Goal: Task Accomplishment & Management: Use online tool/utility

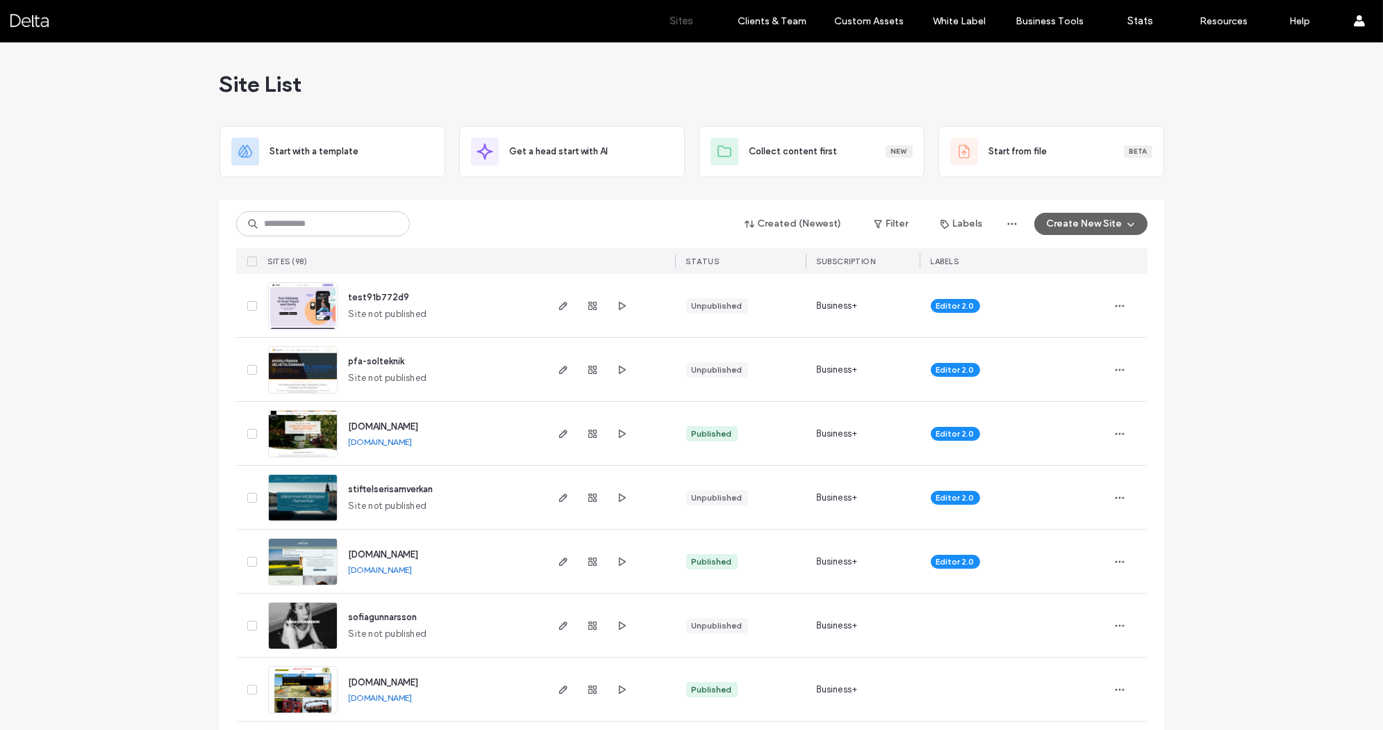
scroll to position [8, 0]
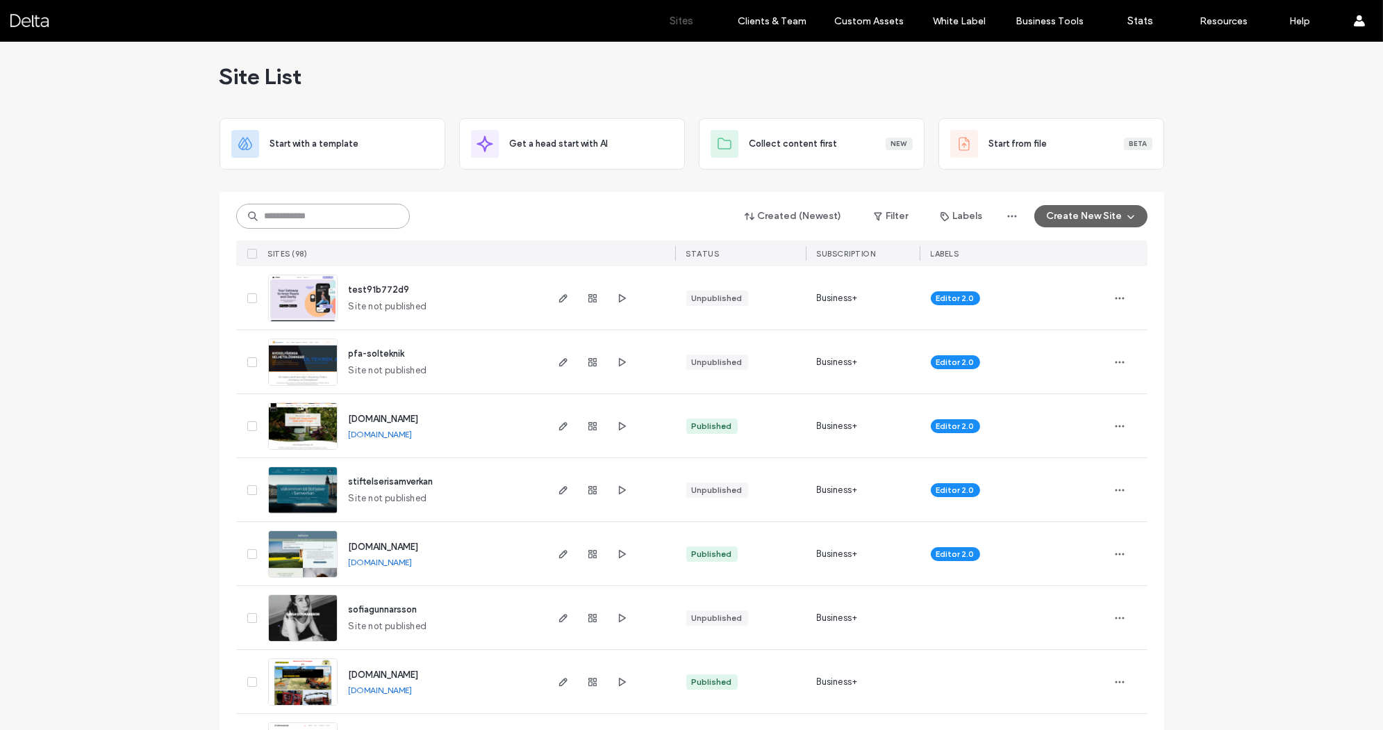
click at [327, 226] on input at bounding box center [323, 216] width 174 height 25
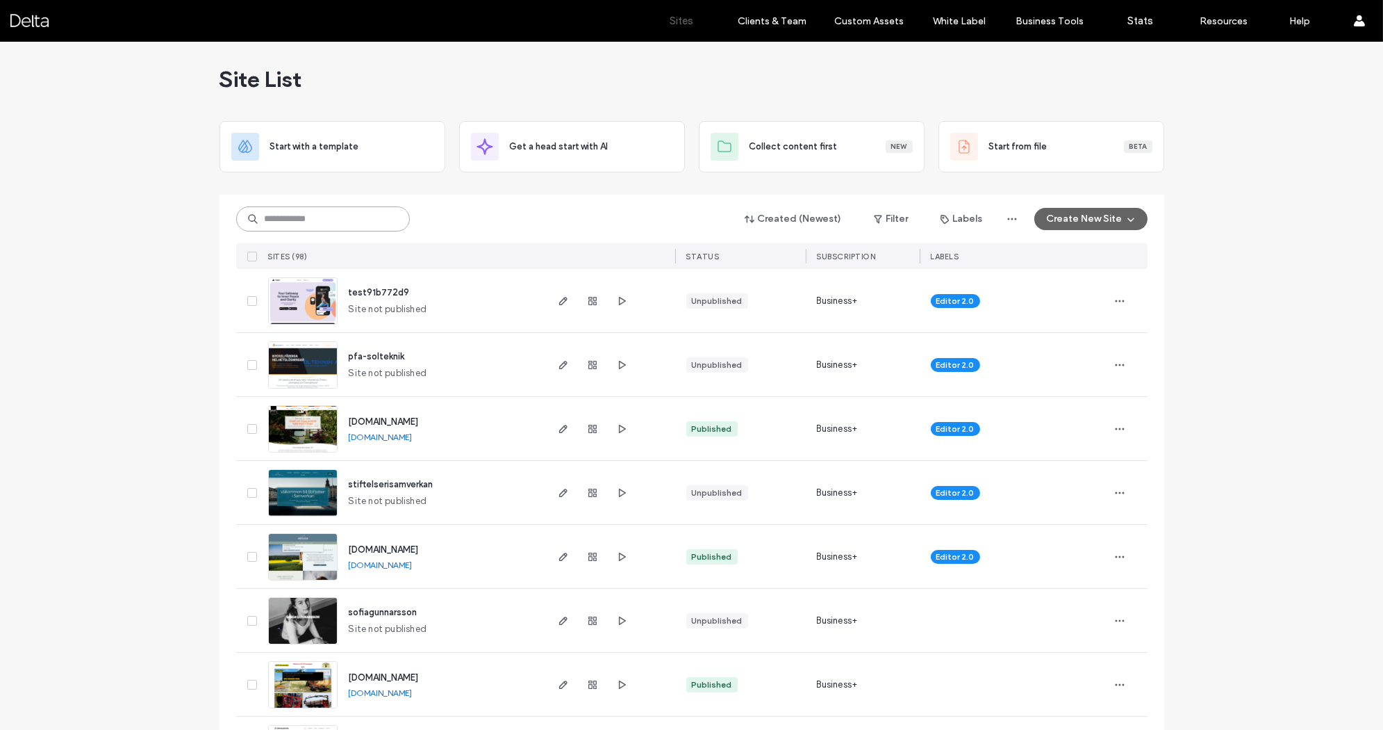
scroll to position [9, 0]
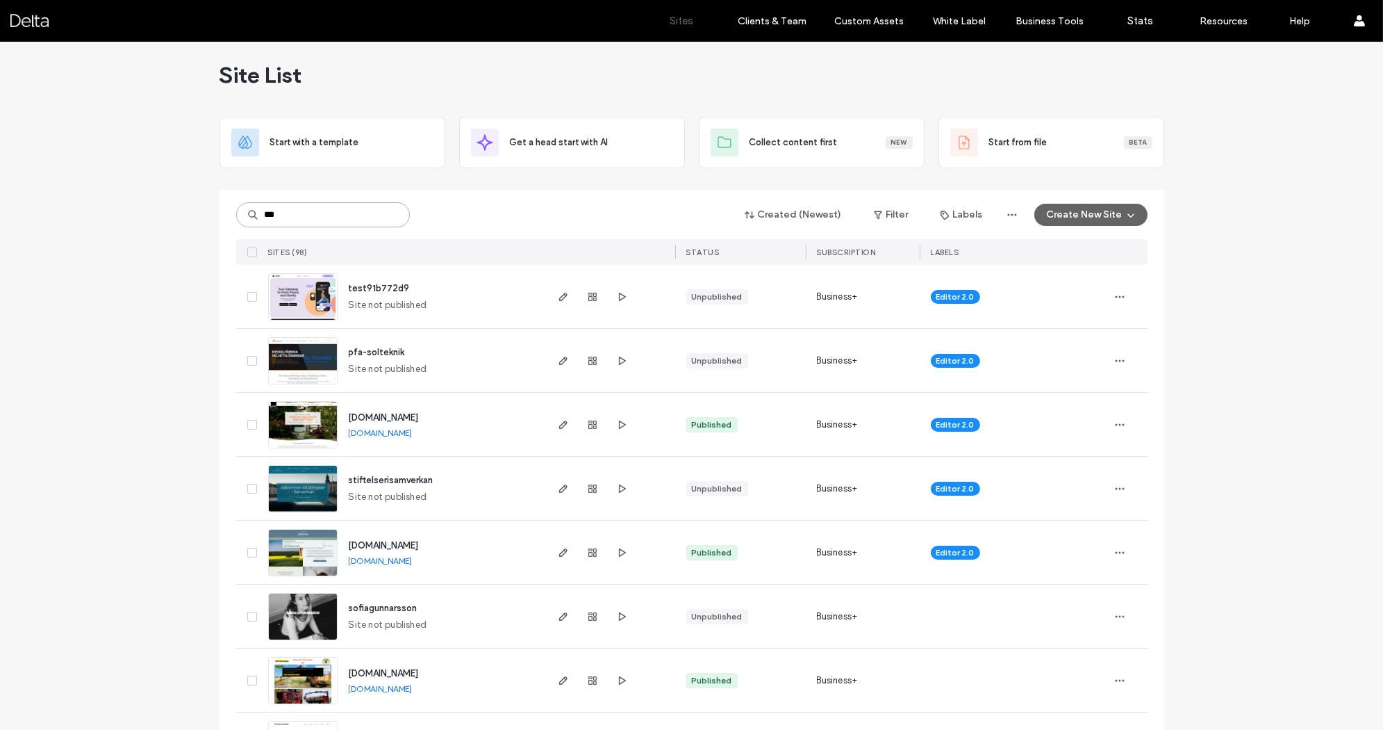
type input "***"
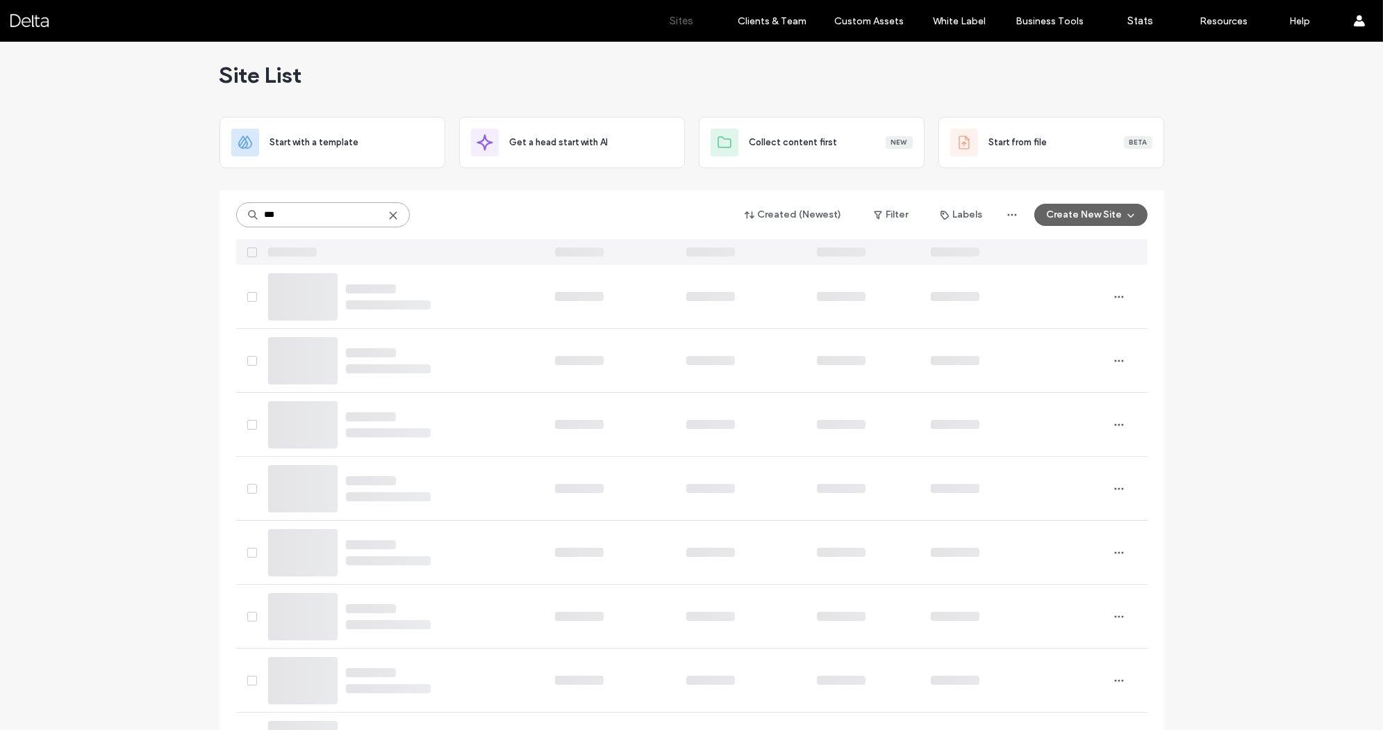
scroll to position [0, 0]
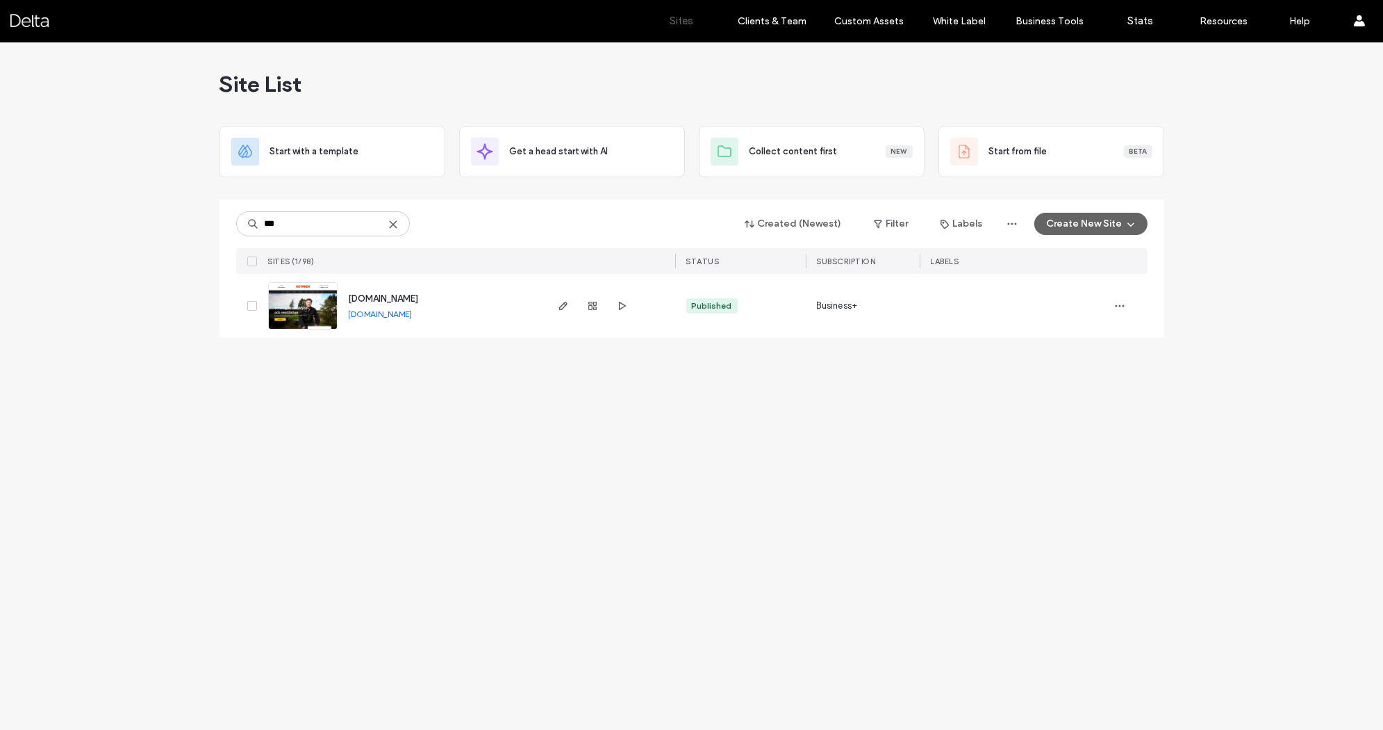
click at [317, 313] on img at bounding box center [303, 330] width 68 height 95
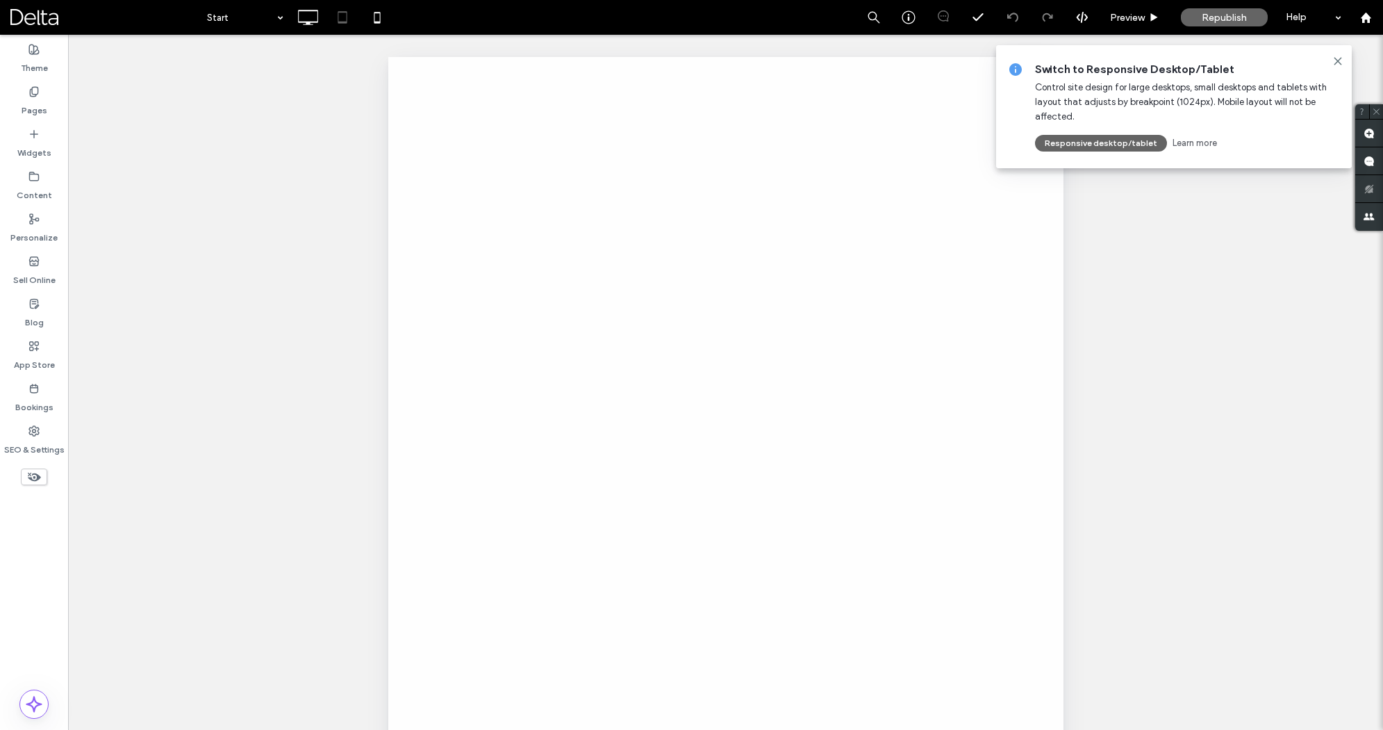
click at [1341, 61] on icon at bounding box center [1338, 61] width 11 height 11
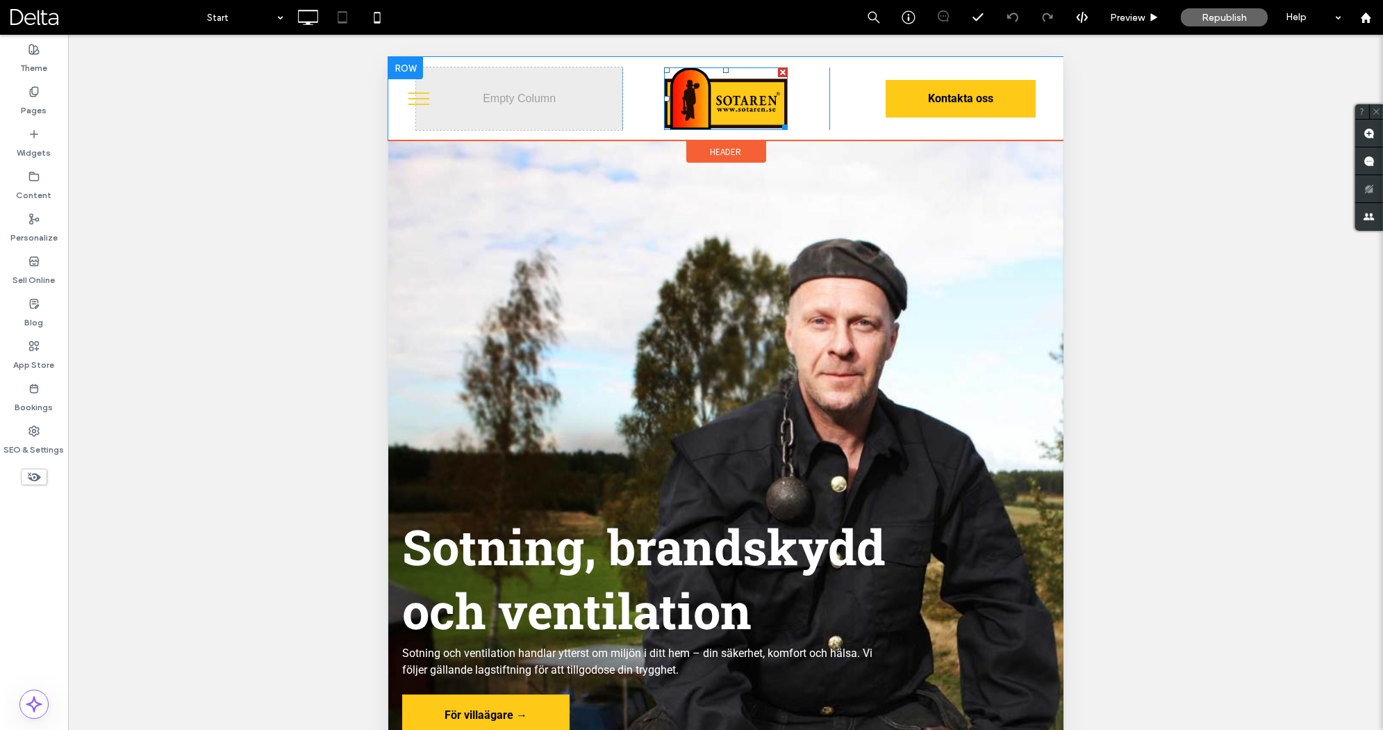
click at [751, 108] on img at bounding box center [726, 98] width 124 height 63
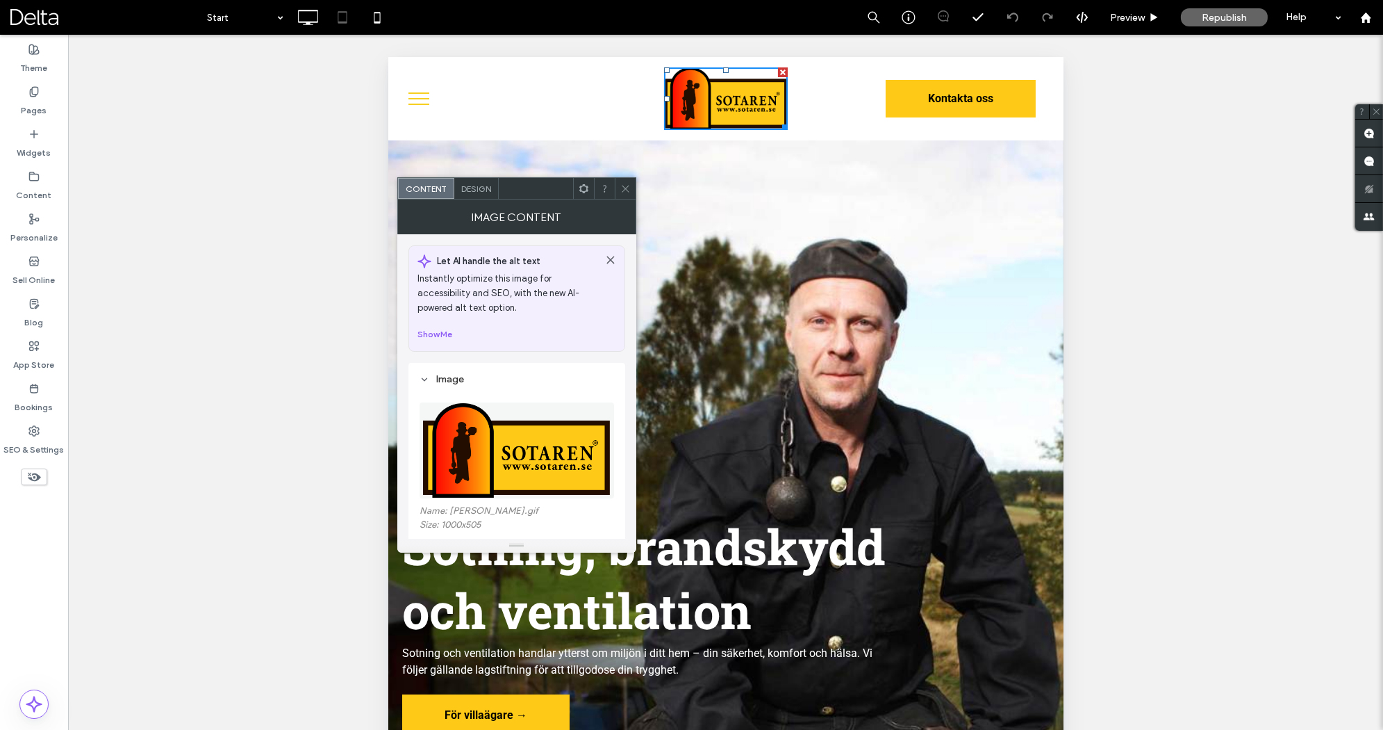
click at [527, 436] on img at bounding box center [516, 450] width 188 height 96
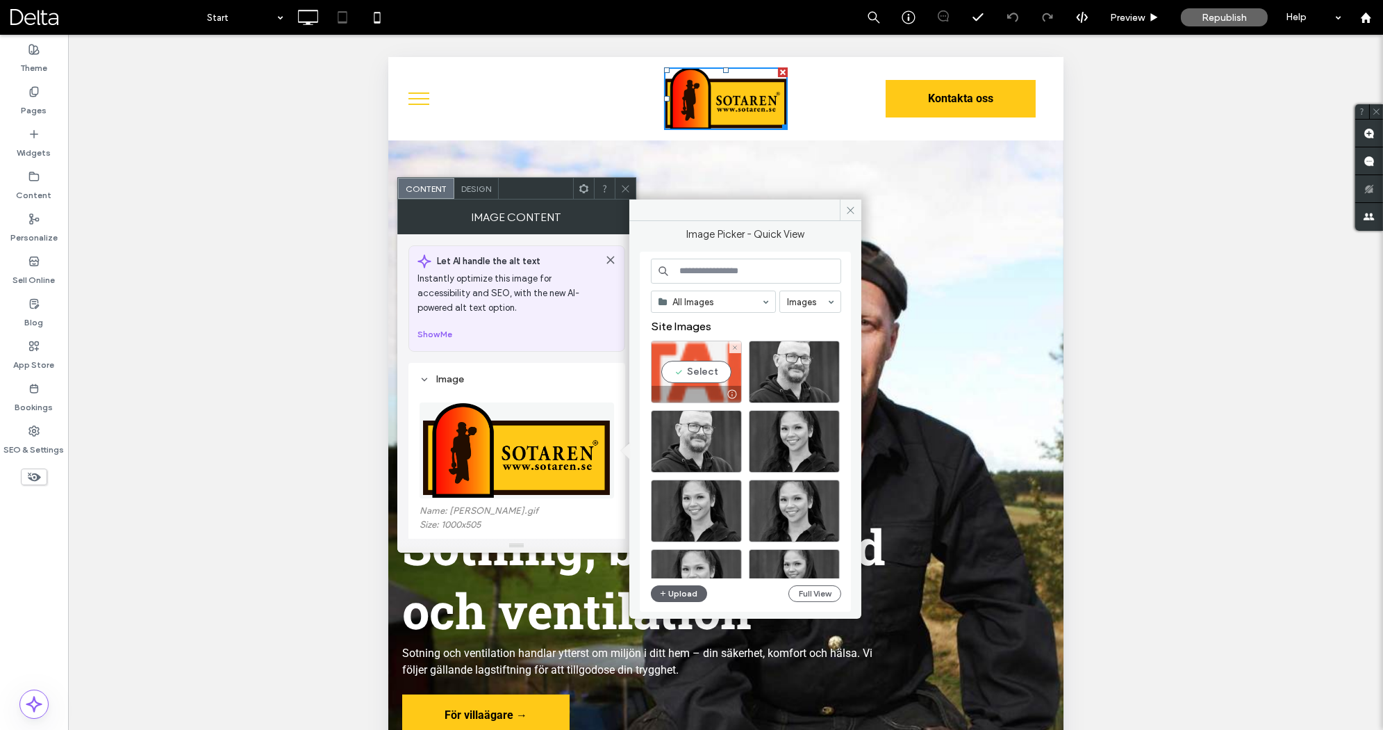
click at [677, 363] on div "Select" at bounding box center [696, 371] width 91 height 63
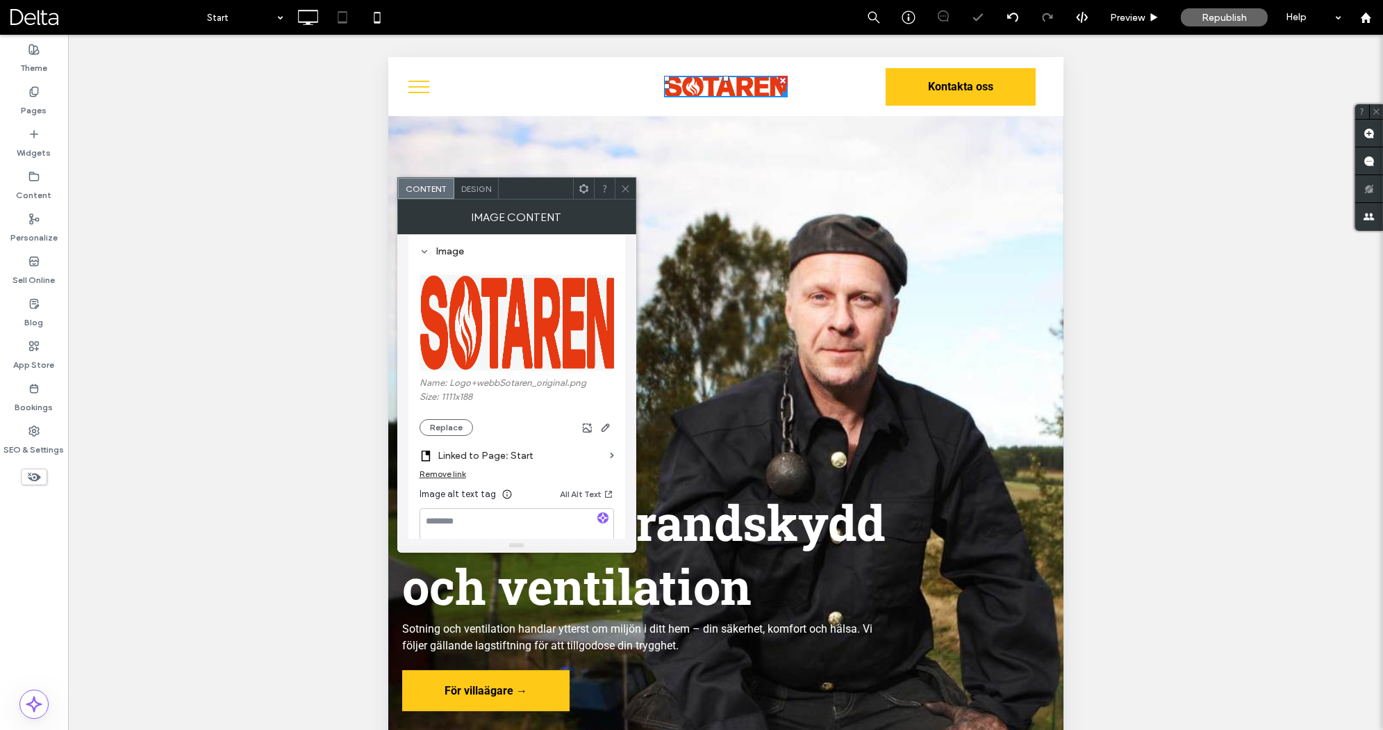
scroll to position [136, 0]
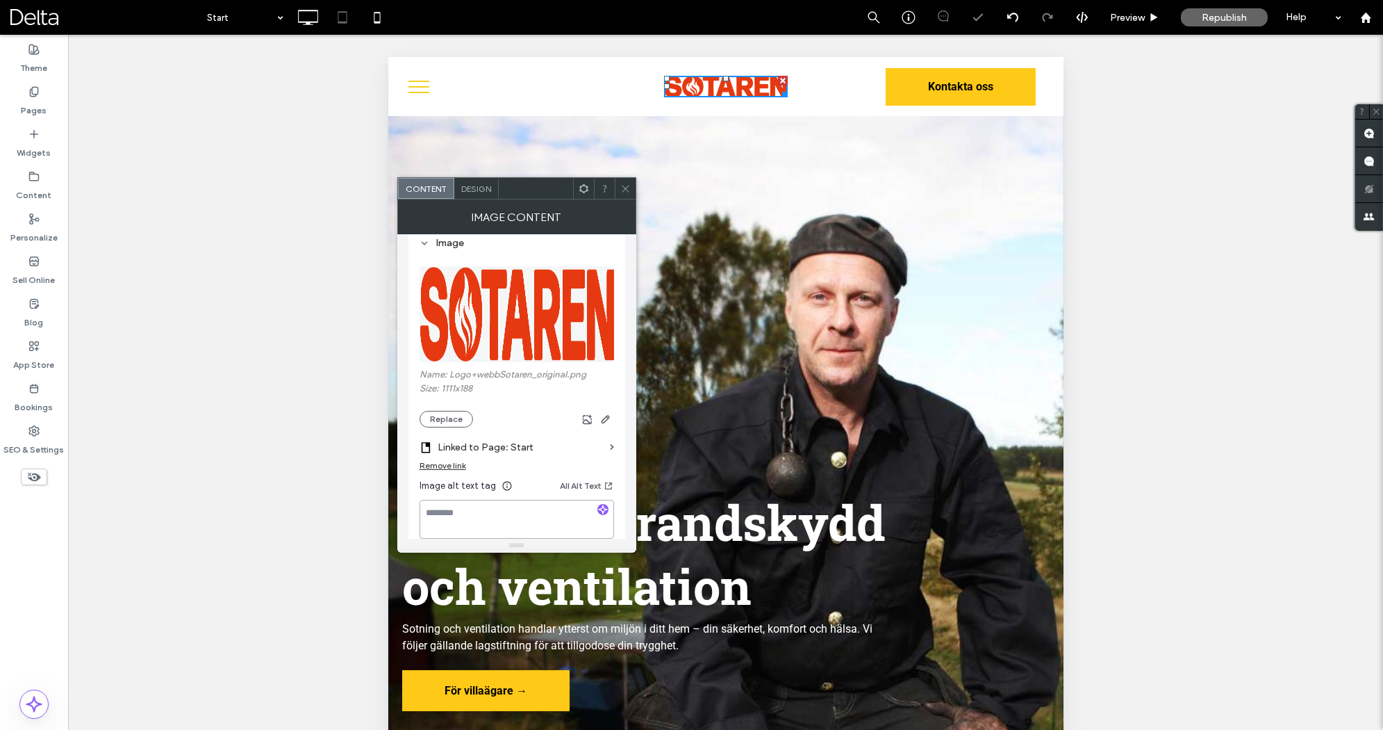
click at [475, 517] on textarea at bounding box center [517, 519] width 195 height 39
type textarea "*******"
click at [536, 491] on div "Image alt text tag All Alt Text" at bounding box center [517, 488] width 195 height 22
click at [625, 190] on icon at bounding box center [626, 188] width 10 height 10
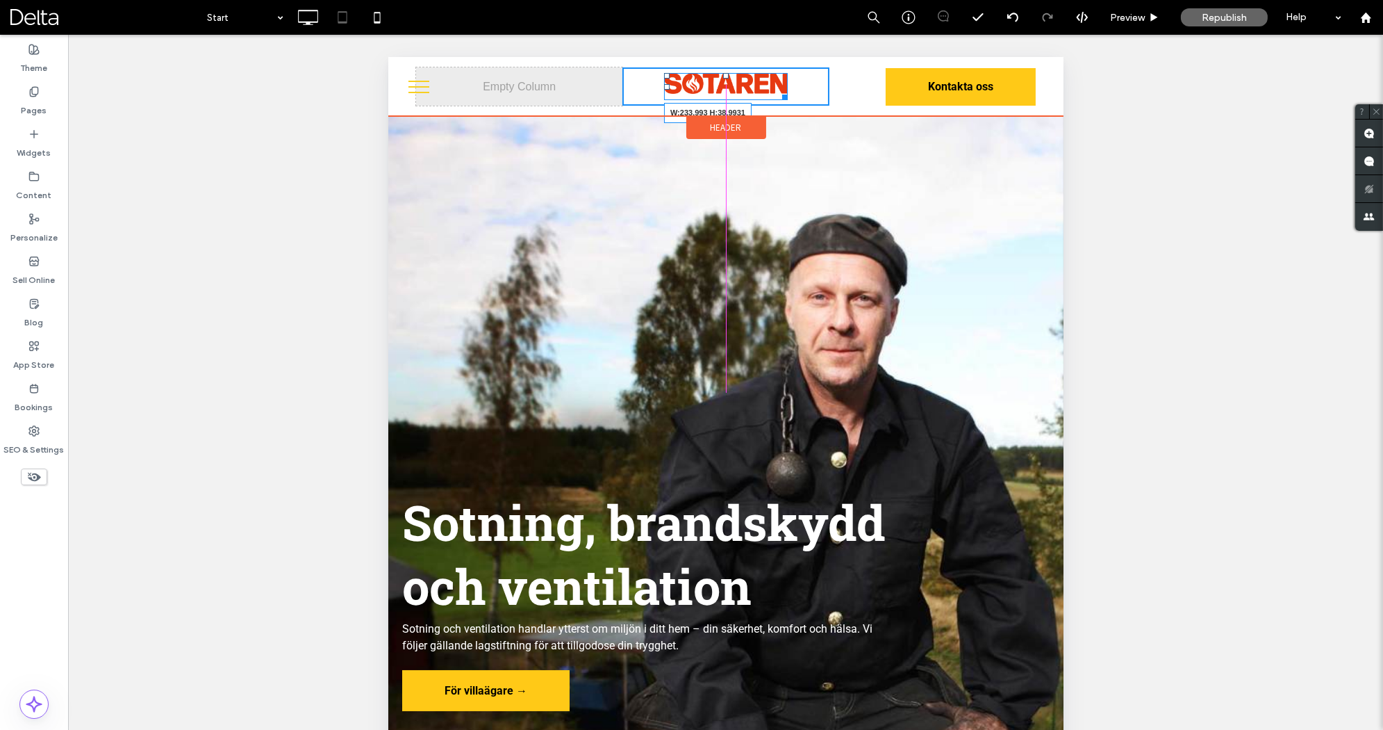
drag, startPoint x: 779, startPoint y: 95, endPoint x: 1185, endPoint y: 158, distance: 411.4
click at [797, 102] on div "W:233.993 H:38.9931 Click To Paste" at bounding box center [725, 86] width 206 height 38
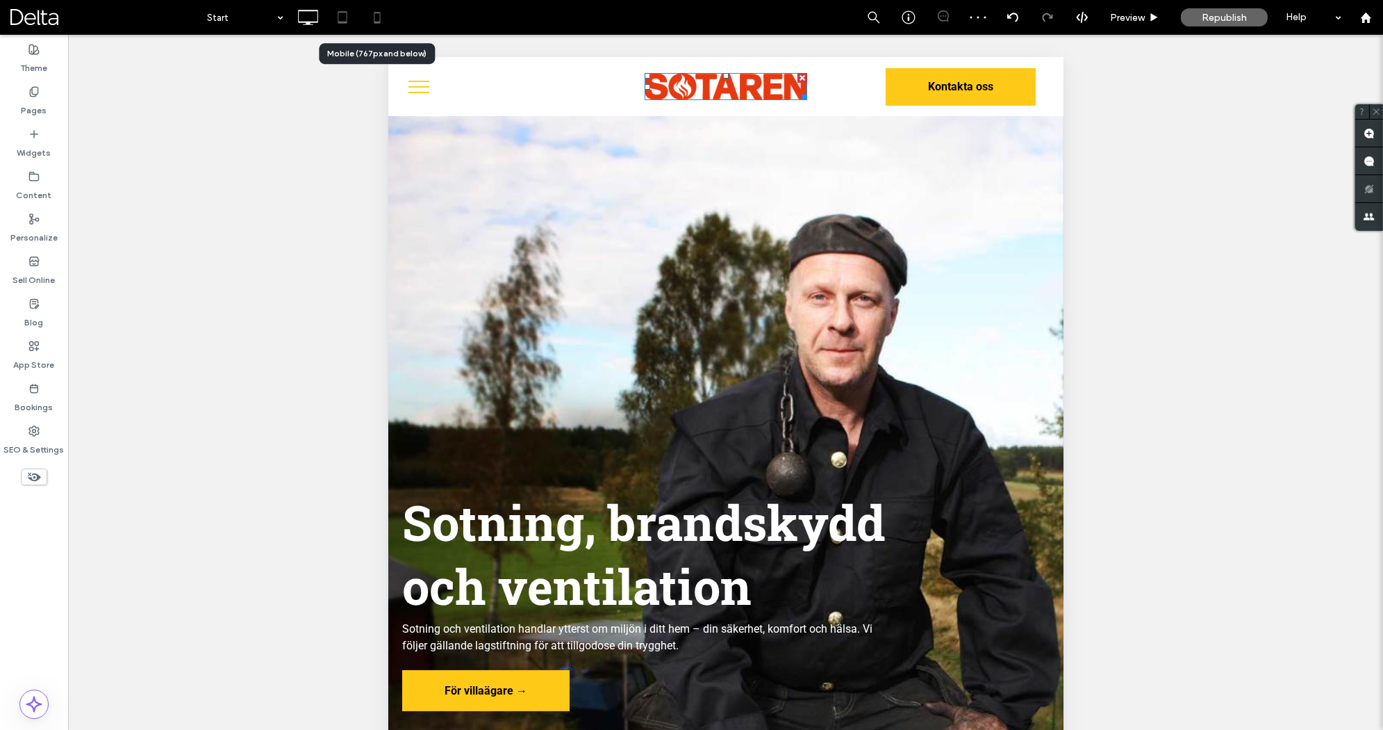
click at [375, 15] on icon at bounding box center [377, 17] width 28 height 28
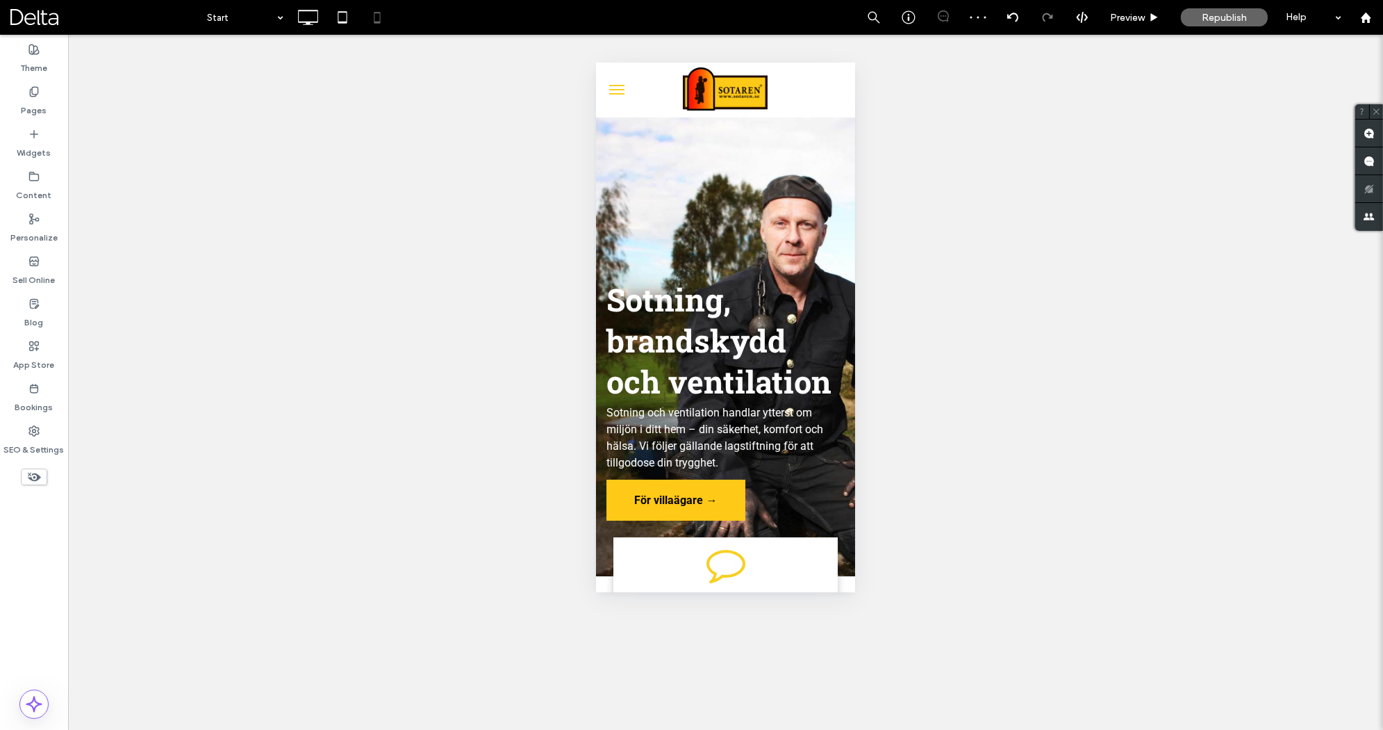
scroll to position [0, 0]
click at [713, 97] on img at bounding box center [724, 88] width 85 height 43
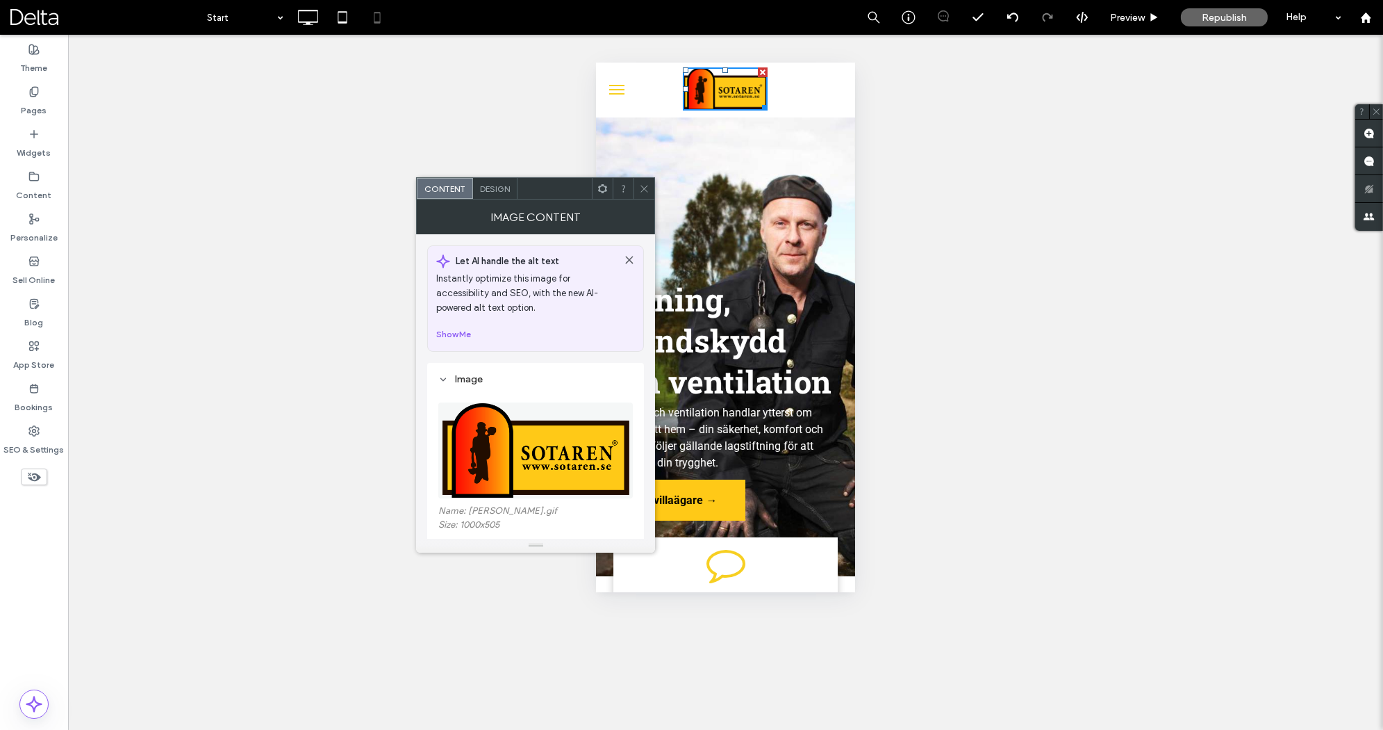
click at [527, 420] on img at bounding box center [536, 450] width 188 height 96
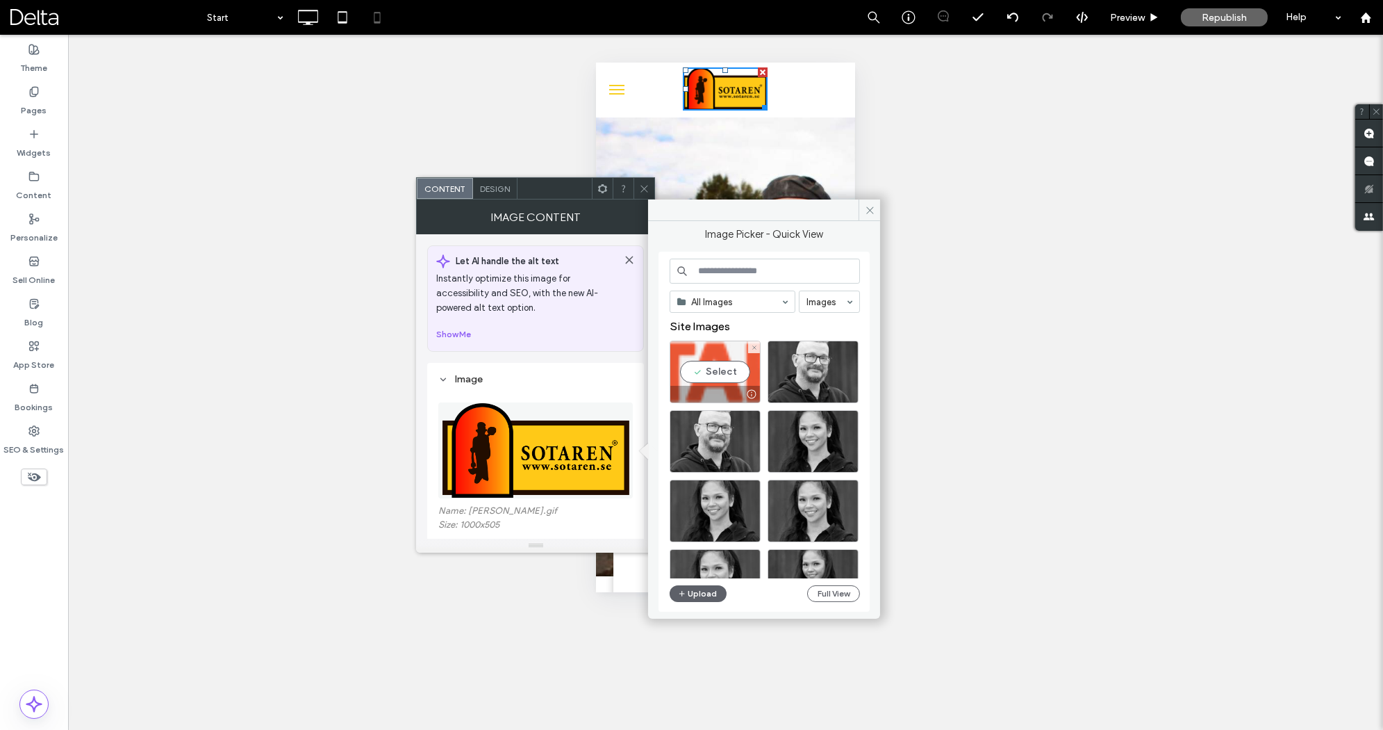
click at [730, 369] on div "Select" at bounding box center [715, 371] width 91 height 63
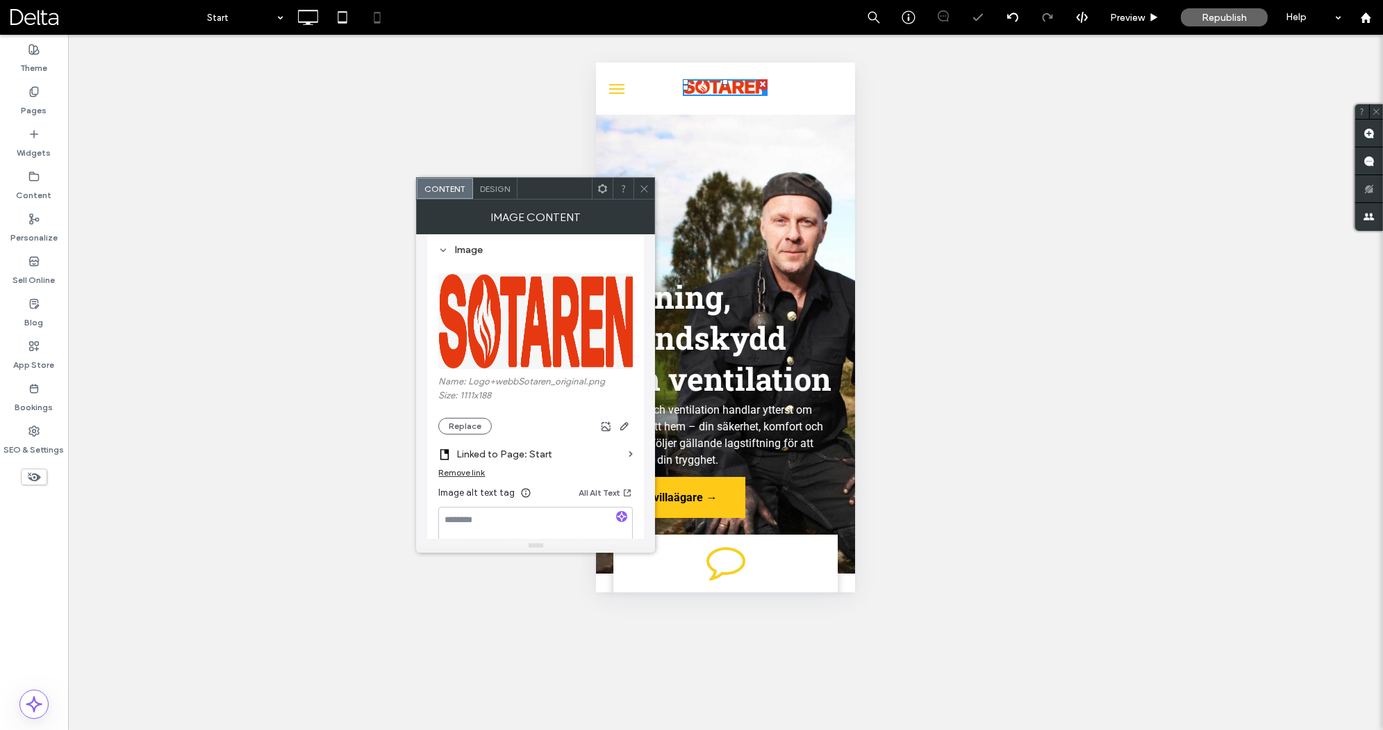
scroll to position [131, 0]
click at [499, 514] on textarea at bounding box center [535, 524] width 195 height 39
type textarea "*******"
click at [547, 489] on div "Image alt text tag All Alt Text" at bounding box center [535, 494] width 195 height 22
click at [646, 196] on span at bounding box center [644, 188] width 10 height 21
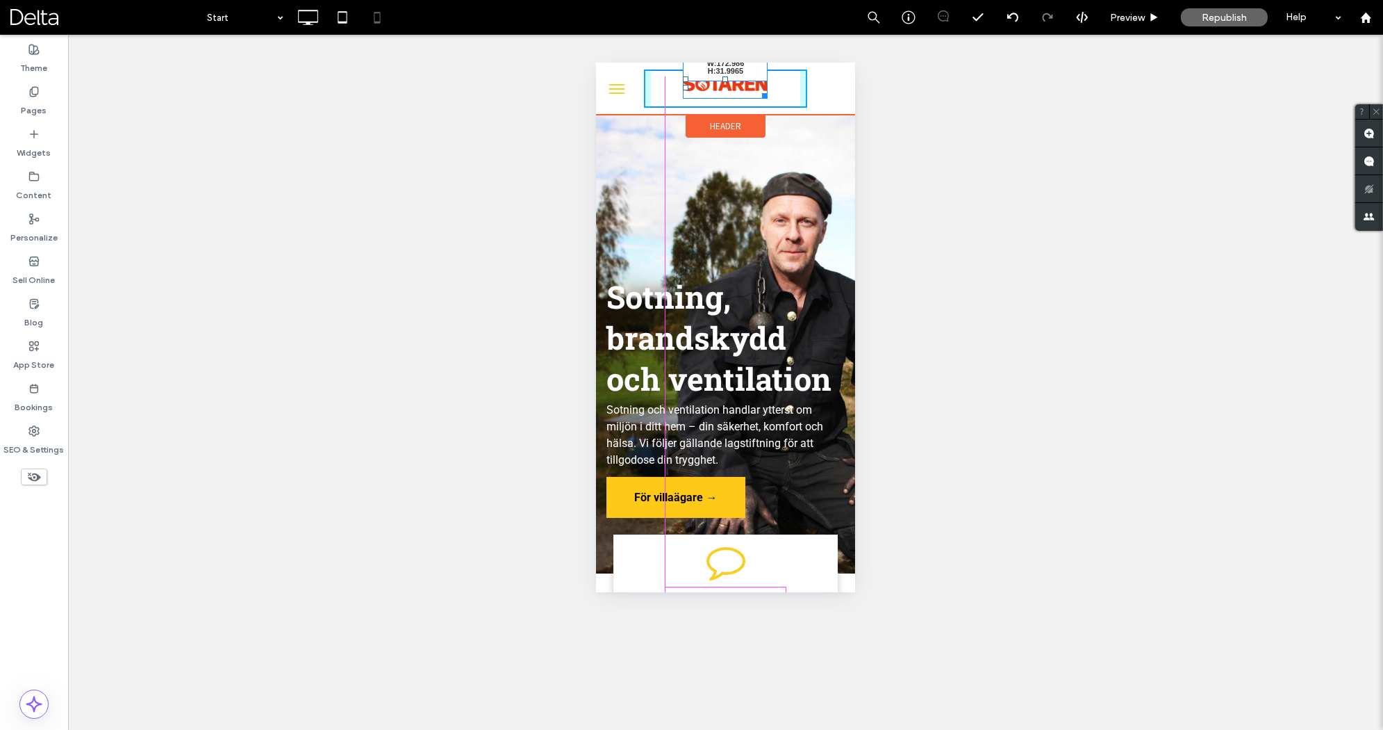
drag, startPoint x: 767, startPoint y: 91, endPoint x: 782, endPoint y: 101, distance: 17.5
click at [782, 101] on div "W:172.986 H:31.9965" at bounding box center [724, 88] width 163 height 38
drag, startPoint x: 783, startPoint y: 96, endPoint x: 789, endPoint y: 101, distance: 8.4
click at [789, 101] on div "W:215.174 H:35.9983" at bounding box center [724, 88] width 163 height 38
click at [621, 92] on span "menu" at bounding box center [616, 92] width 15 height 1
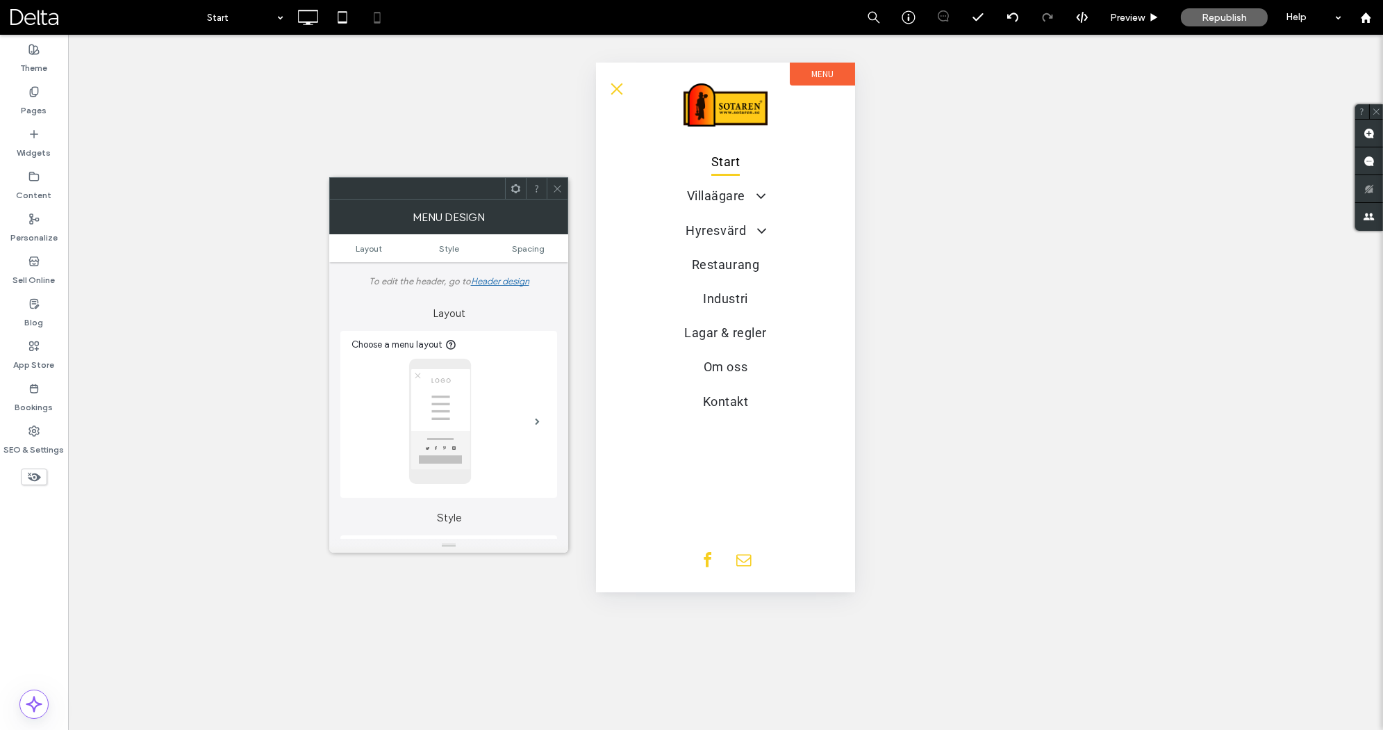
click at [621, 92] on span "menu" at bounding box center [617, 89] width 12 height 12
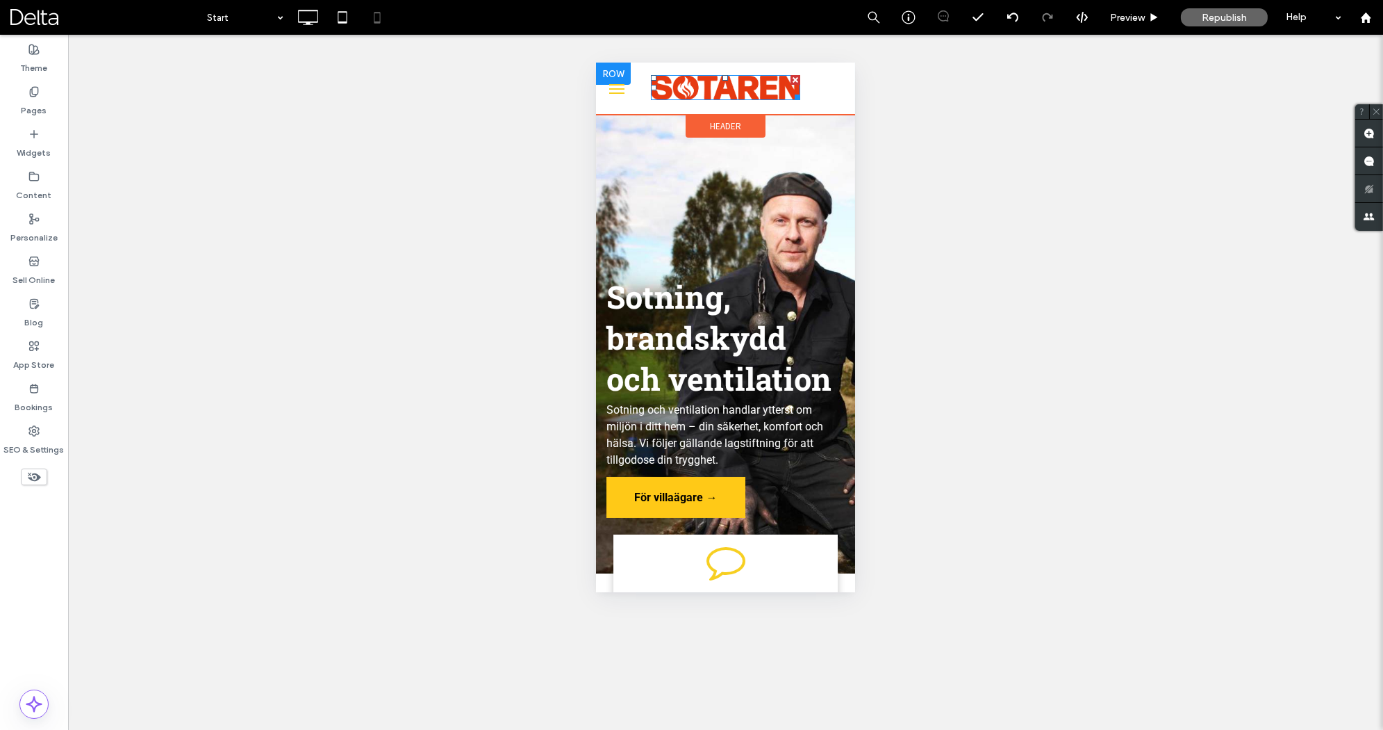
click at [609, 74] on div at bounding box center [612, 74] width 35 height 22
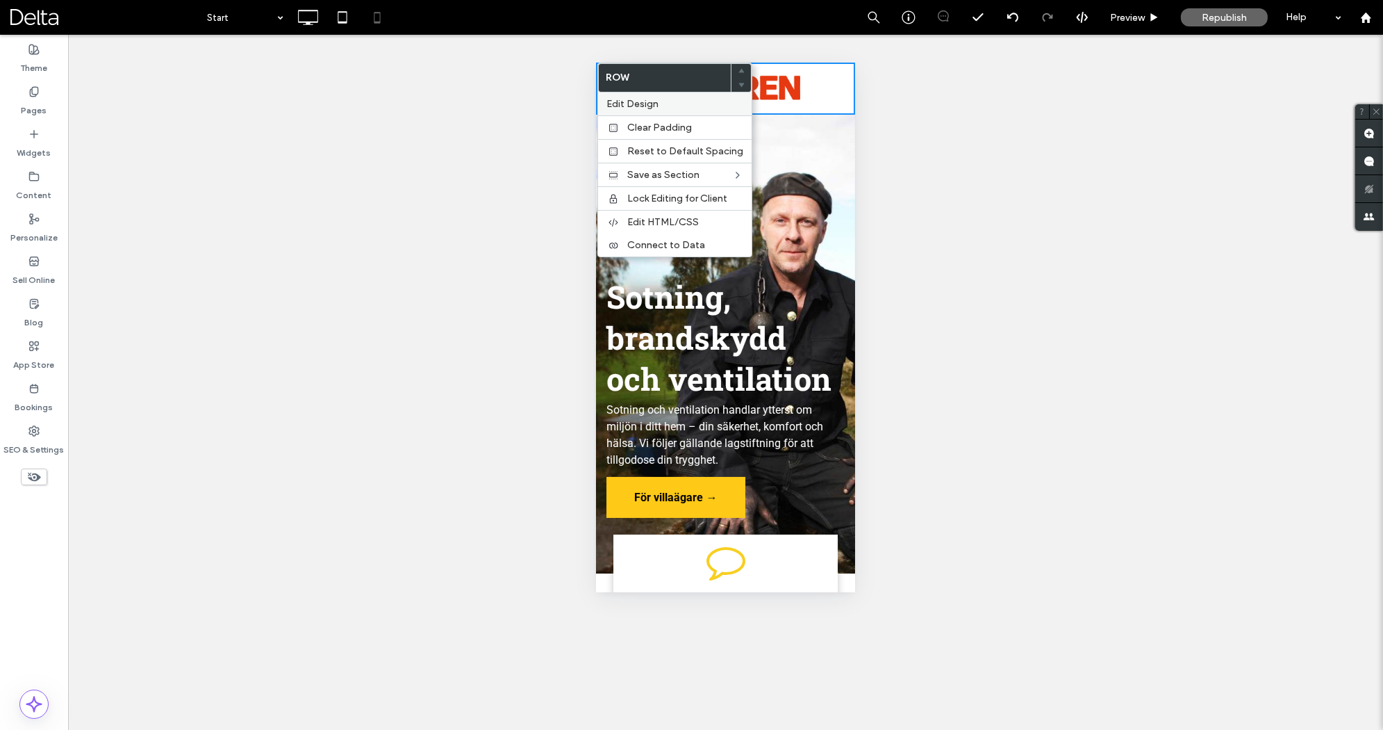
click at [627, 108] on span "Edit Design" at bounding box center [633, 104] width 52 height 12
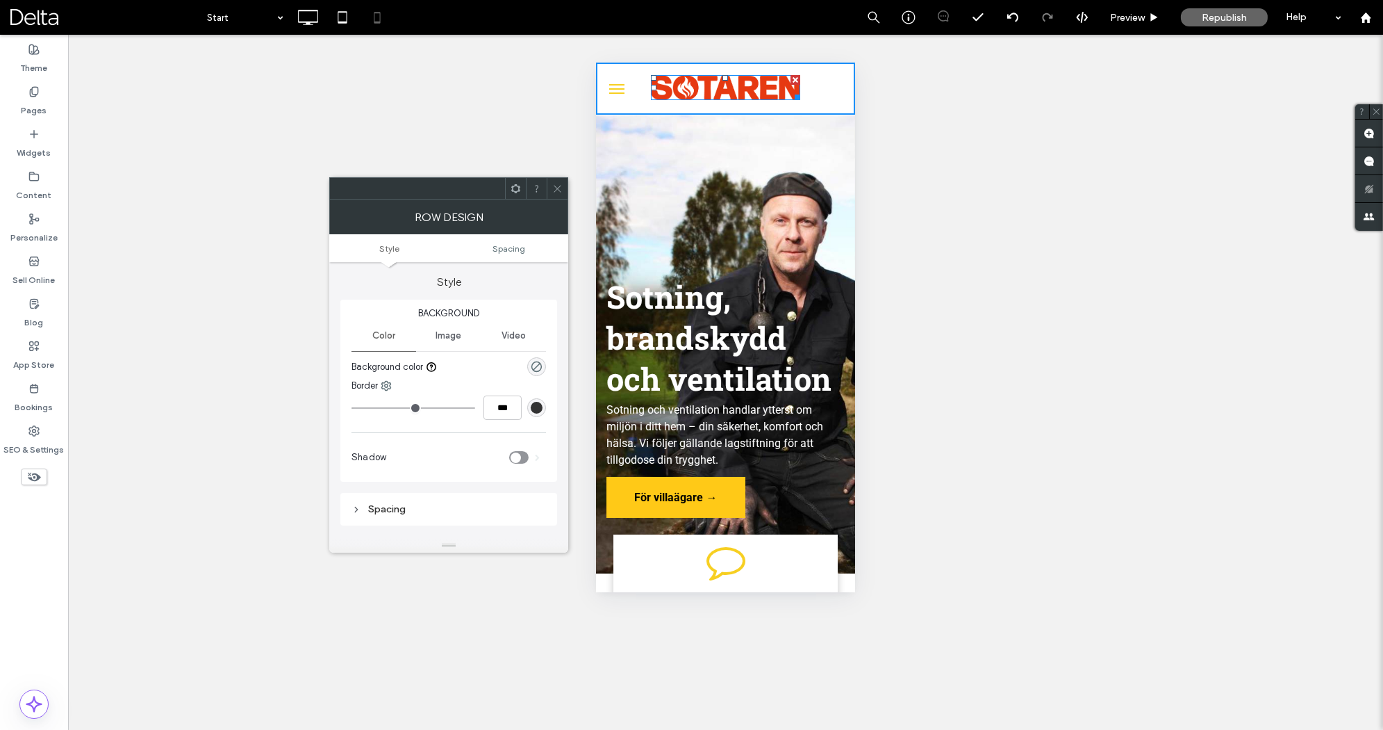
click at [559, 198] on span at bounding box center [557, 188] width 10 height 21
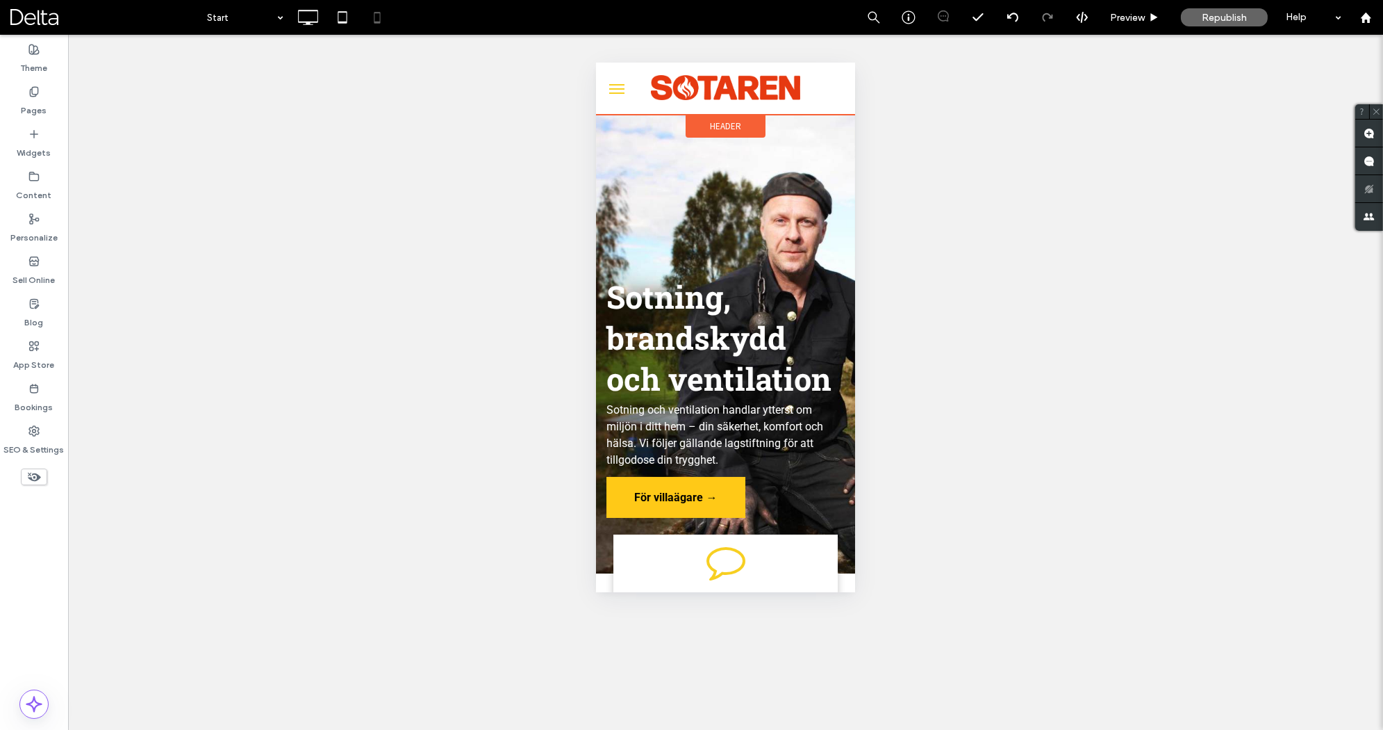
click at [731, 123] on span "Header" at bounding box center [724, 126] width 31 height 12
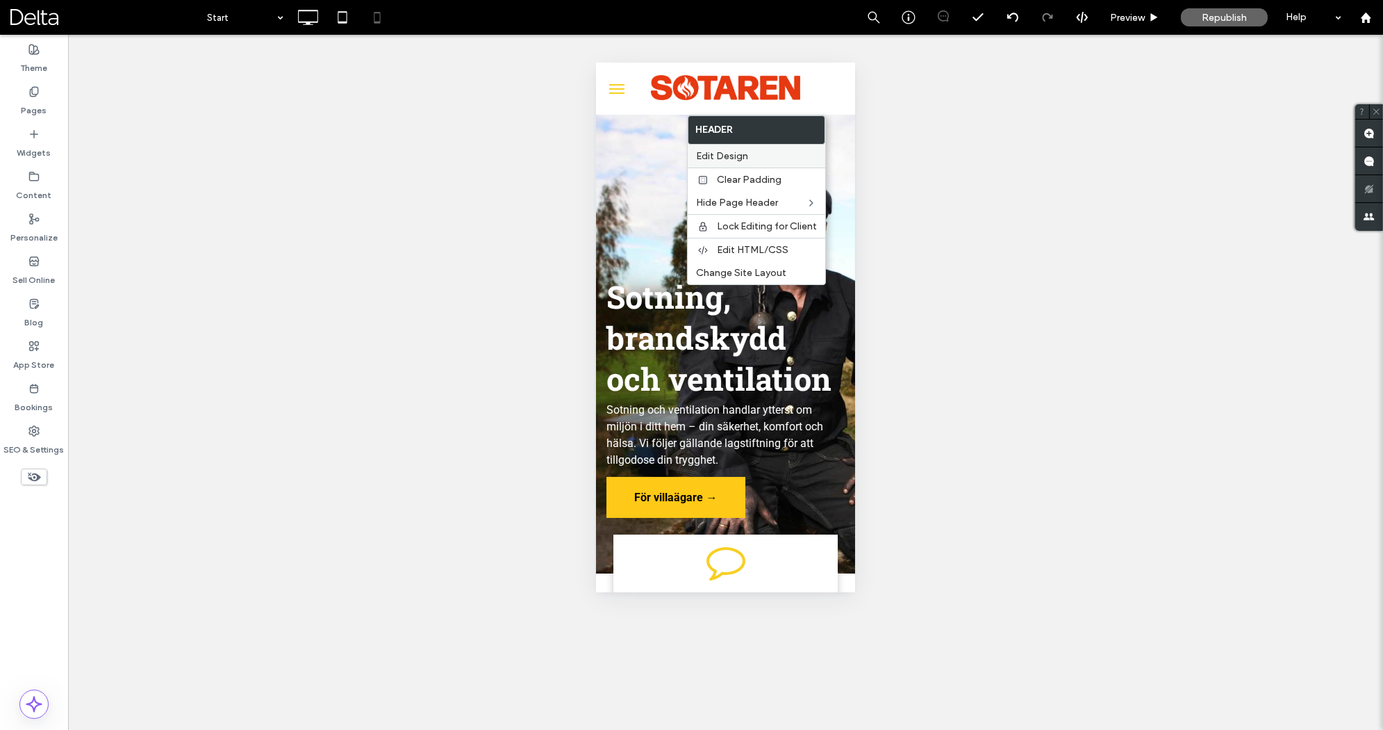
click at [736, 159] on span "Edit Design" at bounding box center [722, 156] width 52 height 12
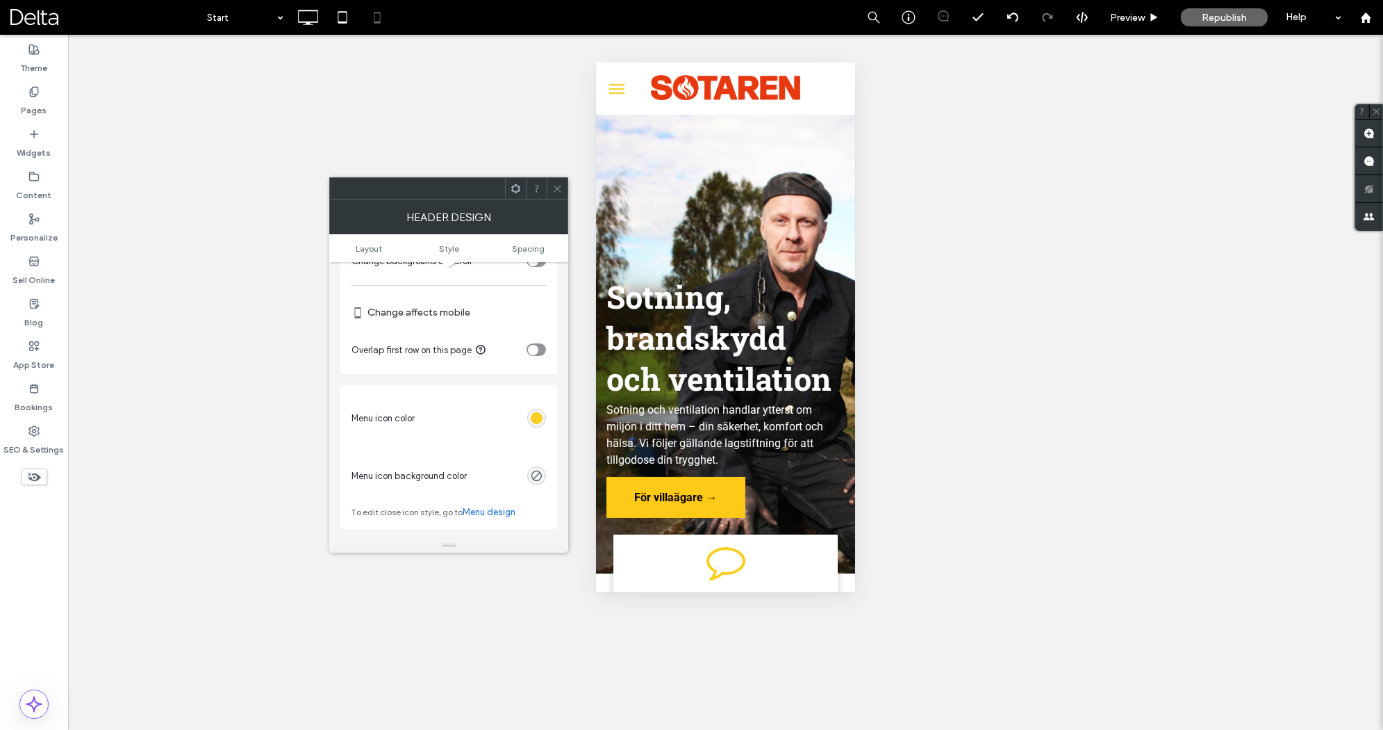
scroll to position [453, 0]
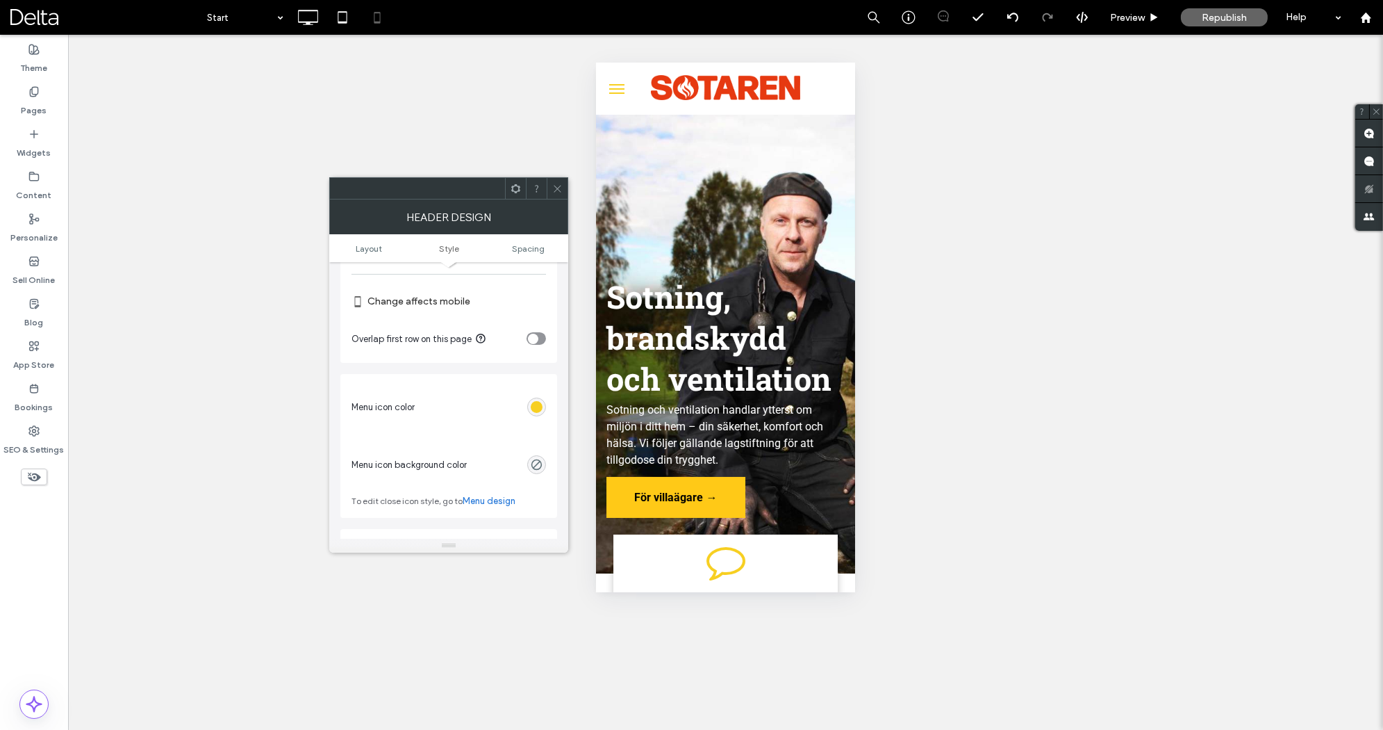
click at [536, 406] on div "rgb(247, 207, 33)" at bounding box center [537, 407] width 12 height 12
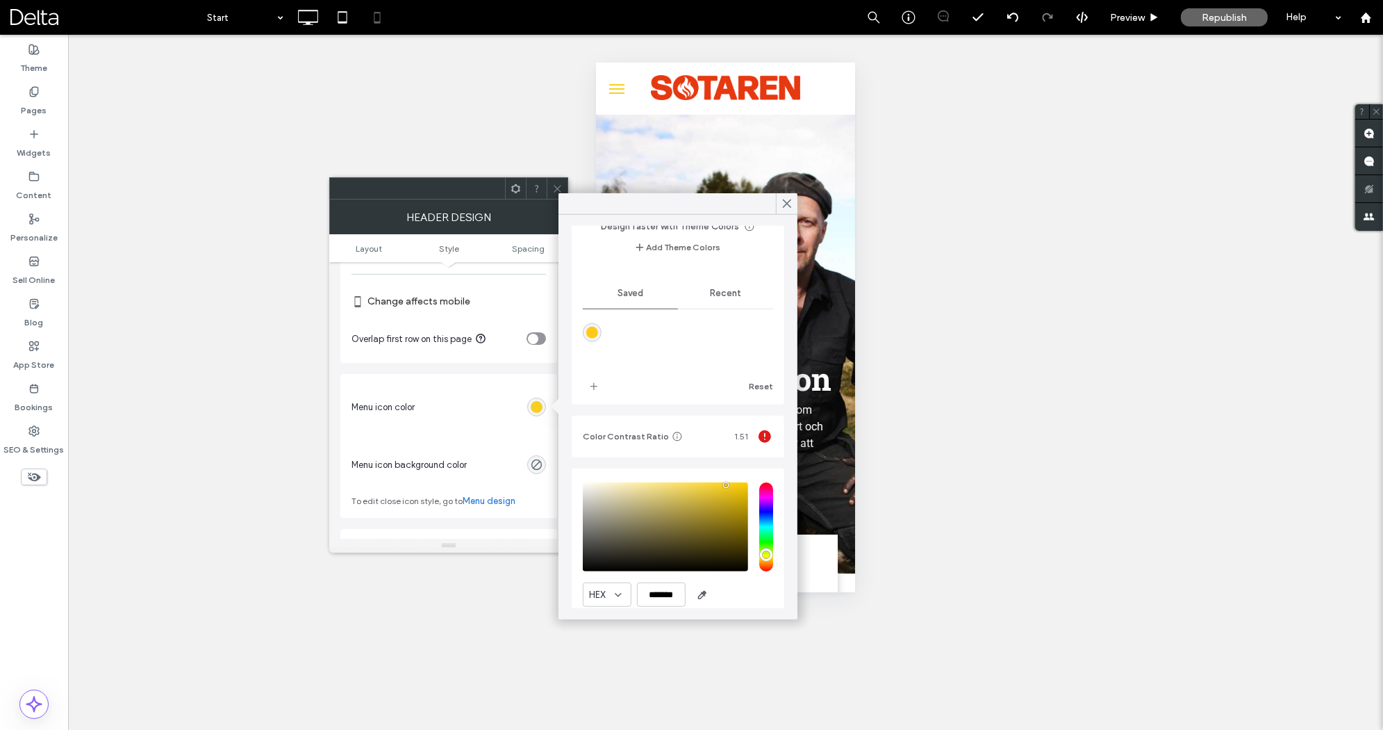
scroll to position [124, 0]
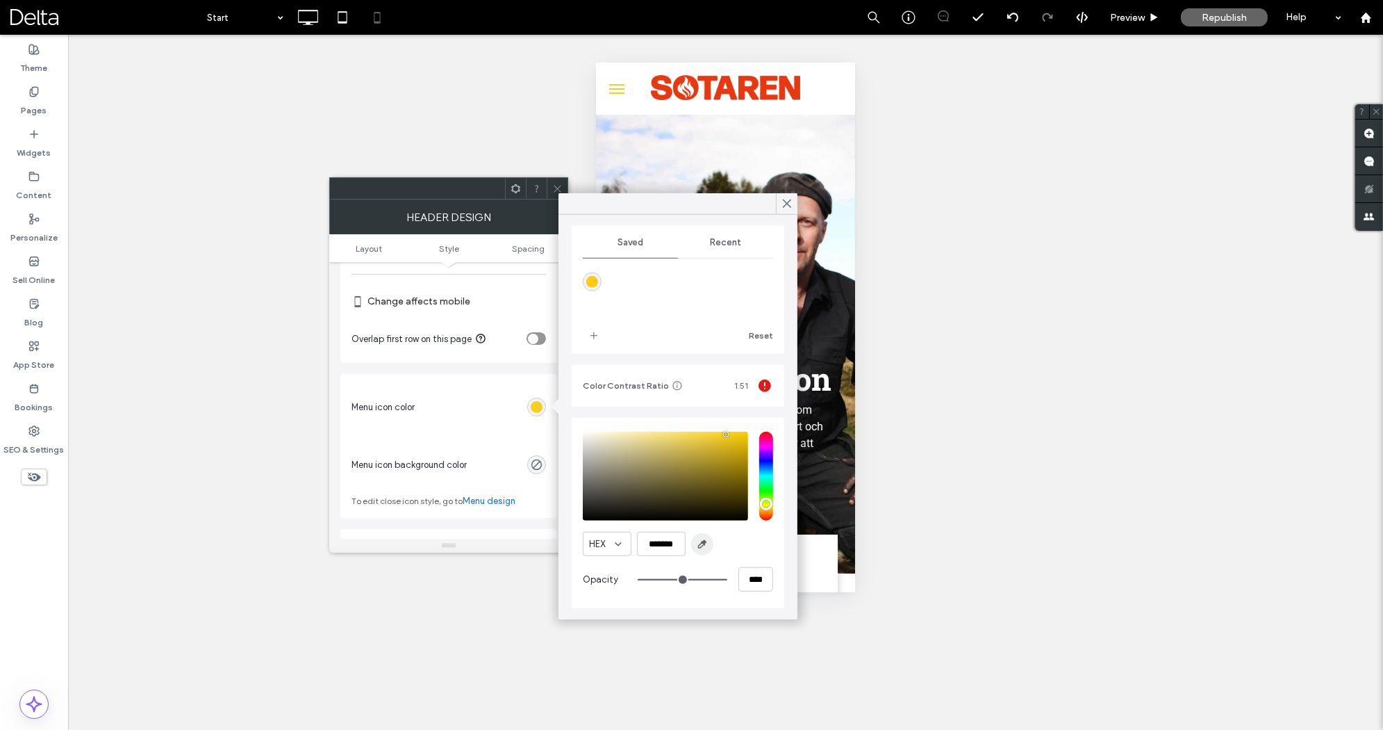
click at [697, 541] on icon "button" at bounding box center [702, 544] width 11 height 11
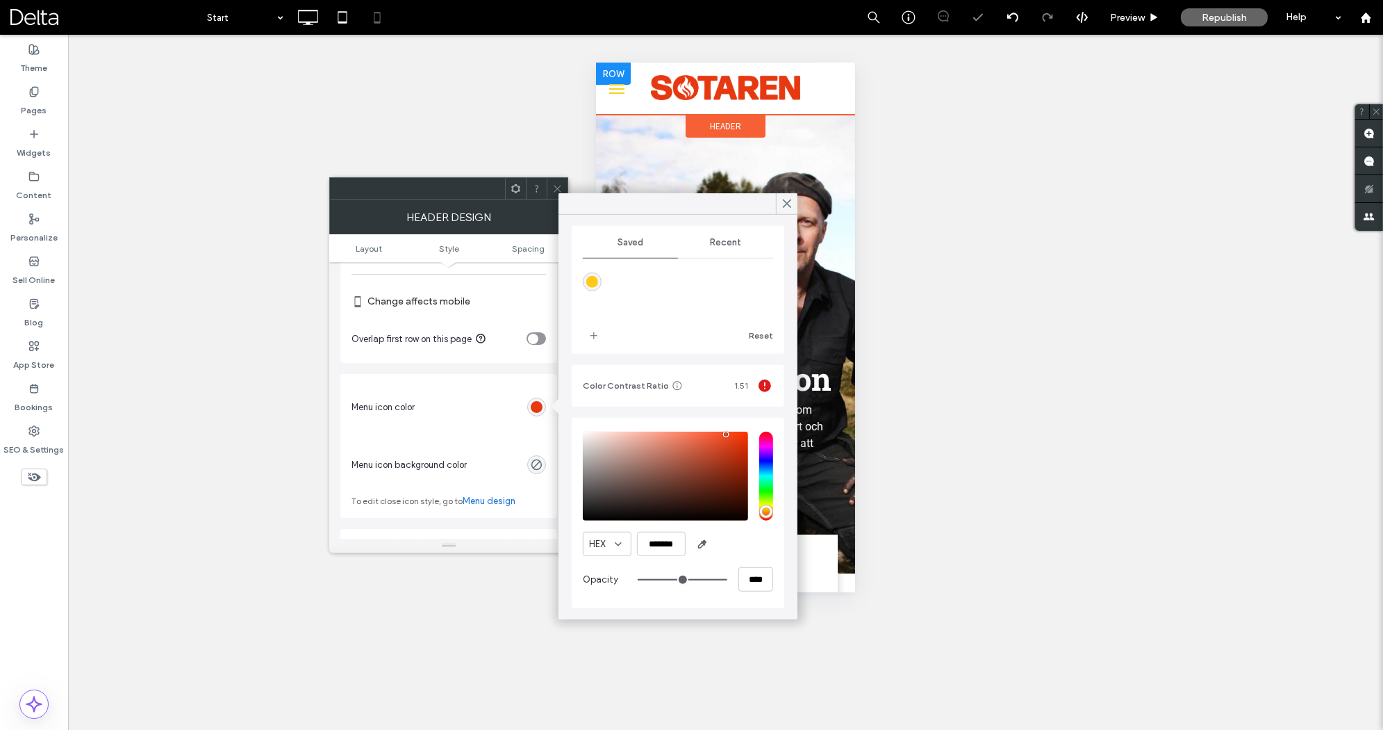
type input "*******"
click at [782, 200] on icon at bounding box center [787, 203] width 13 height 13
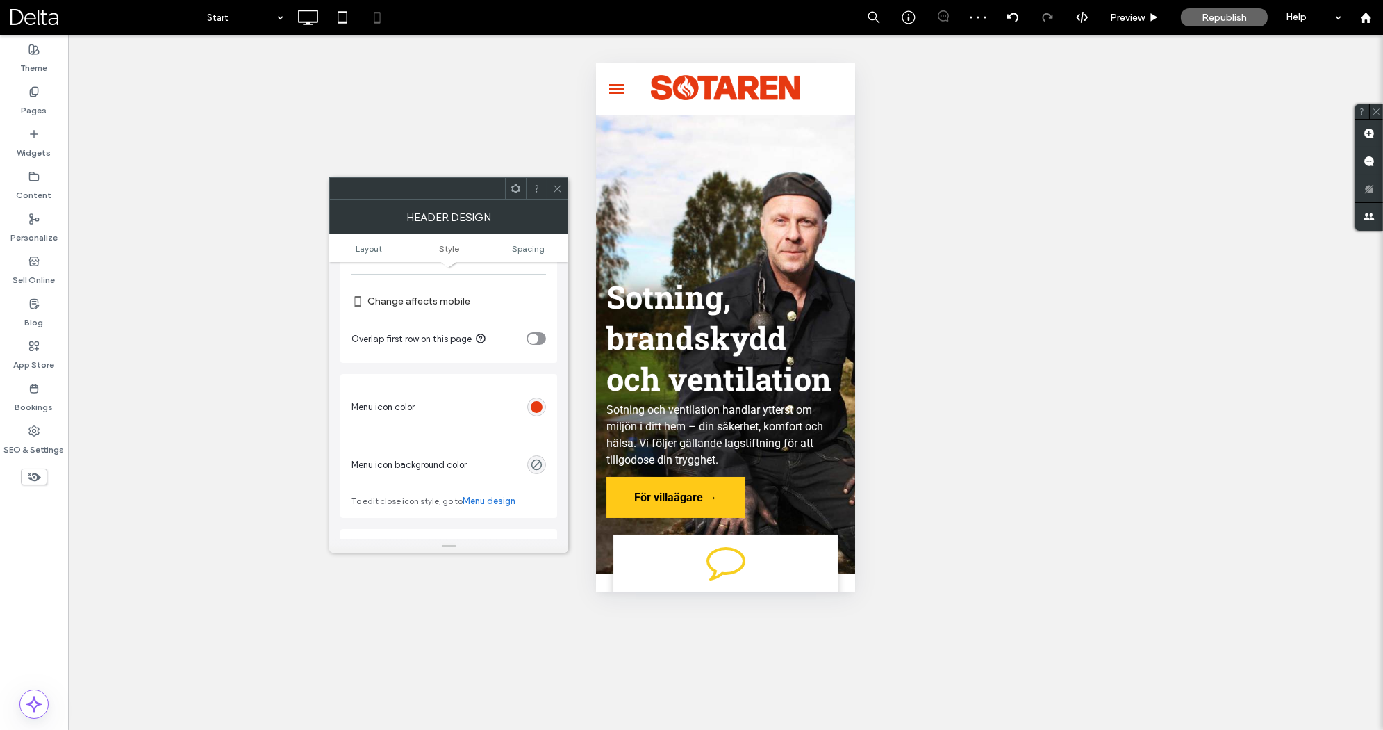
click at [560, 187] on icon at bounding box center [557, 188] width 10 height 10
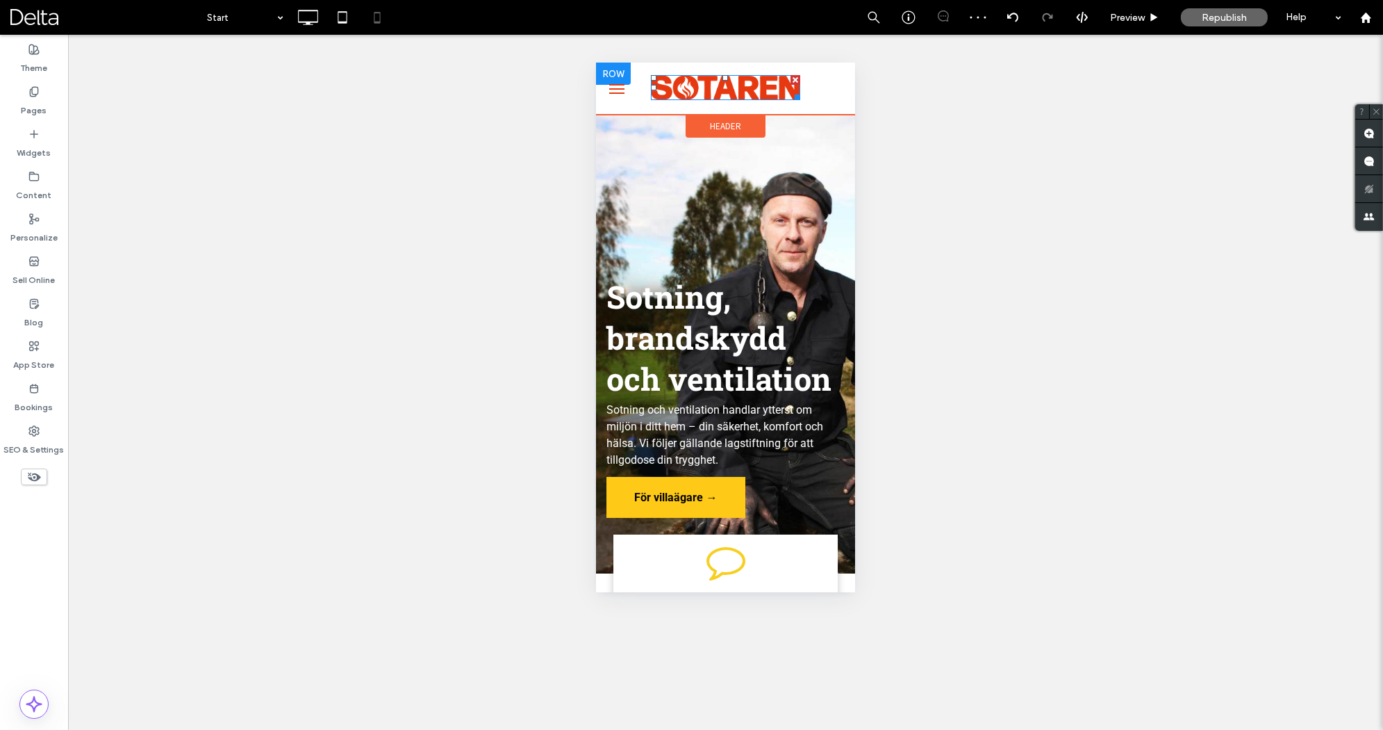
click at [712, 98] on img at bounding box center [724, 87] width 149 height 25
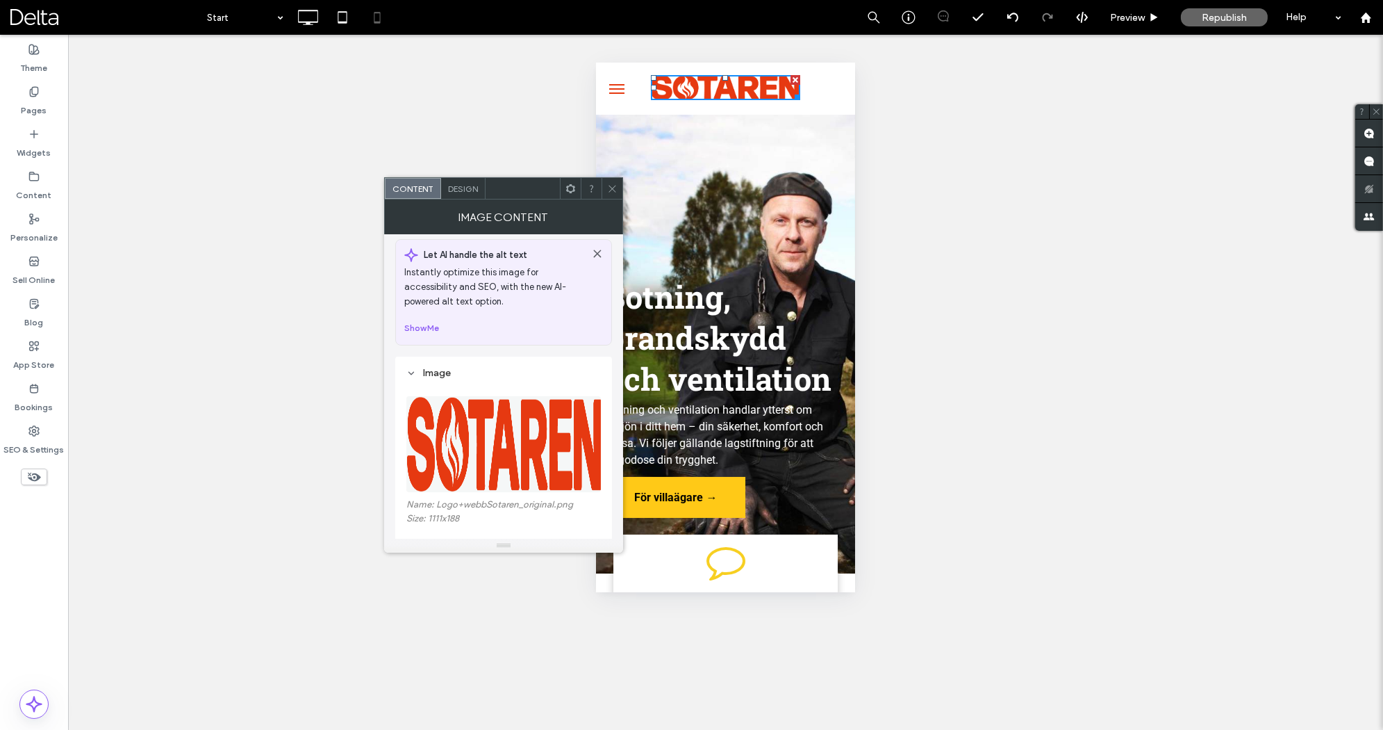
scroll to position [0, 0]
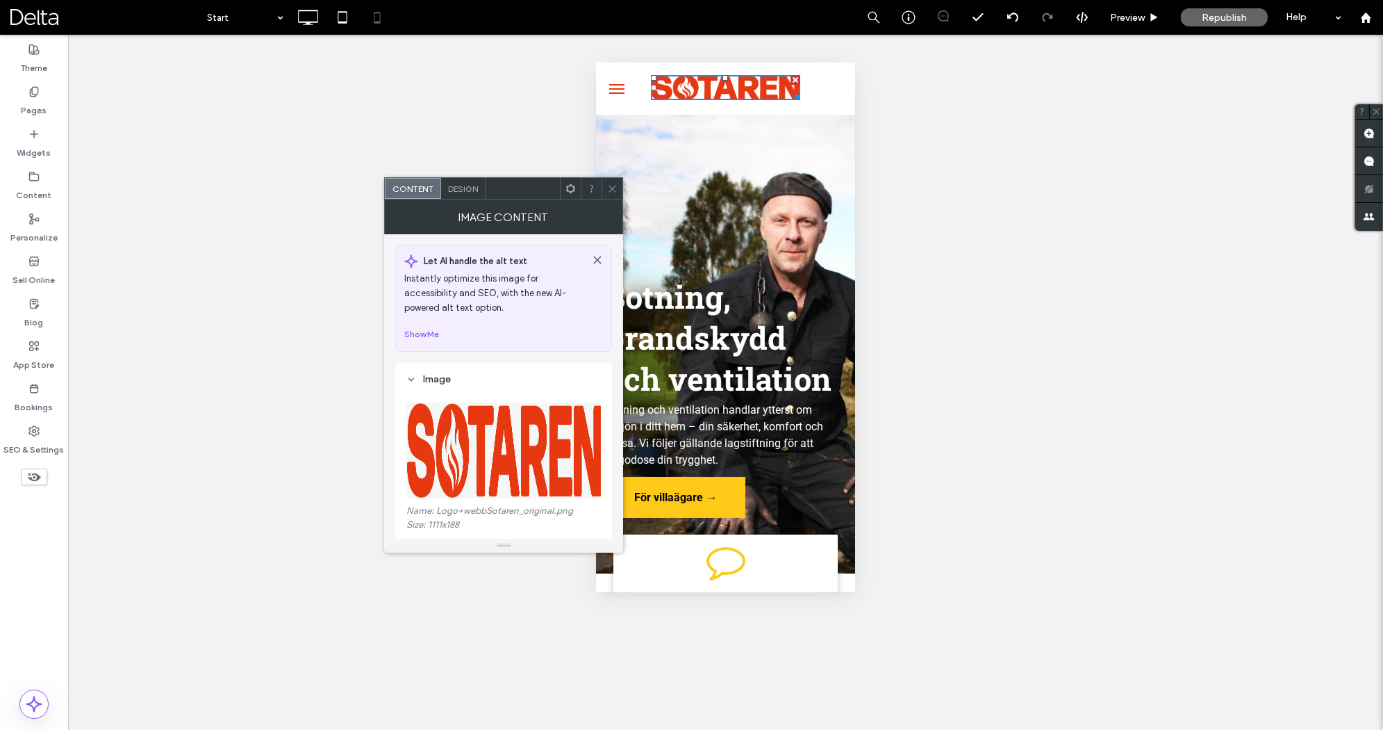
click at [469, 194] on div "Design" at bounding box center [463, 188] width 44 height 21
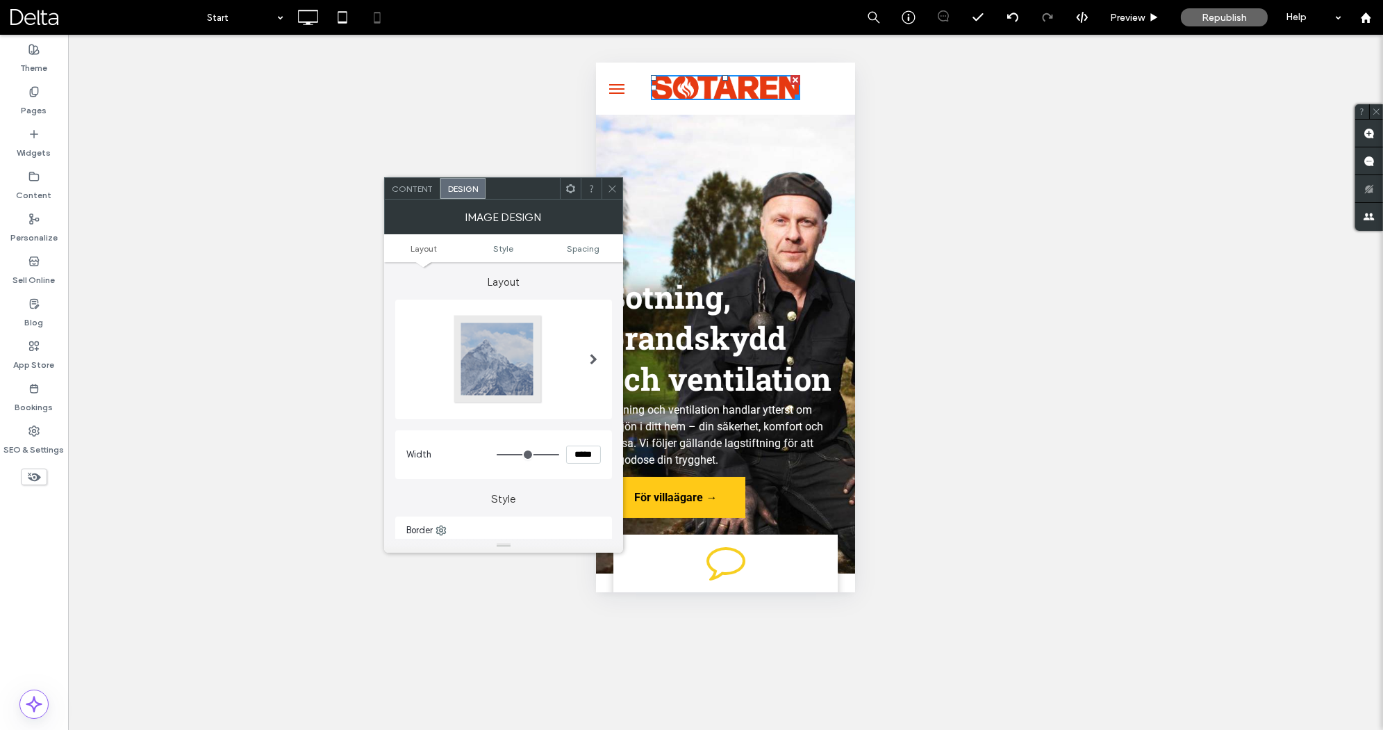
click at [573, 454] on input "*****" at bounding box center [583, 454] width 35 height 18
type input "*****"
type input "***"
click at [618, 191] on div at bounding box center [612, 188] width 21 height 21
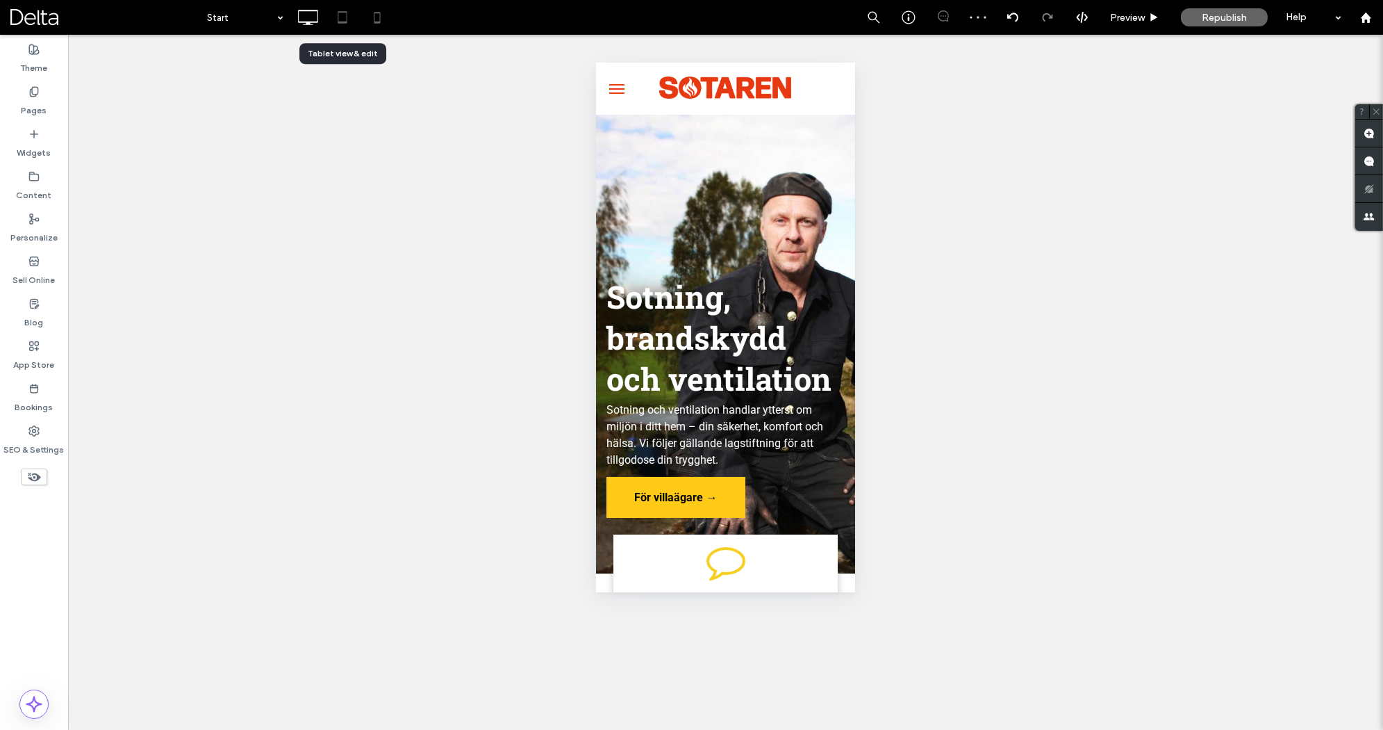
click at [334, 31] on icon at bounding box center [343, 17] width 28 height 28
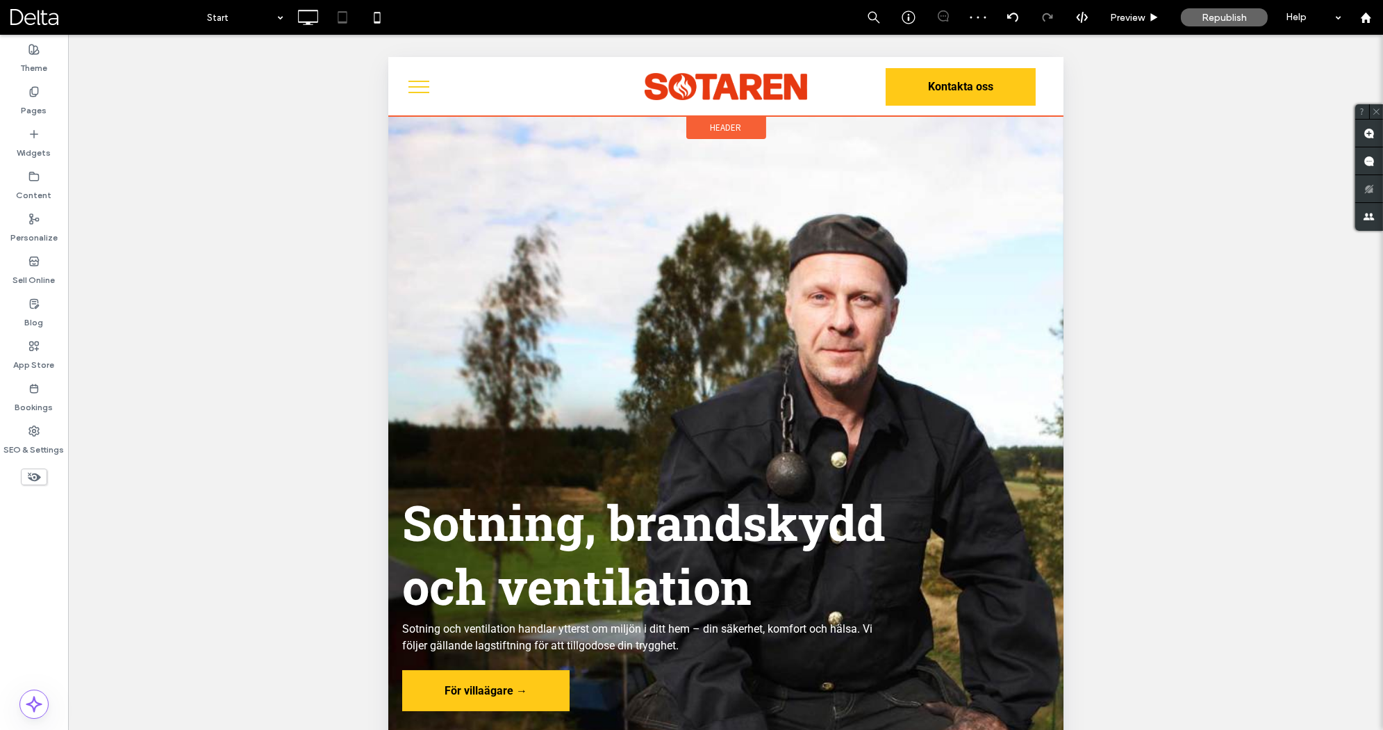
click at [748, 133] on div "Header" at bounding box center [726, 127] width 80 height 23
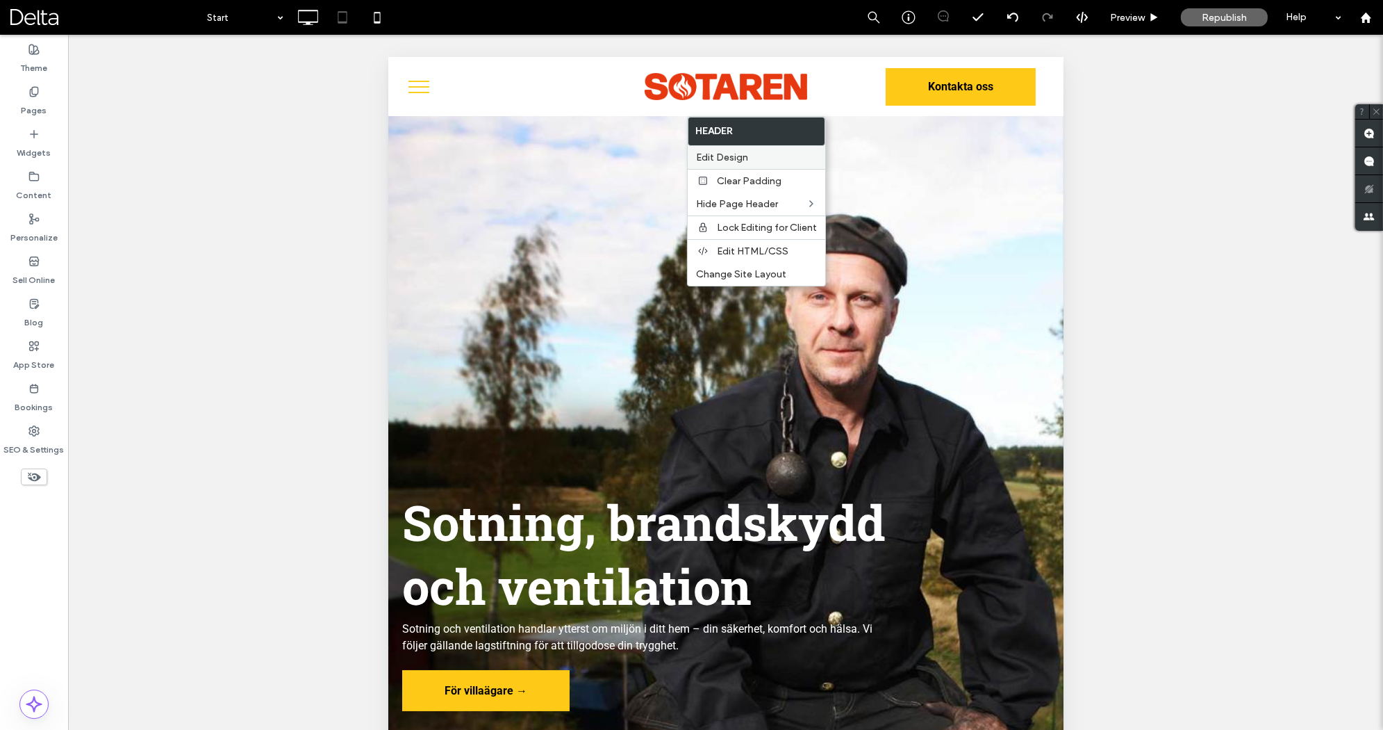
click at [741, 161] on span "Edit Design" at bounding box center [722, 157] width 52 height 12
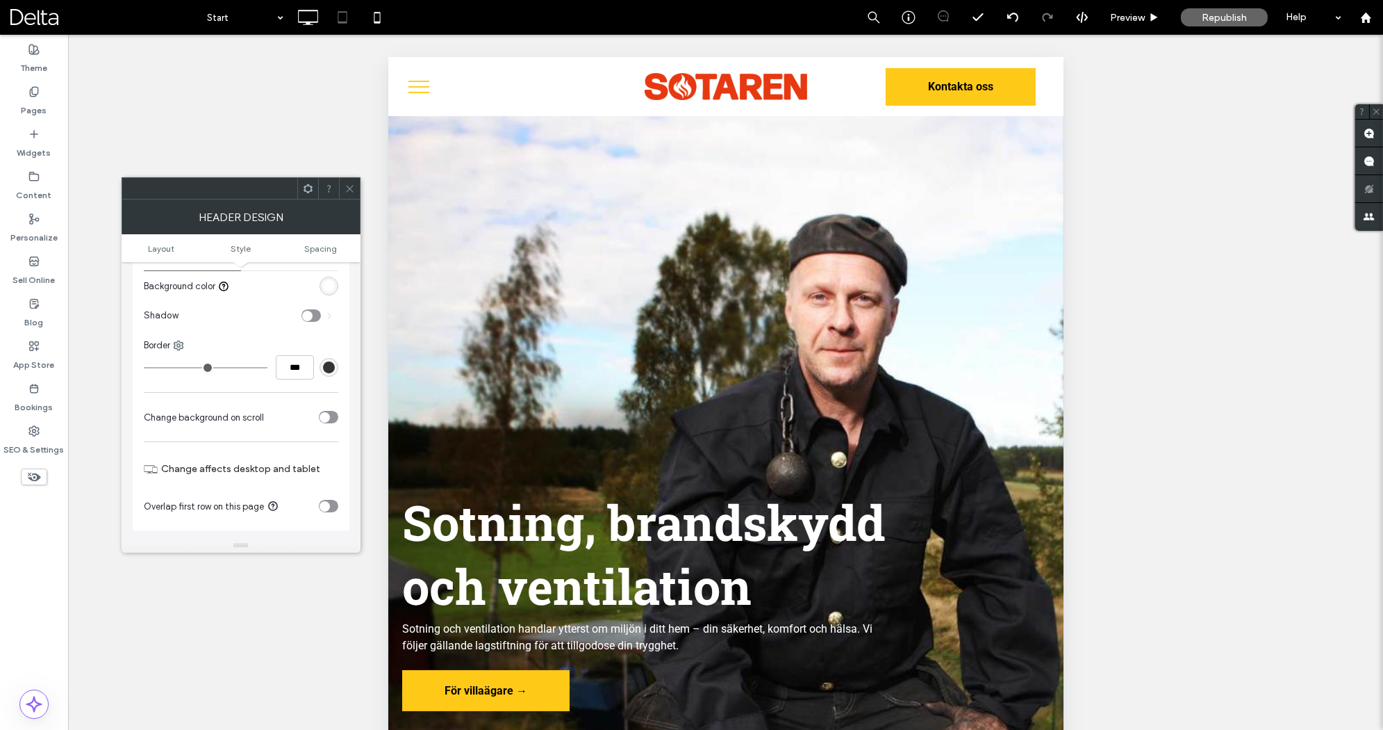
scroll to position [182, 0]
click at [248, 249] on span "Style" at bounding box center [241, 248] width 20 height 10
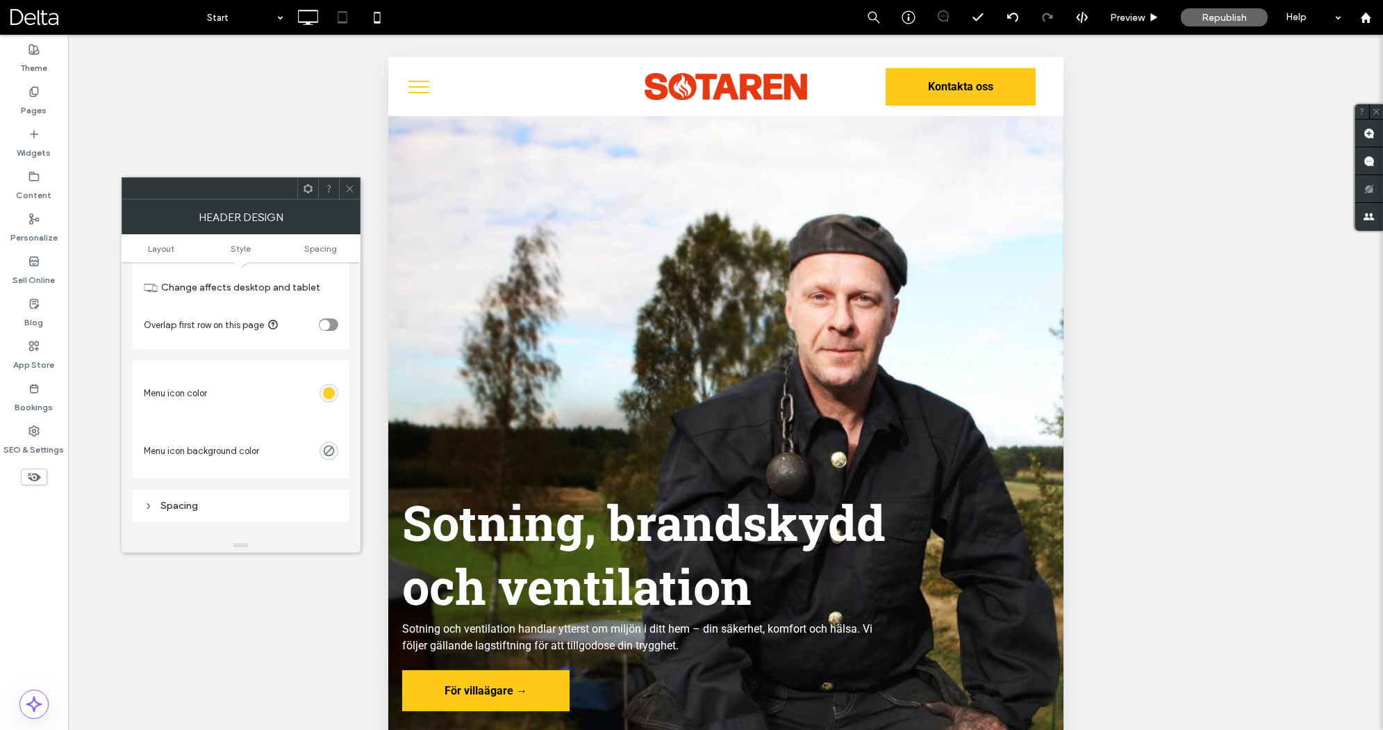
scroll to position [390, 0]
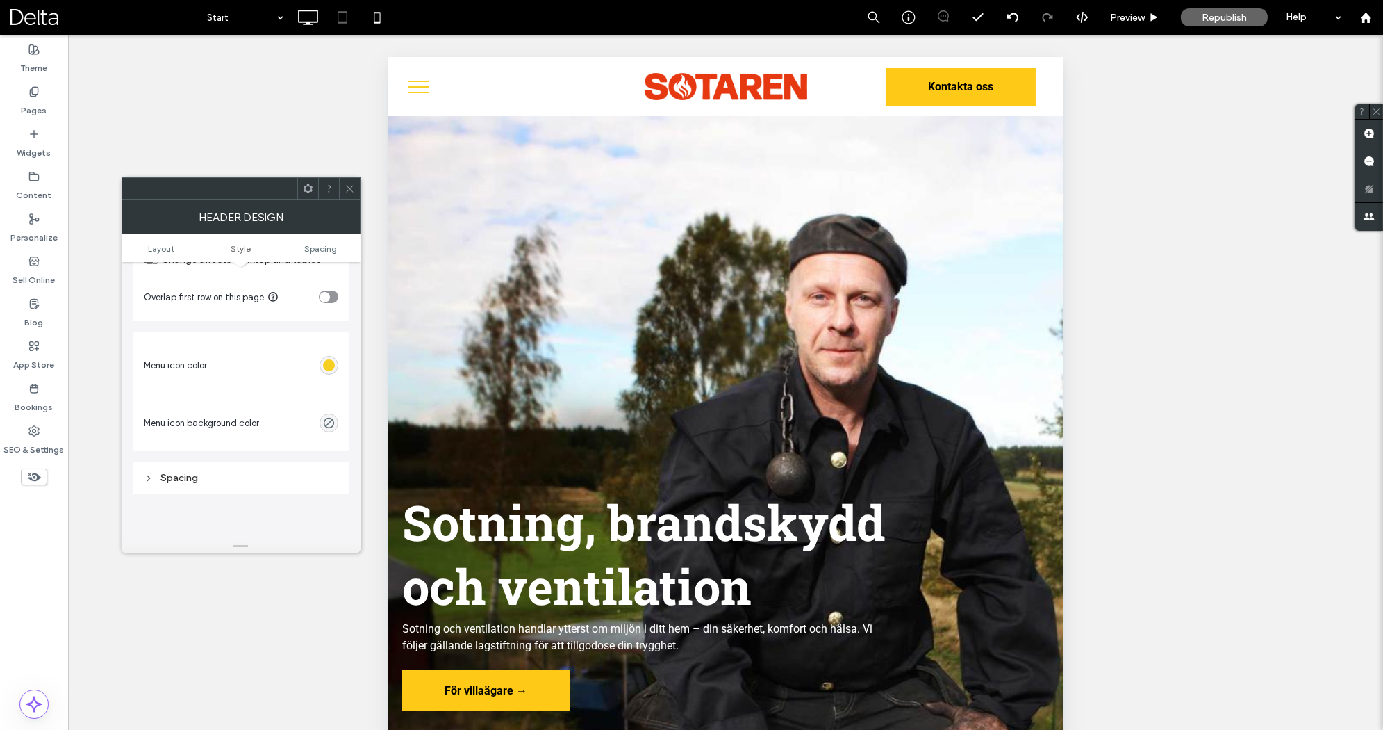
click at [327, 368] on div "rgb(247, 207, 33)" at bounding box center [329, 365] width 12 height 12
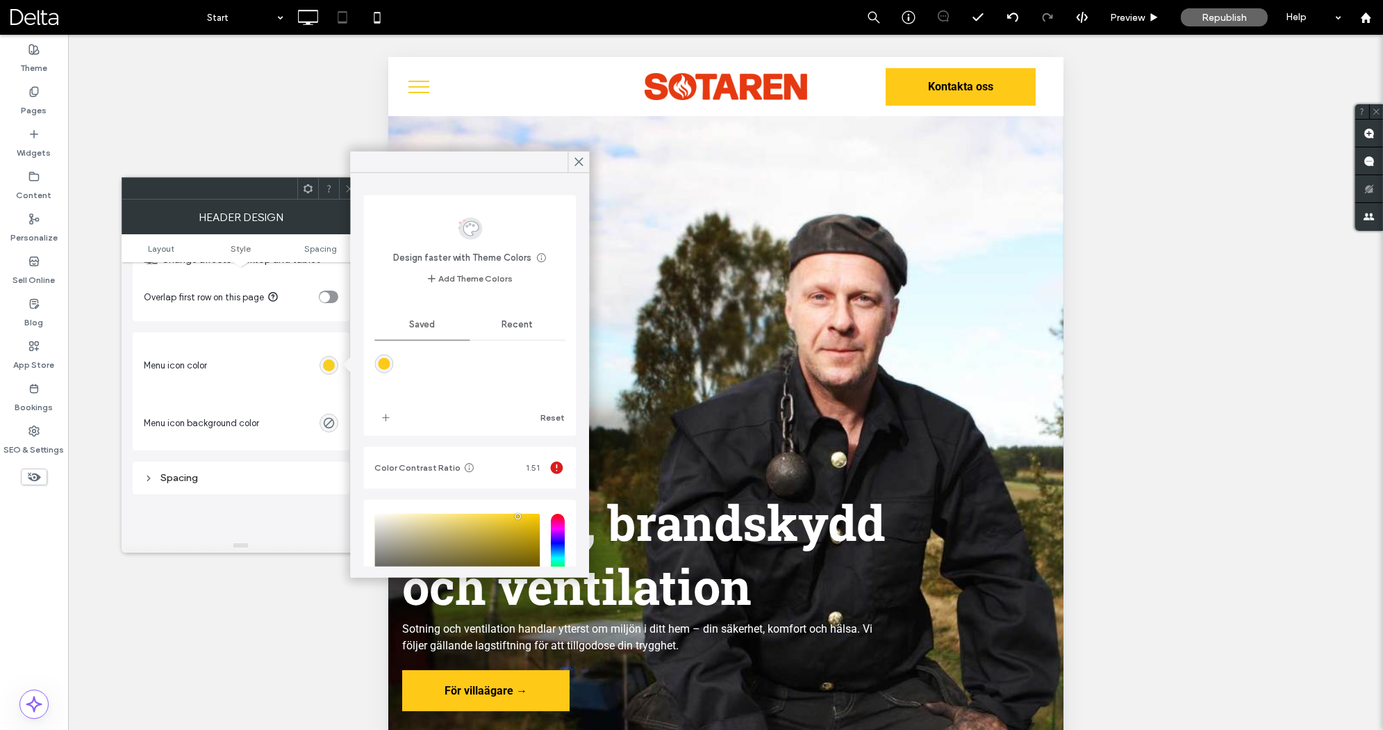
scroll to position [124, 0]
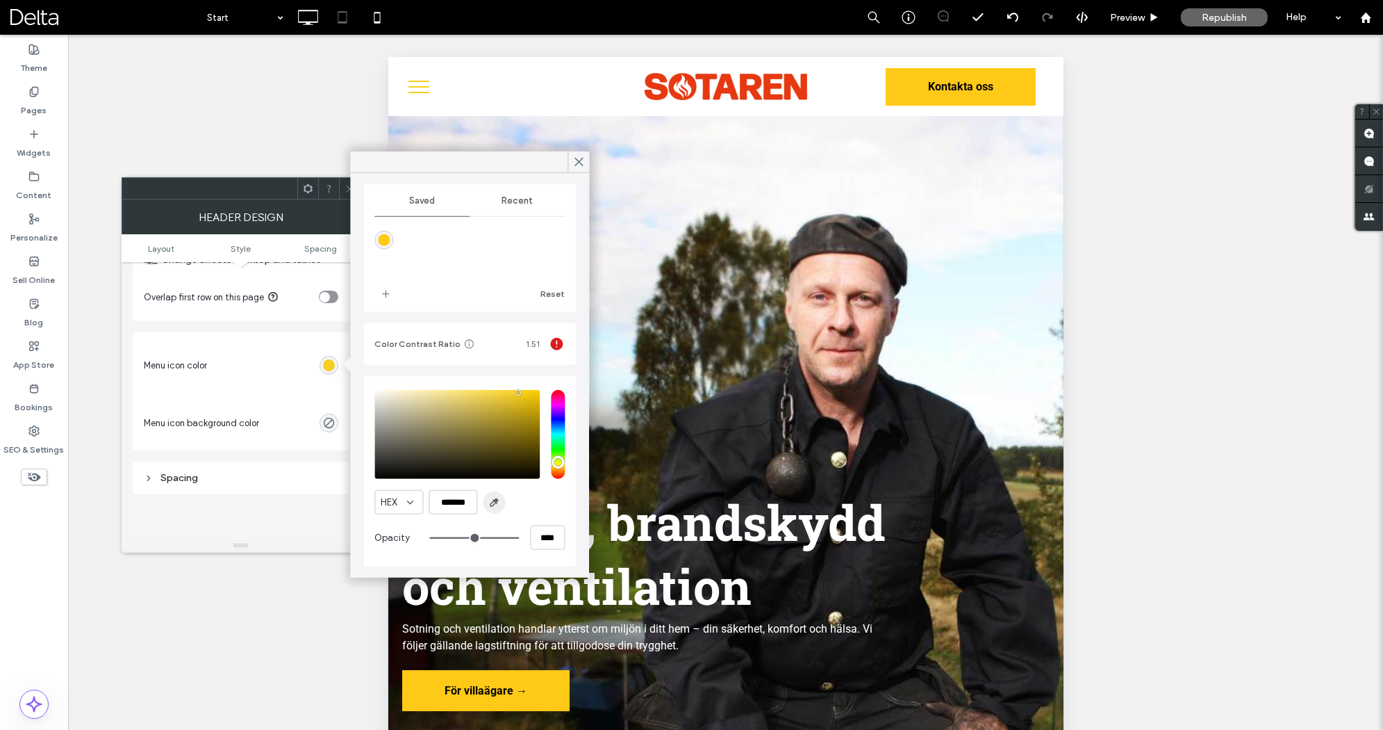
click at [497, 505] on icon "button" at bounding box center [493, 502] width 11 height 11
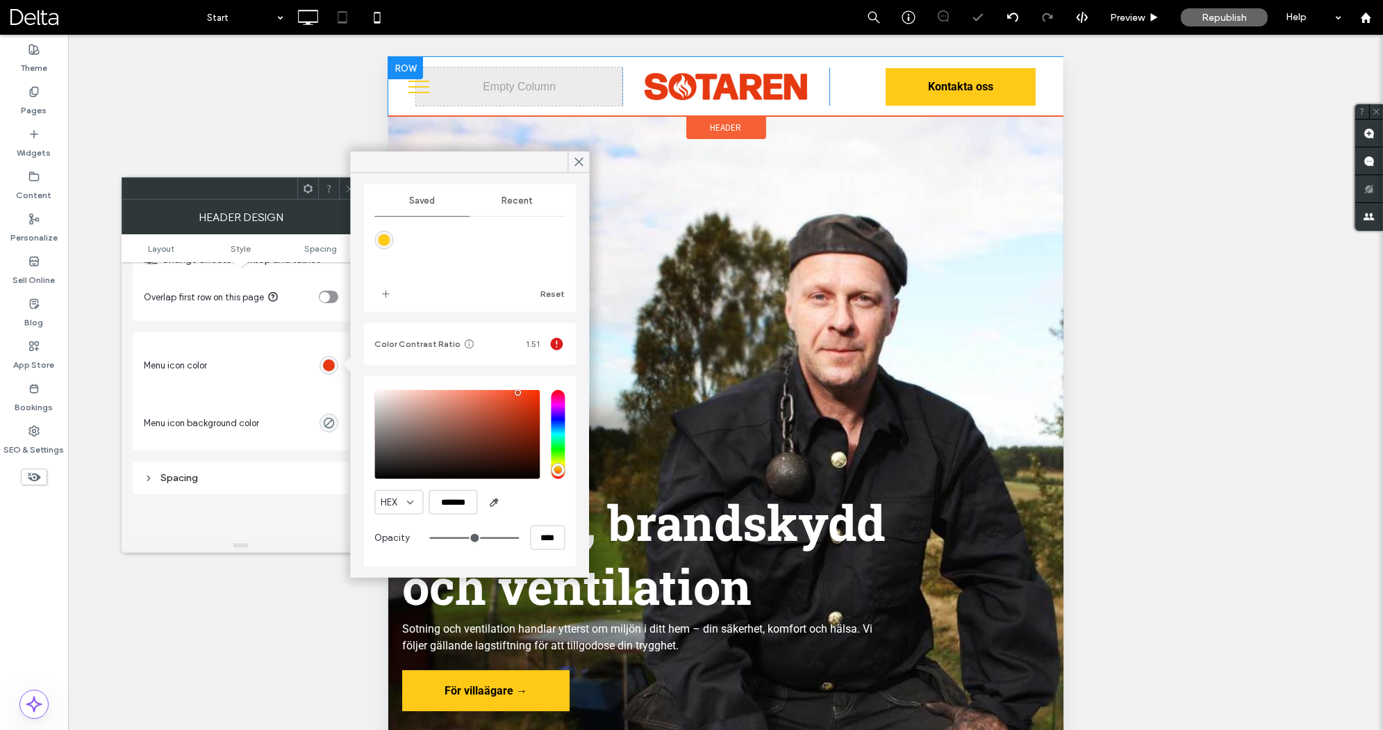
type input "*******"
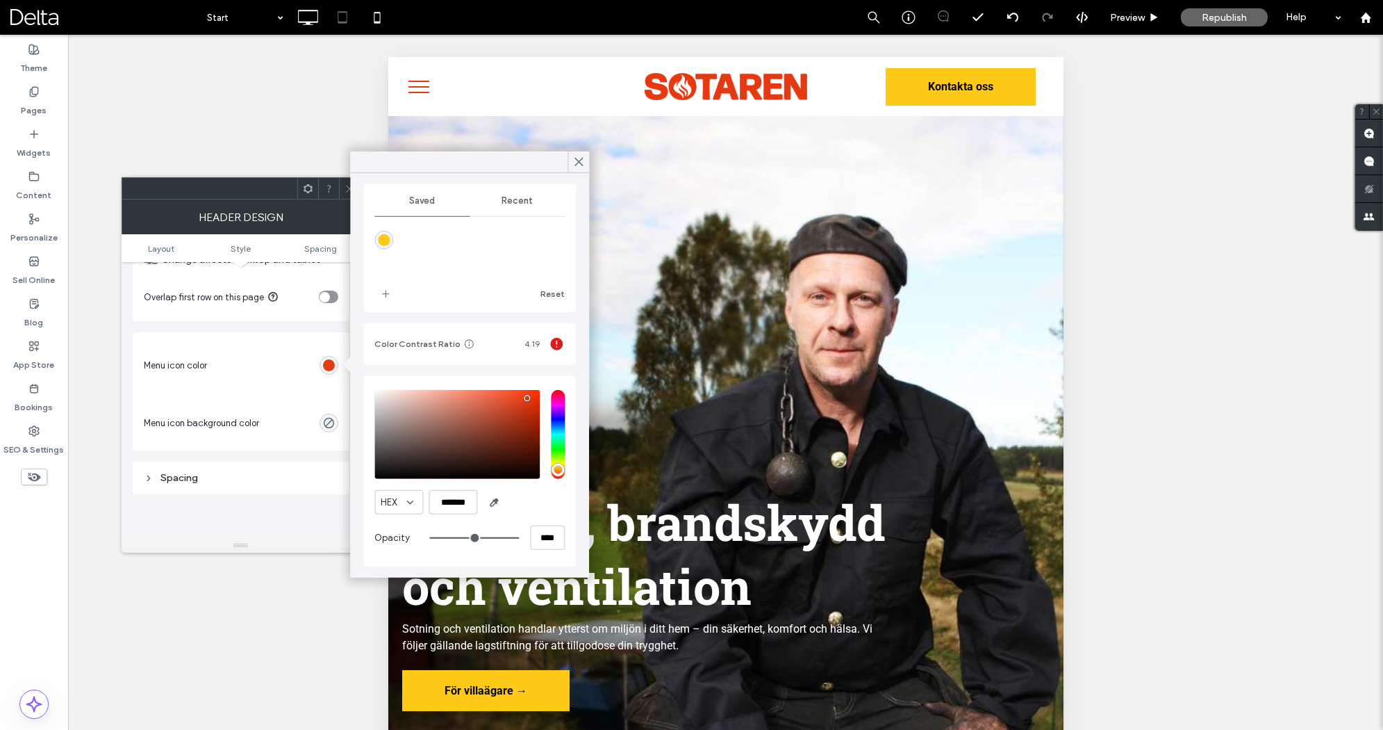
click at [346, 199] on div "Header Design" at bounding box center [241, 216] width 239 height 35
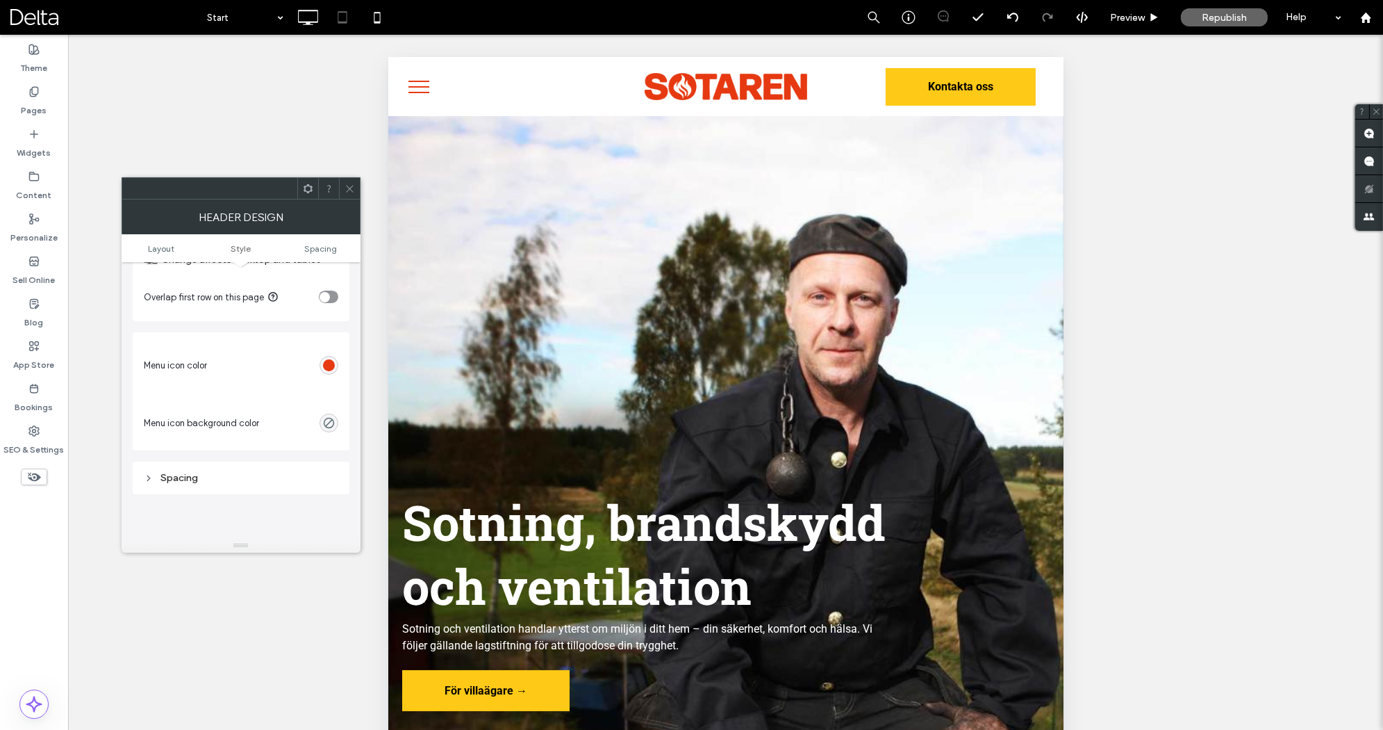
click at [411, 95] on button "menu" at bounding box center [418, 87] width 36 height 36
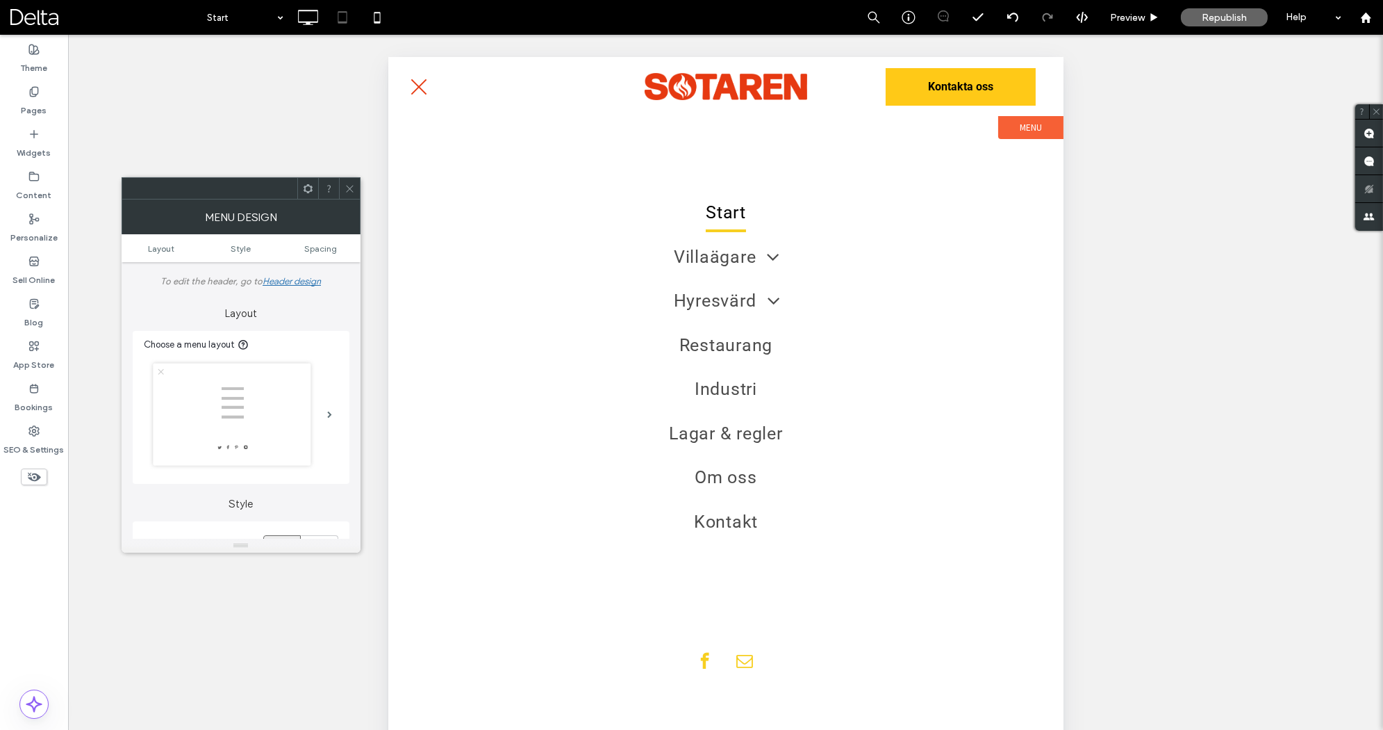
click at [411, 95] on button "menu" at bounding box center [418, 87] width 36 height 36
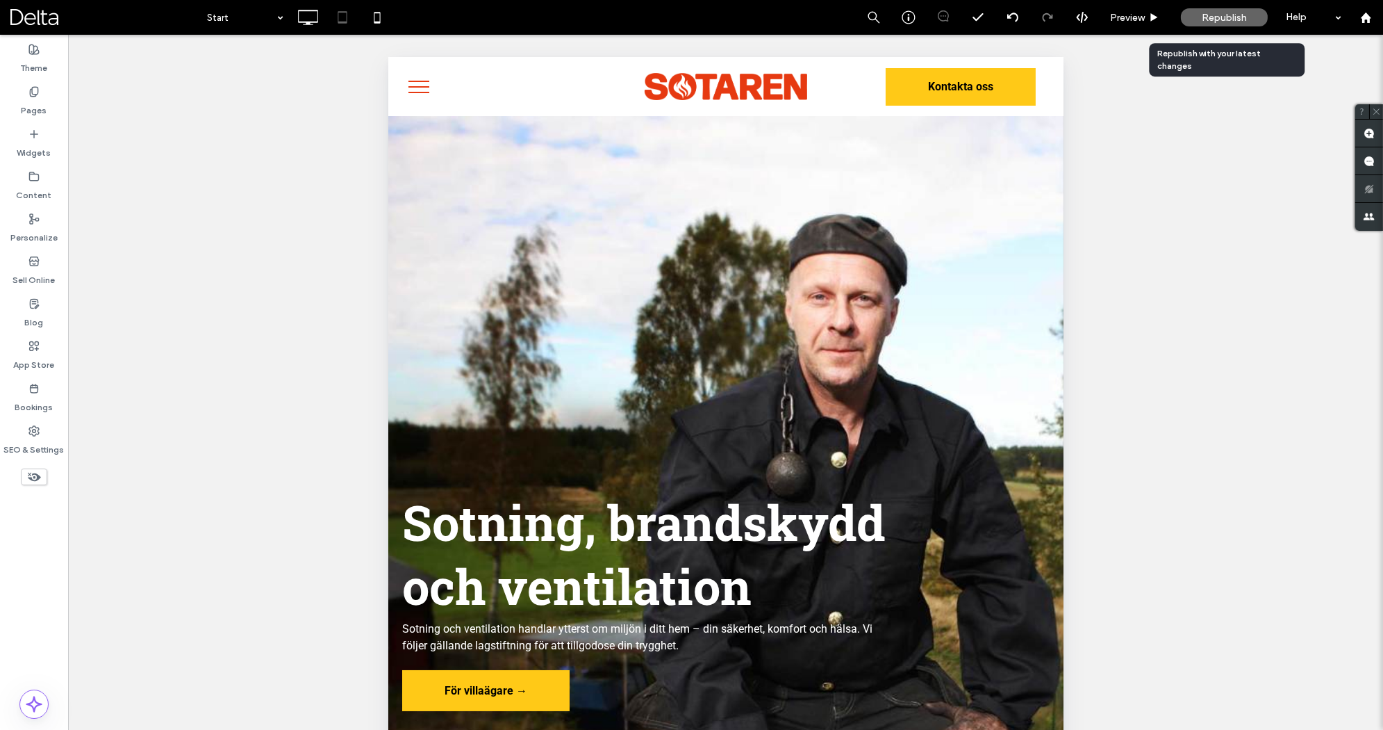
click at [1240, 14] on span "Republish" at bounding box center [1224, 18] width 45 height 12
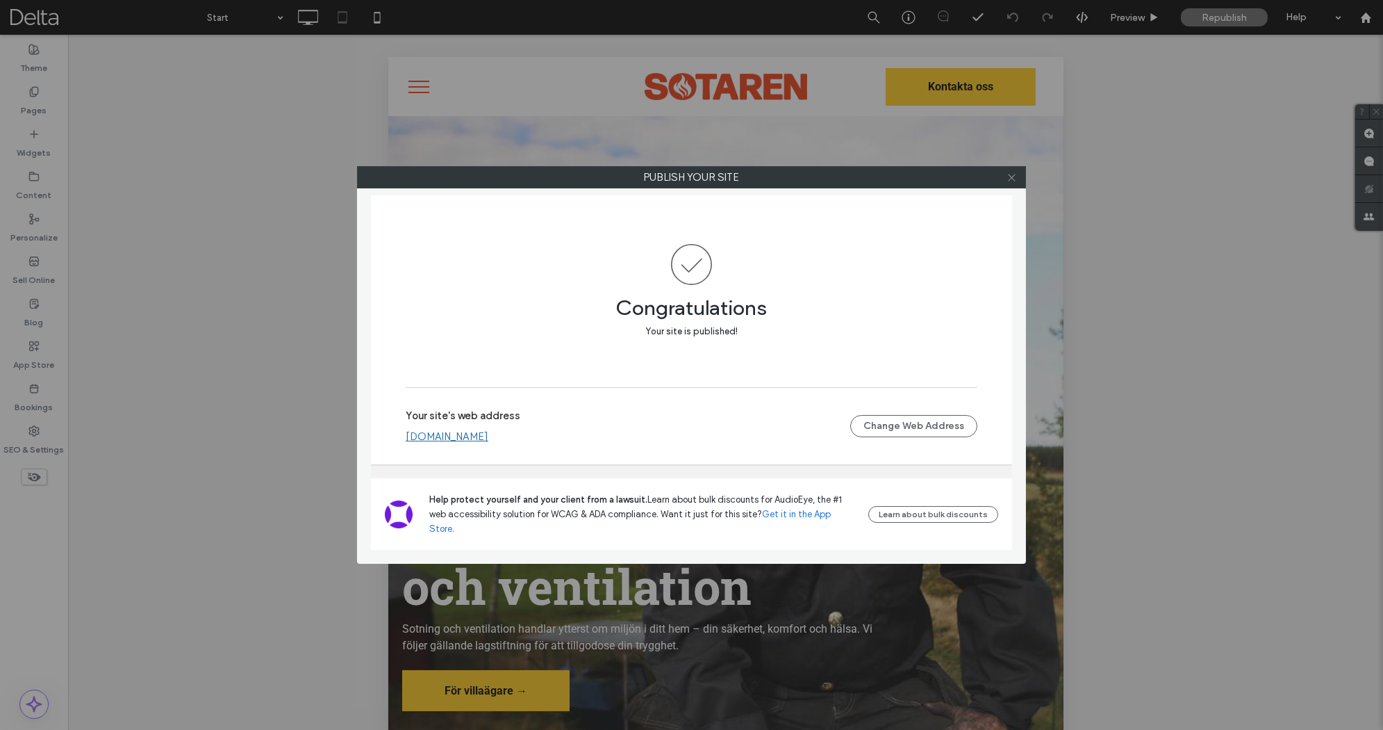
click at [1012, 179] on icon at bounding box center [1012, 177] width 10 height 10
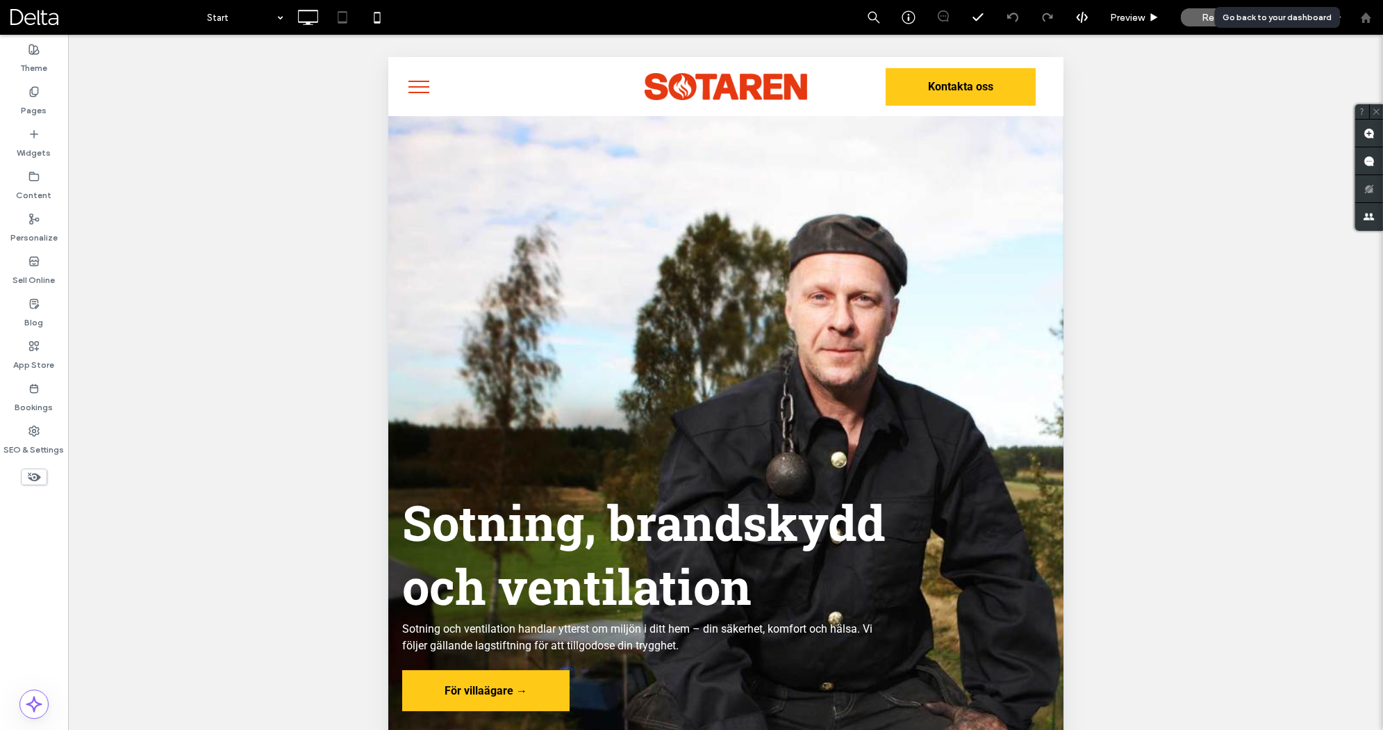
click at [1361, 23] on div at bounding box center [1366, 17] width 35 height 35
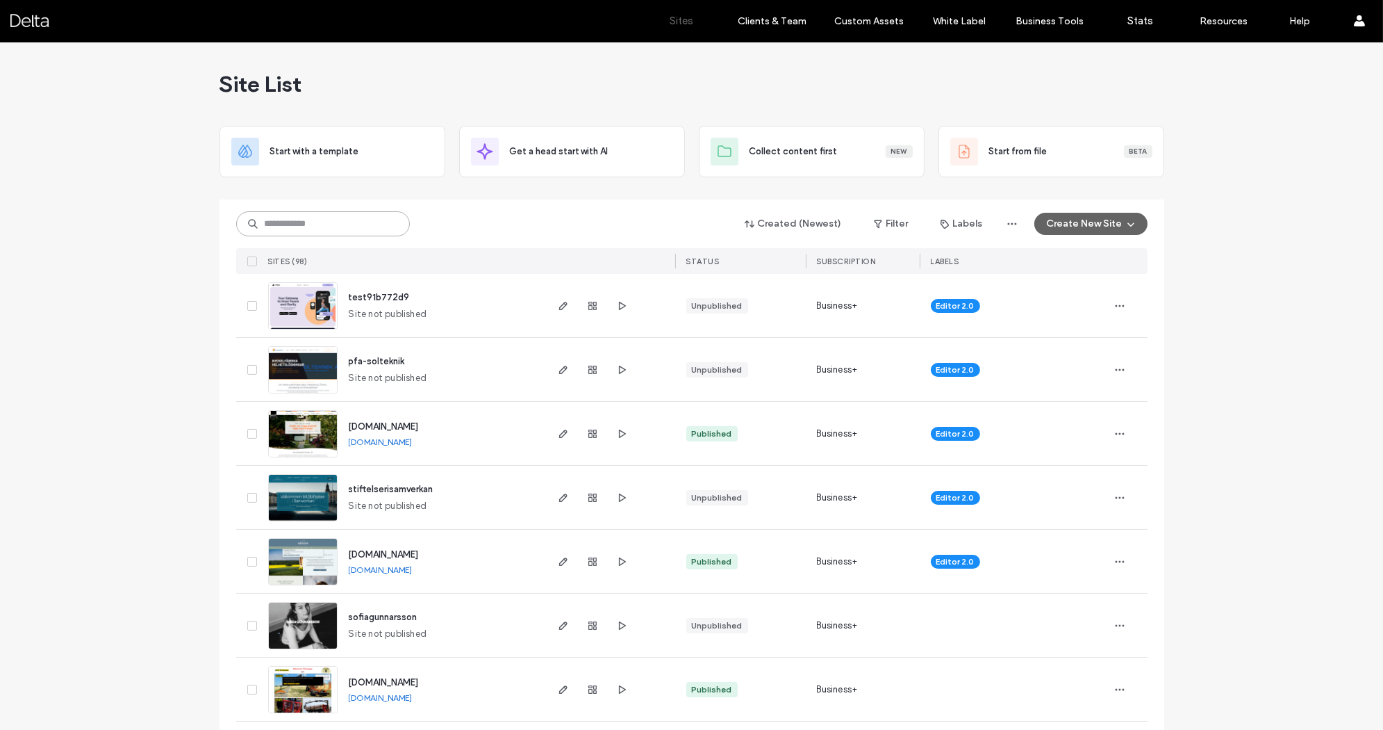
click at [325, 229] on input at bounding box center [323, 223] width 174 height 25
type input "****"
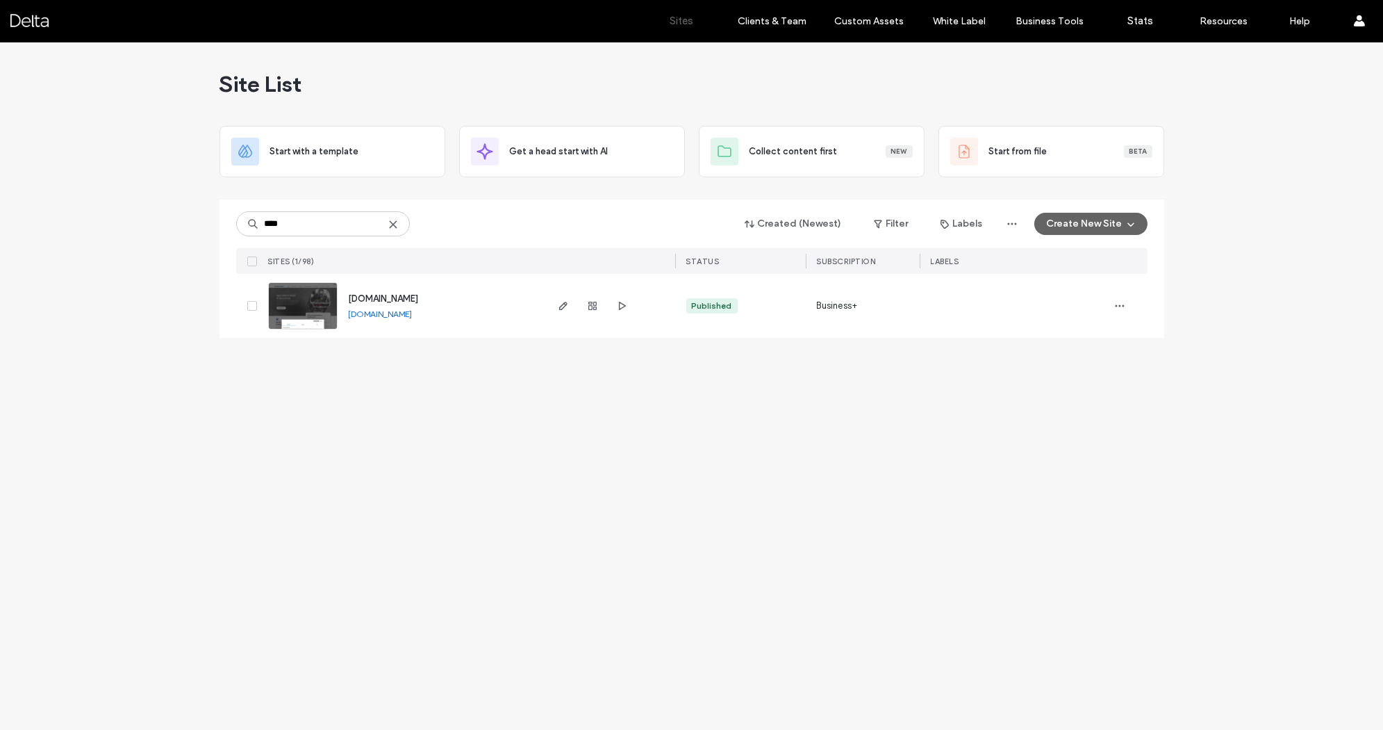
click at [303, 303] on img at bounding box center [303, 330] width 68 height 95
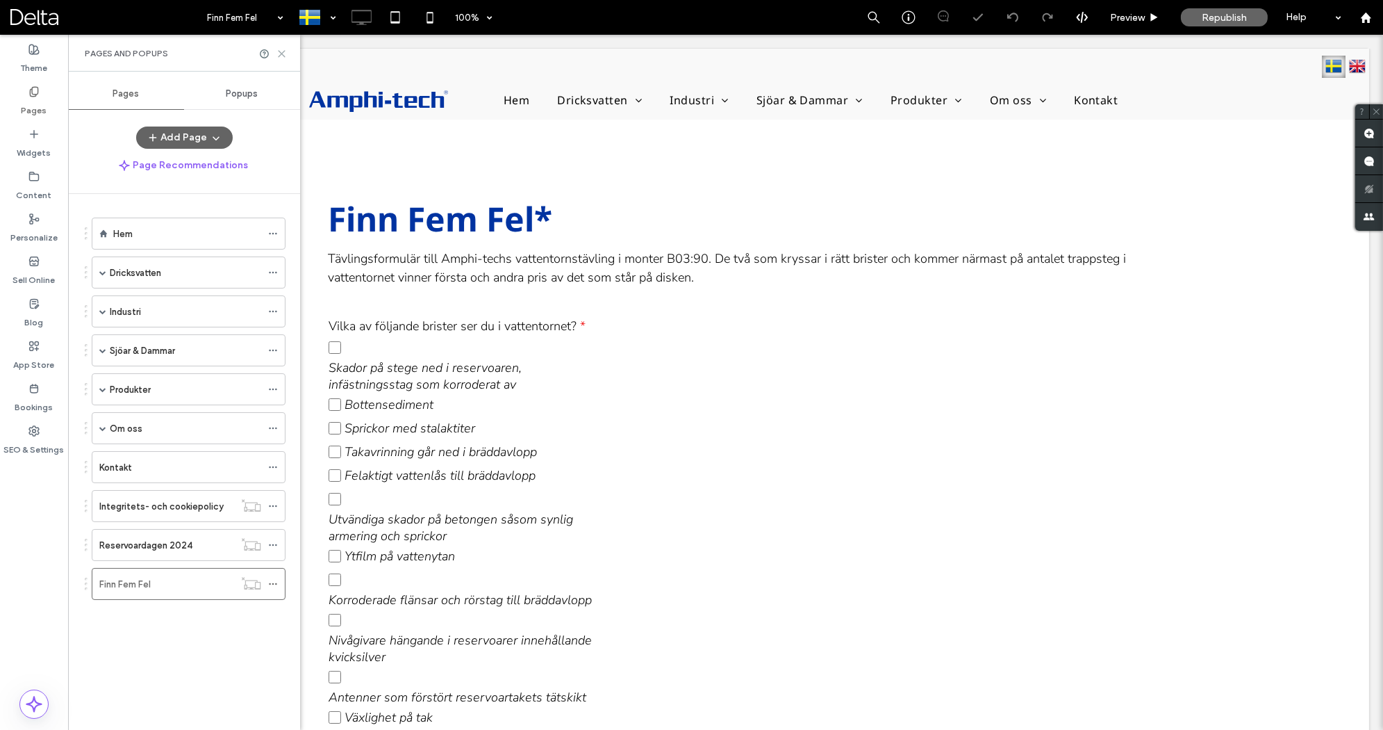
click at [284, 54] on icon at bounding box center [282, 54] width 10 height 10
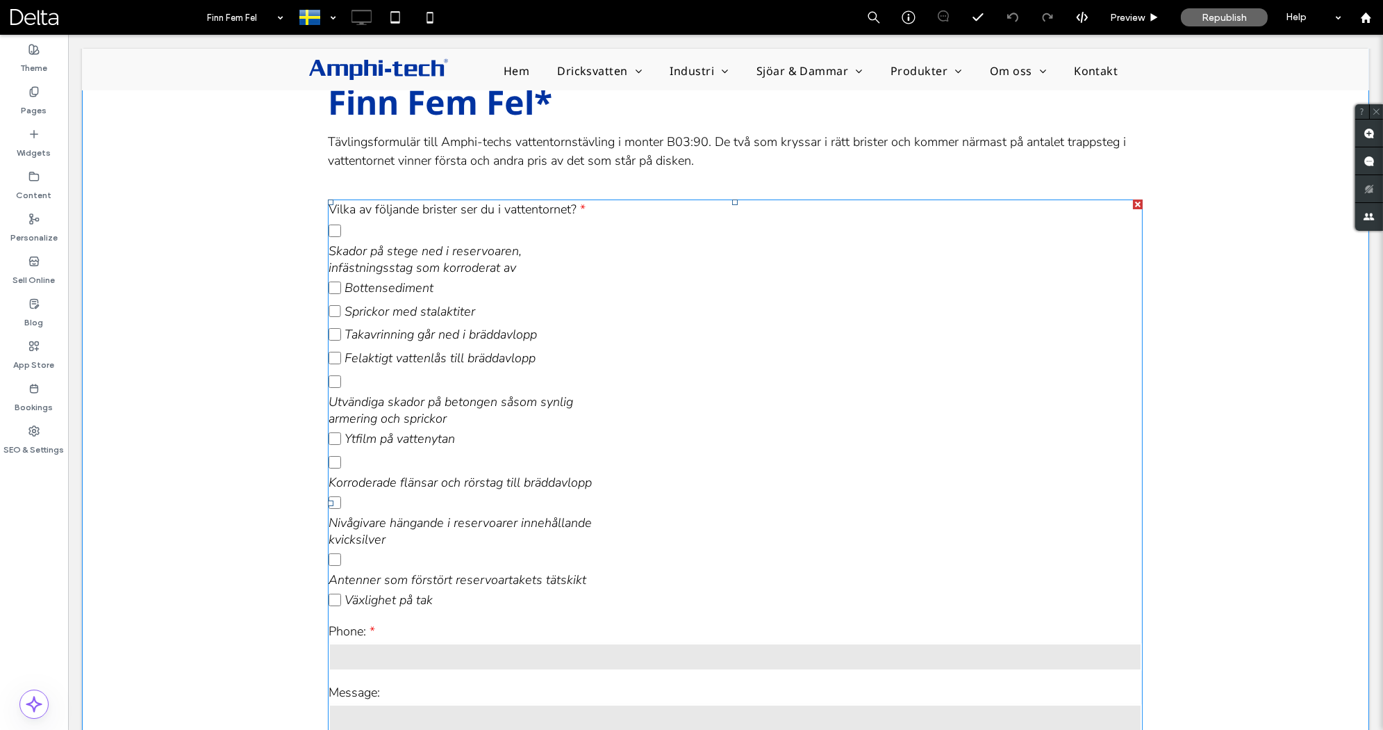
scroll to position [100, 0]
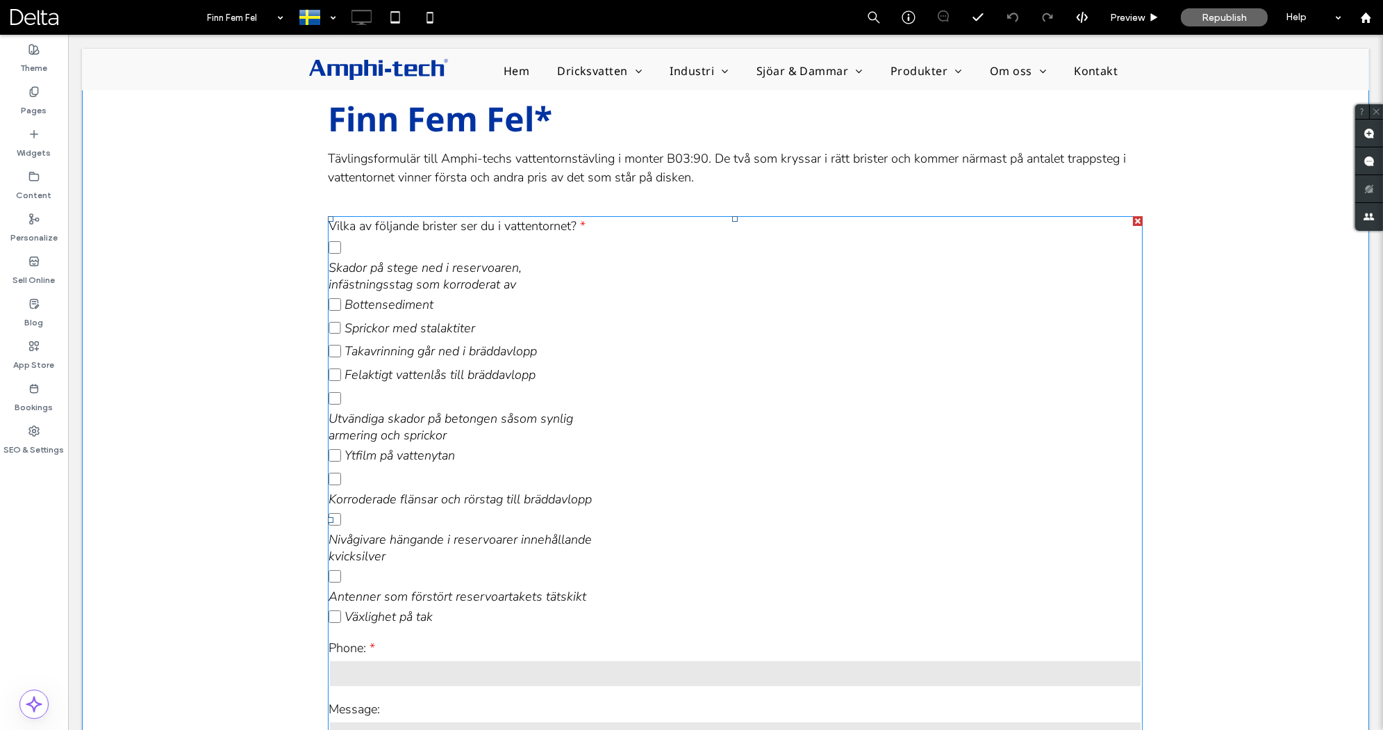
click at [440, 436] on span "Utvändiga skador på betongen såsom synlig armering och sprickor" at bounding box center [461, 426] width 264 height 33
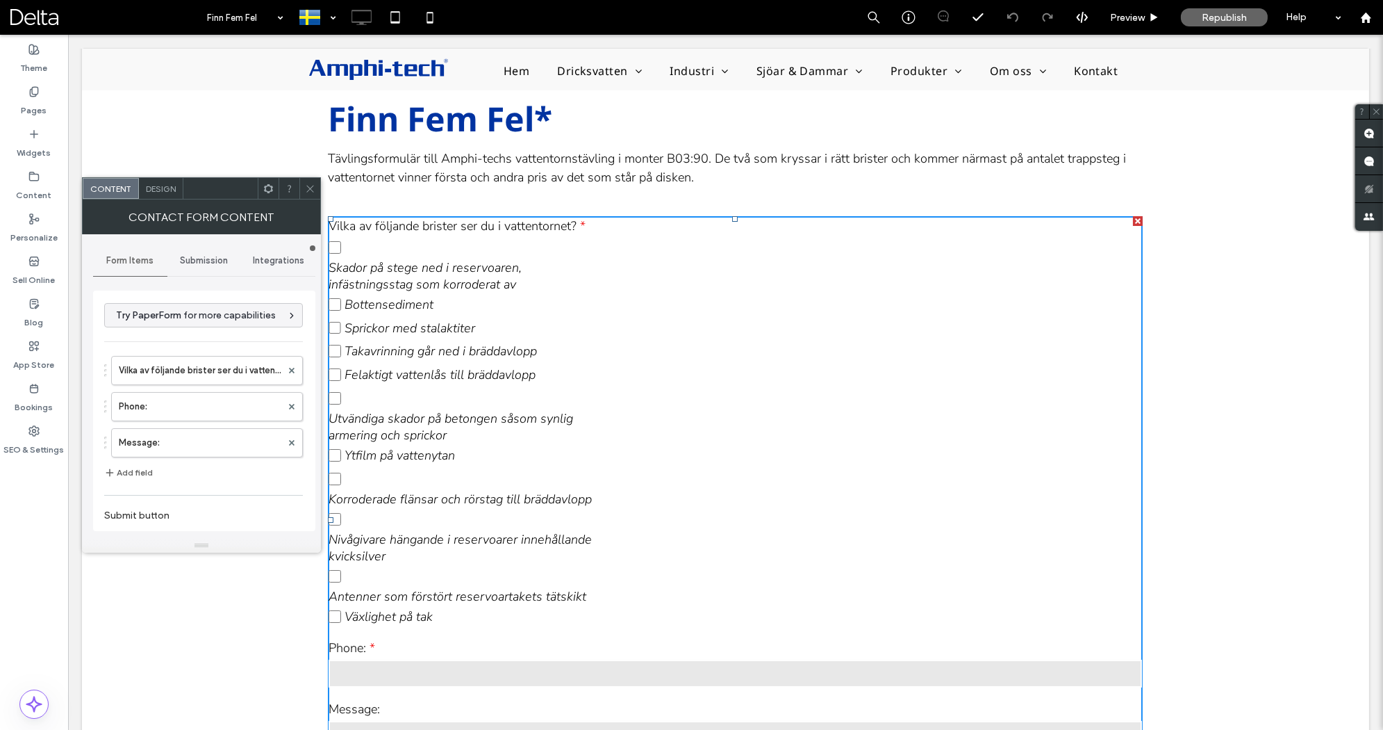
type input "**********"
click at [229, 370] on label "Vilka av följande brister ser du i vattentornet?" at bounding box center [200, 370] width 163 height 28
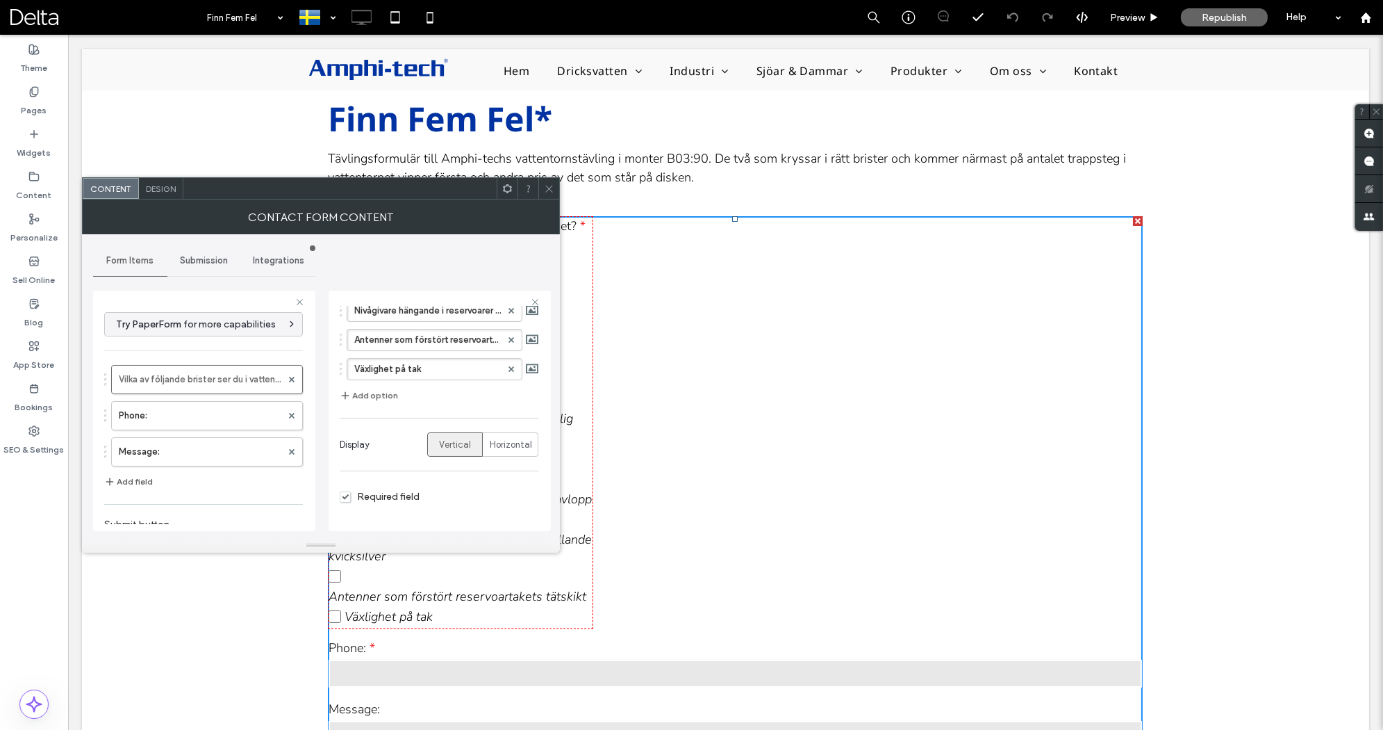
scroll to position [394, 0]
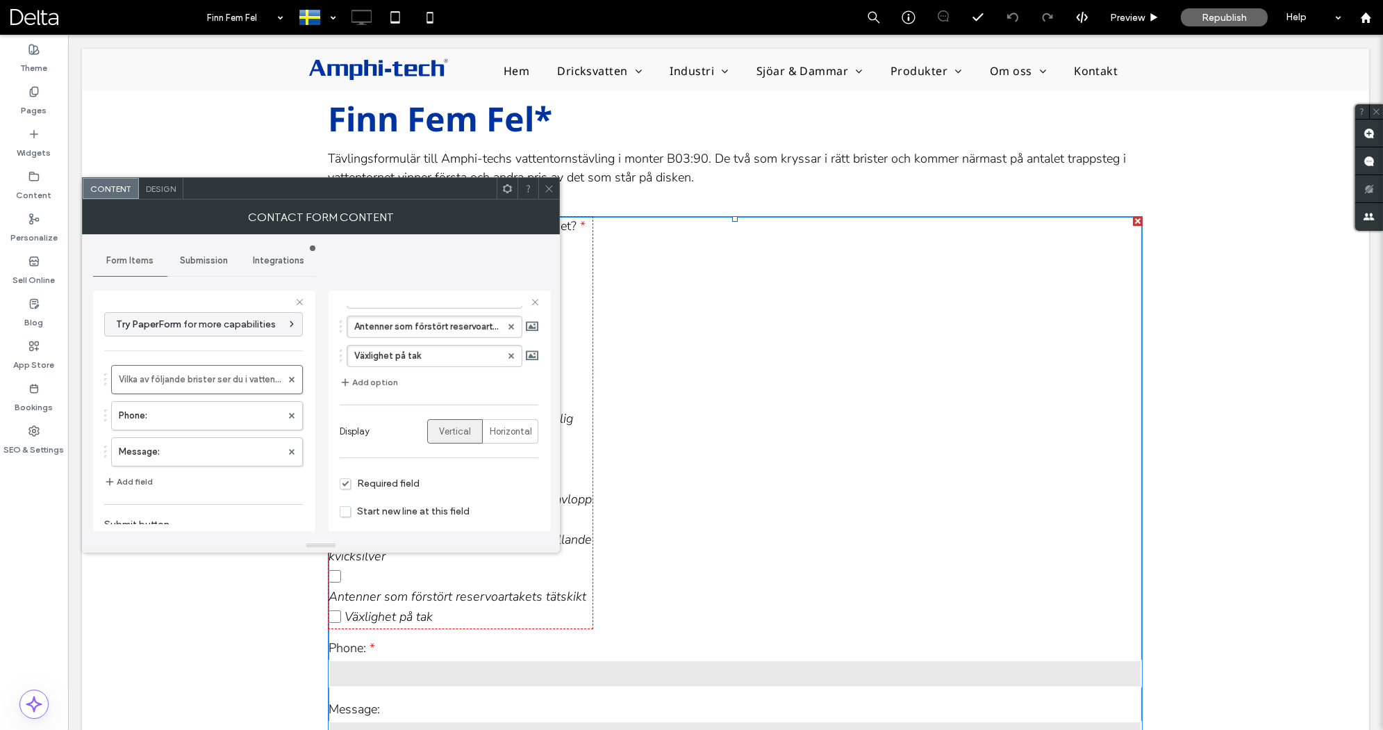
click at [350, 505] on span "Start new line at this field" at bounding box center [405, 511] width 130 height 12
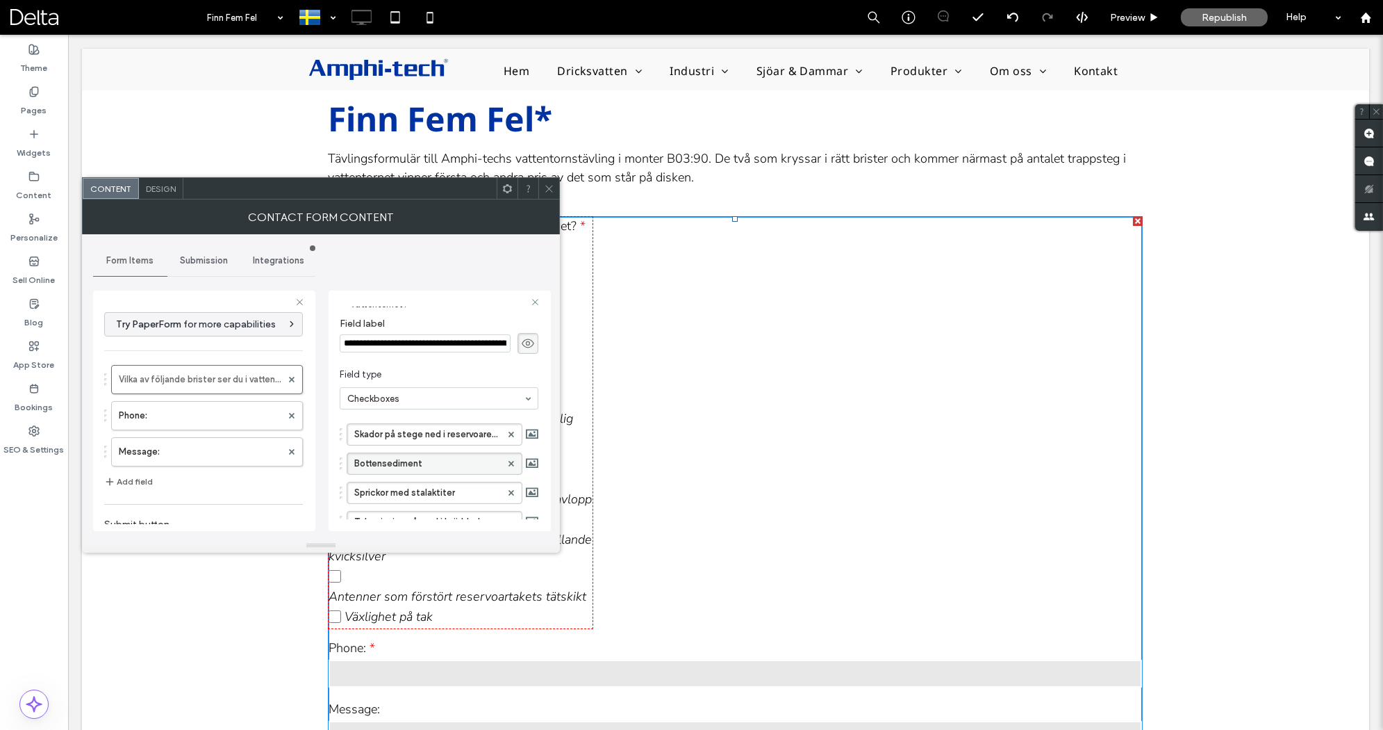
scroll to position [0, 0]
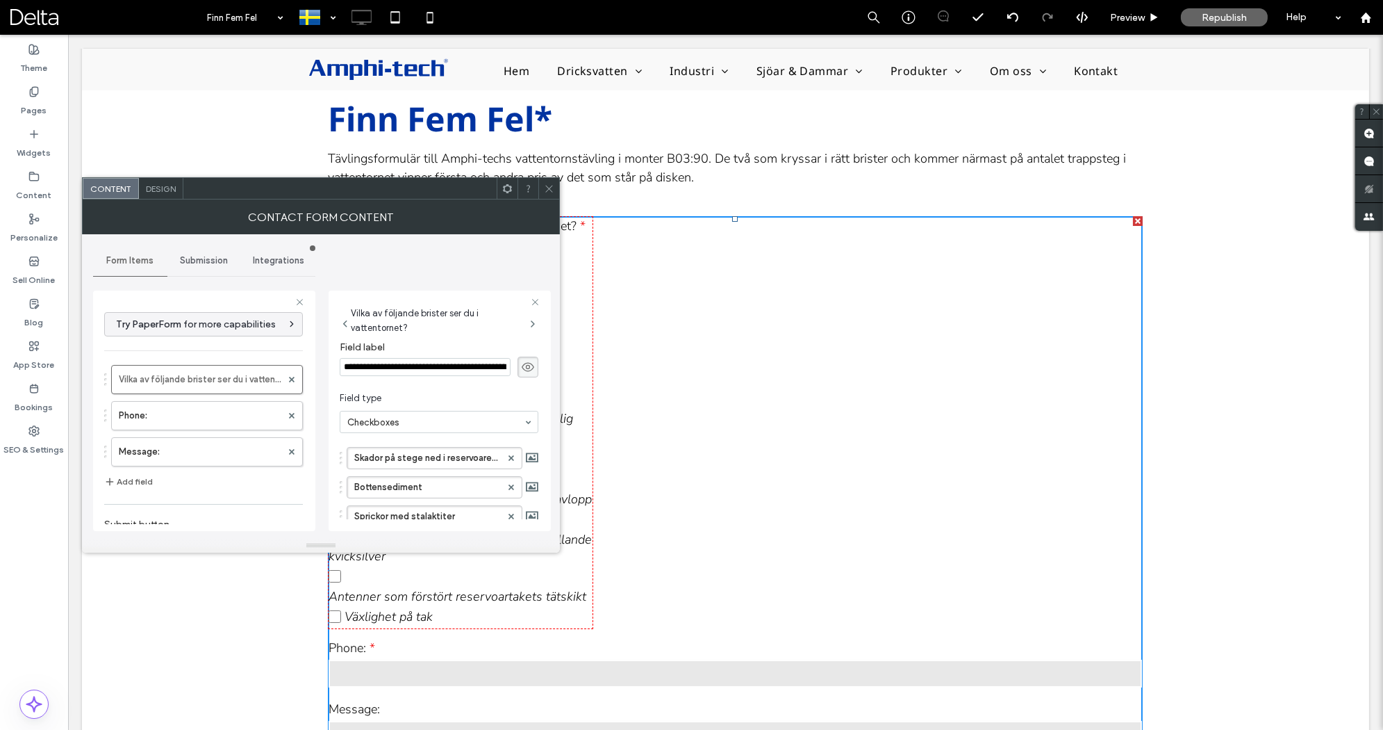
click at [168, 194] on div "Design" at bounding box center [161, 188] width 44 height 21
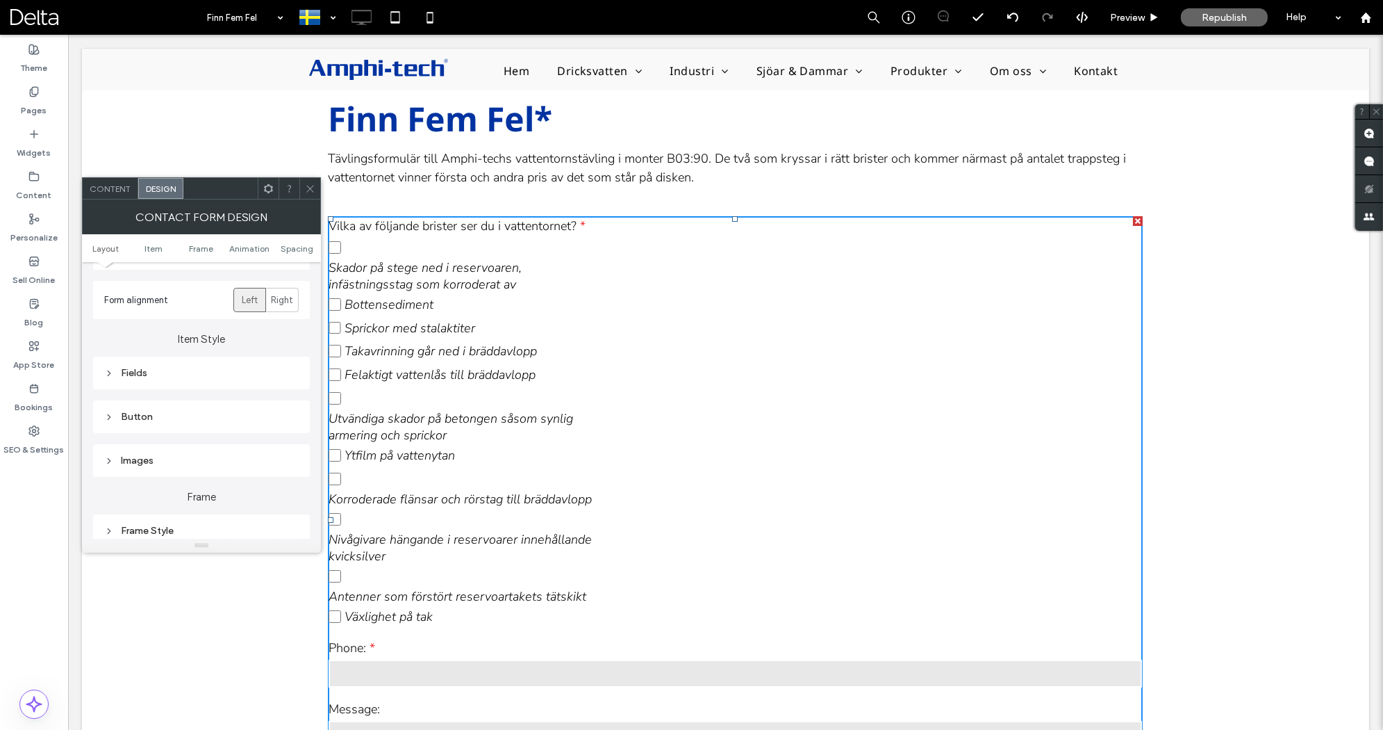
scroll to position [189, 0]
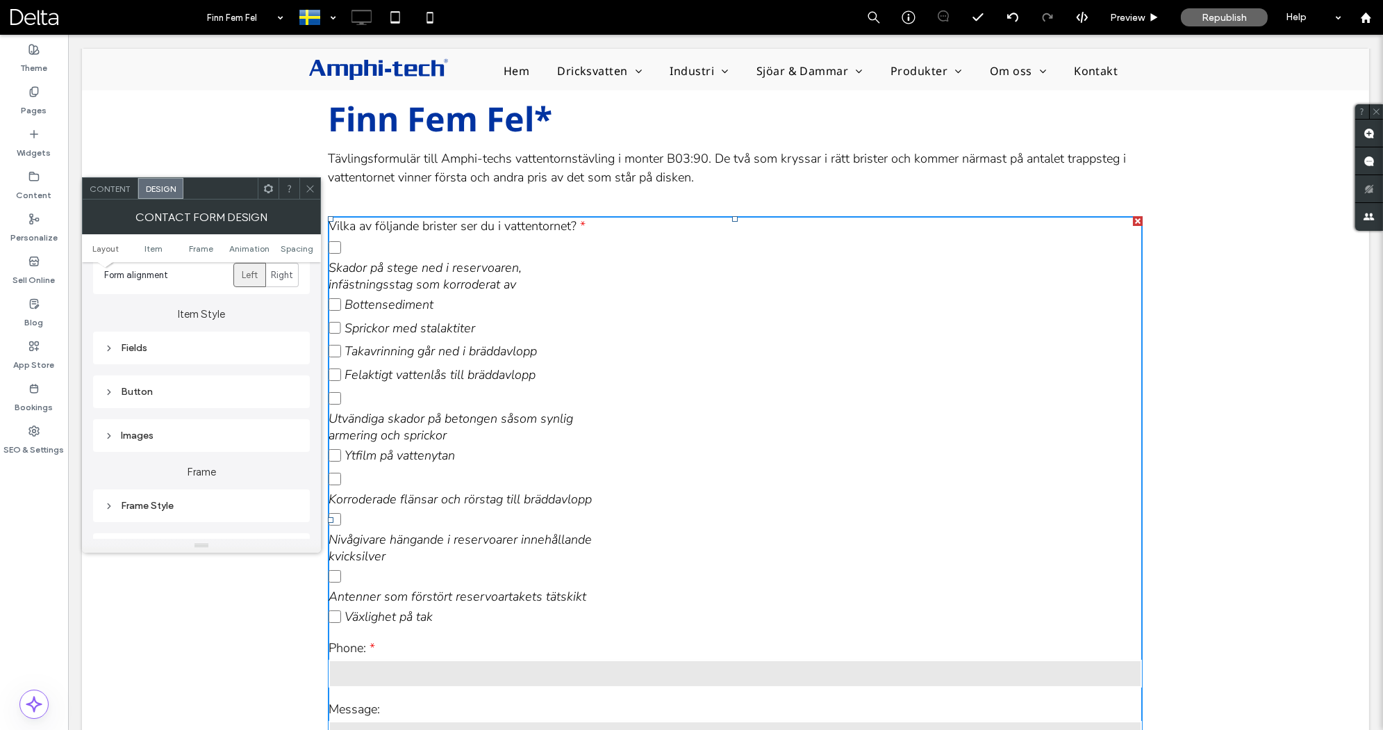
click at [208, 346] on div "Fields" at bounding box center [201, 348] width 195 height 12
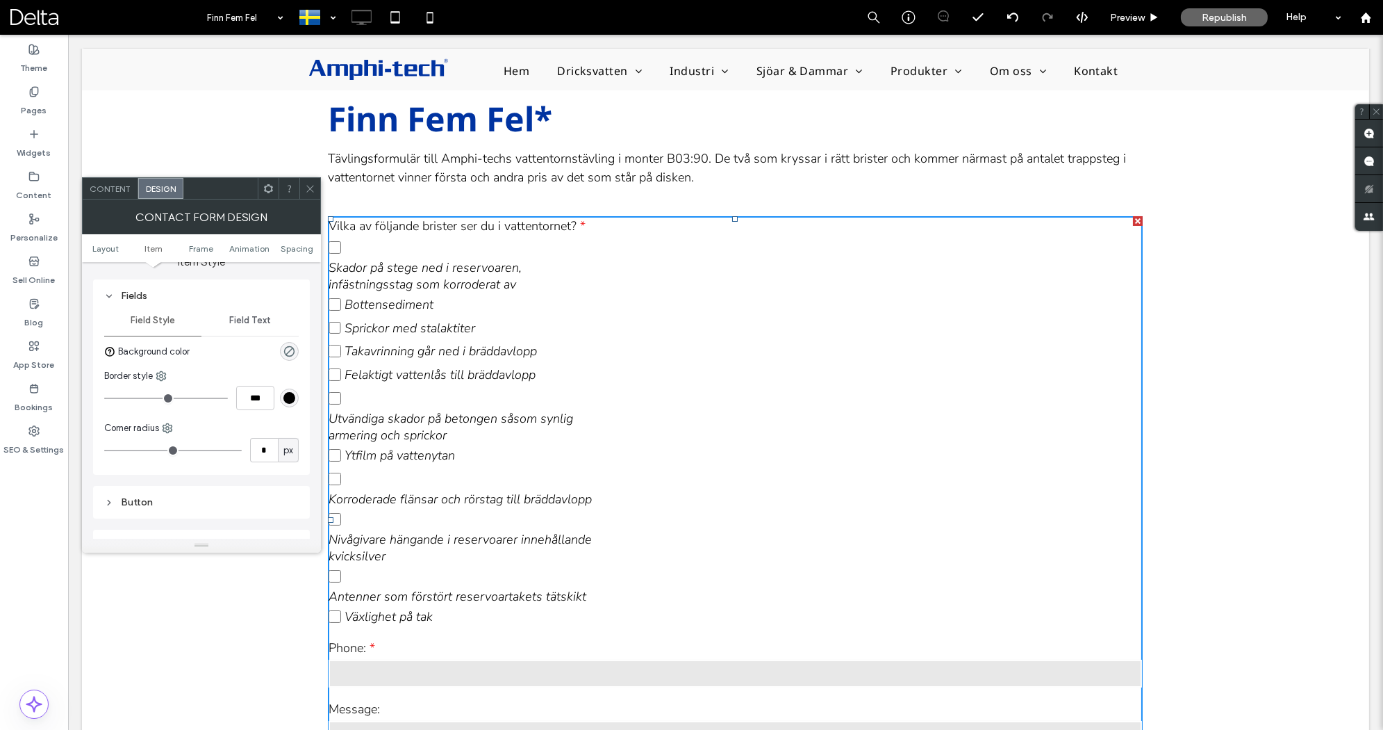
scroll to position [244, 0]
click at [311, 190] on icon at bounding box center [310, 188] width 10 height 10
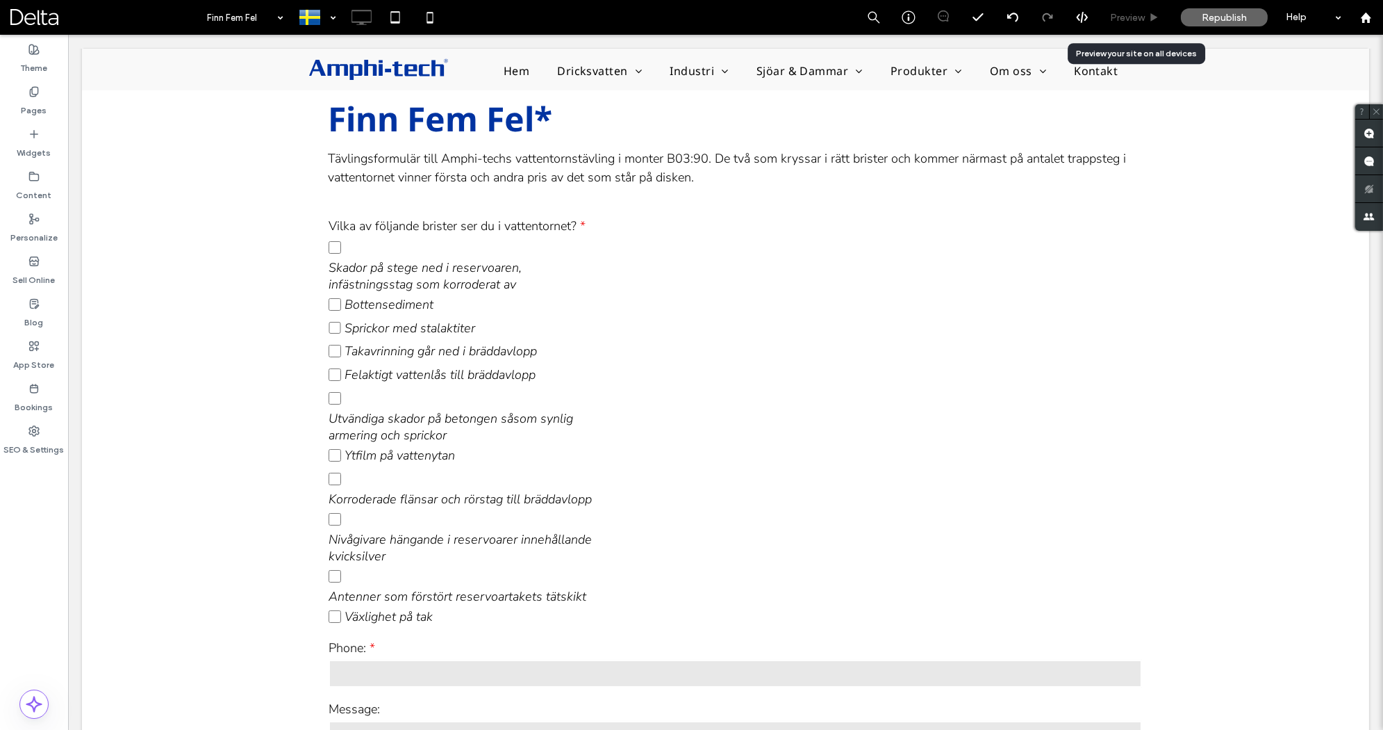
click at [1142, 18] on span "Preview" at bounding box center [1127, 18] width 35 height 12
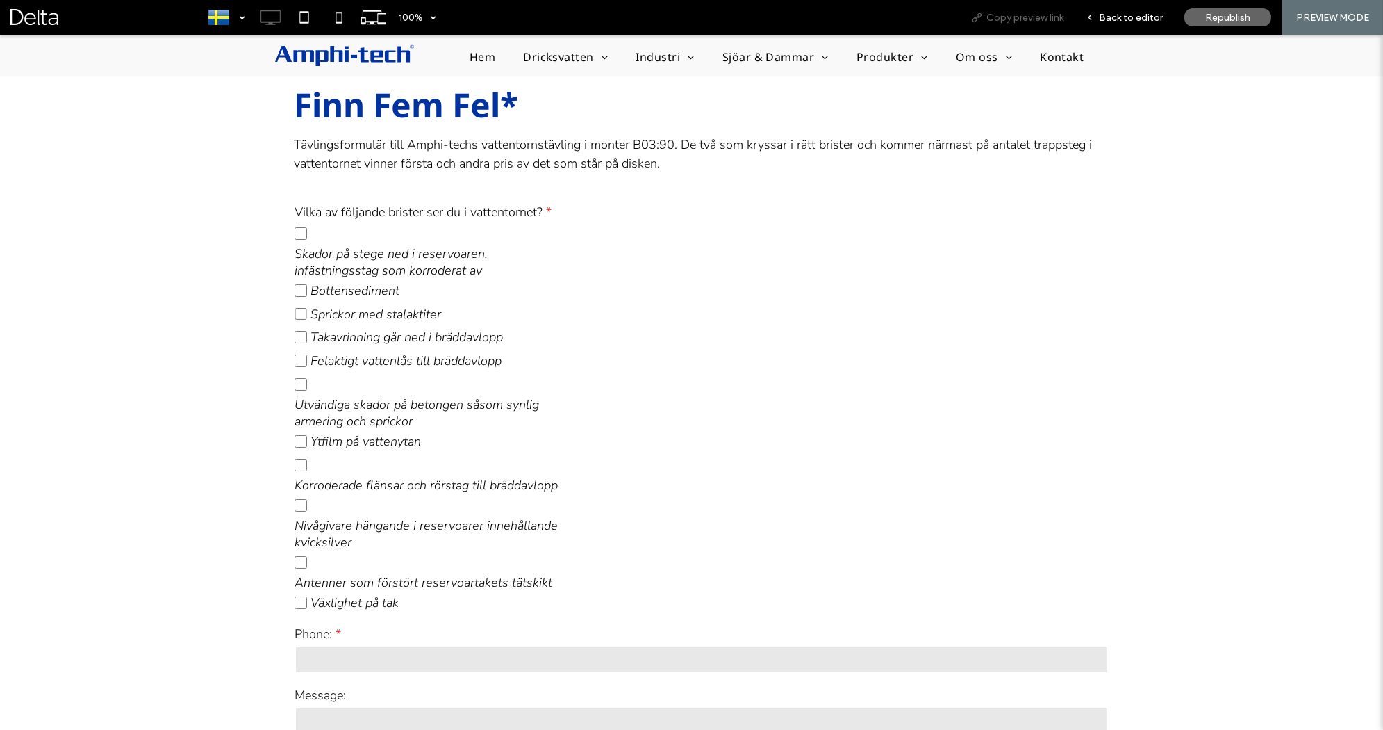
click at [1014, 17] on span "Copy preview link" at bounding box center [1025, 18] width 77 height 12
click at [1144, 21] on span "Back to editor" at bounding box center [1131, 18] width 64 height 12
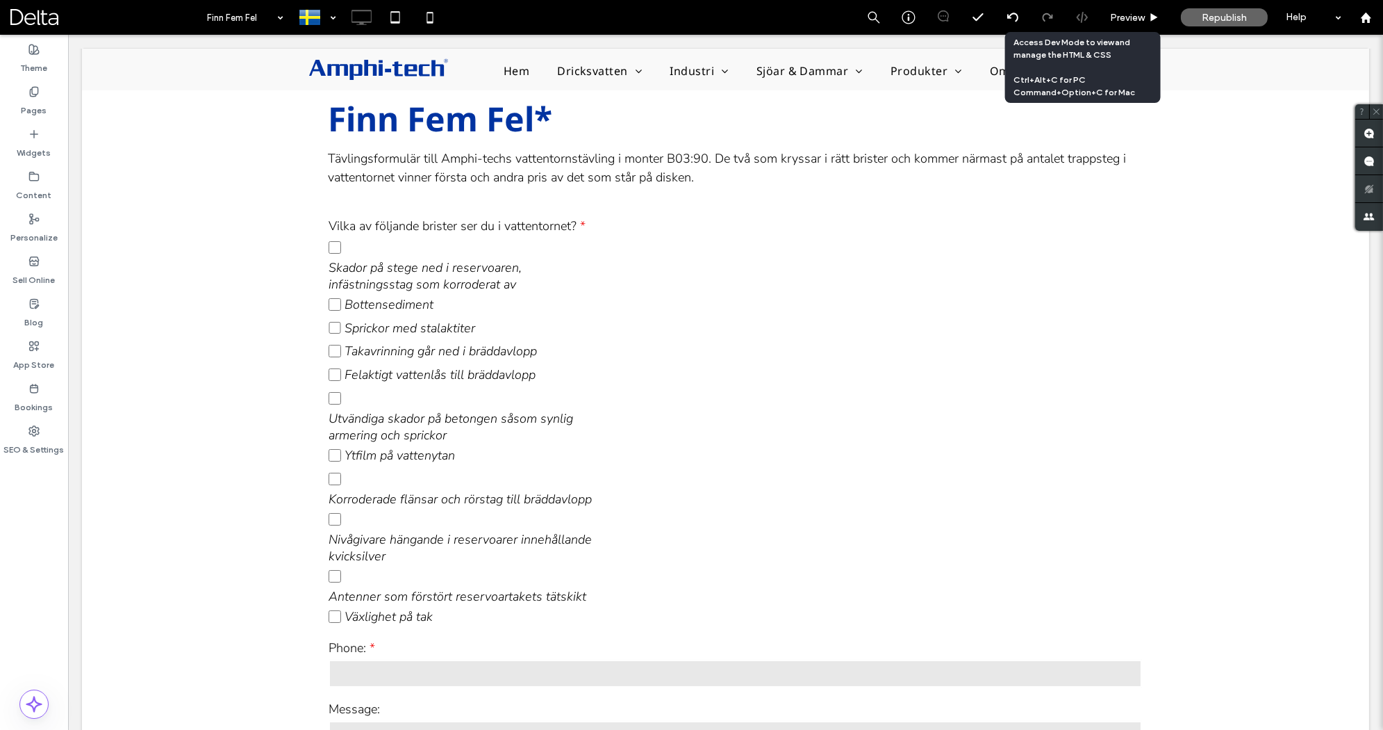
click at [1081, 20] on icon at bounding box center [1082, 17] width 13 height 13
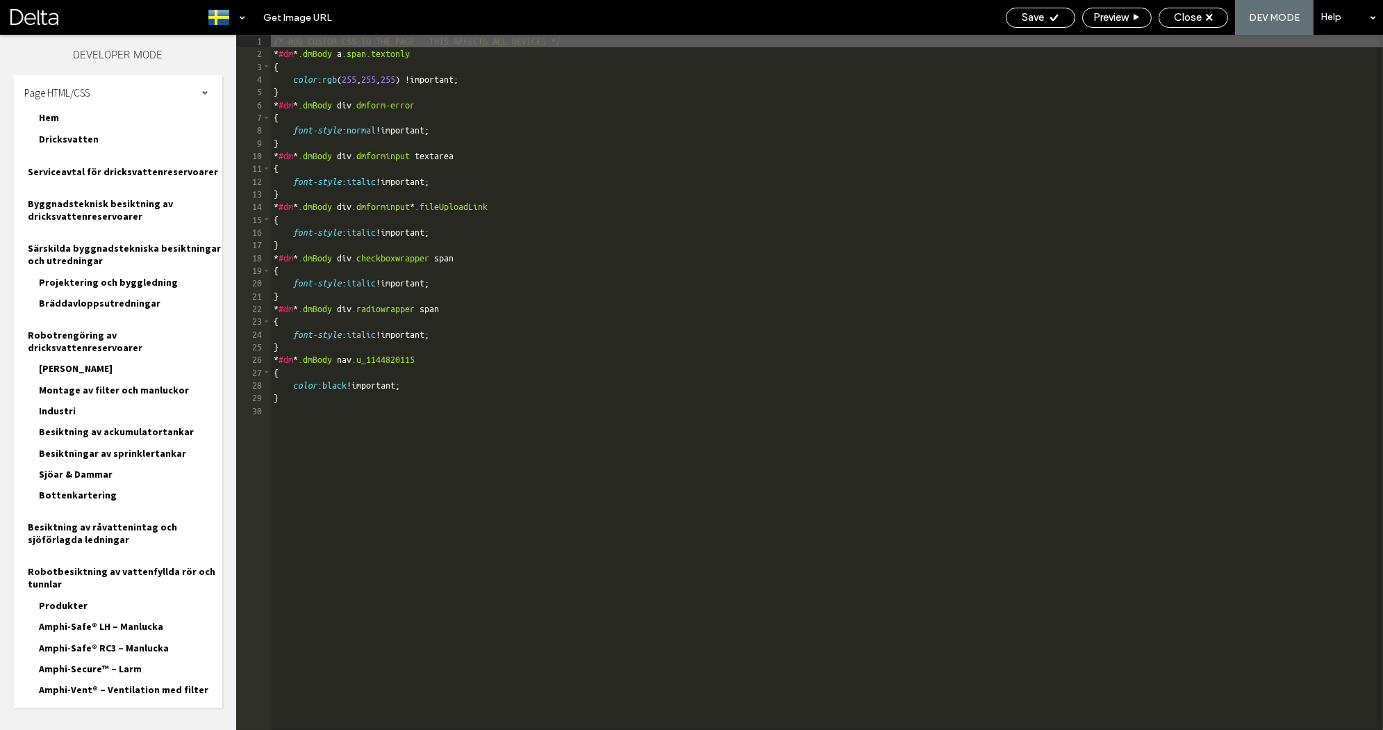
scroll to position [280, 0]
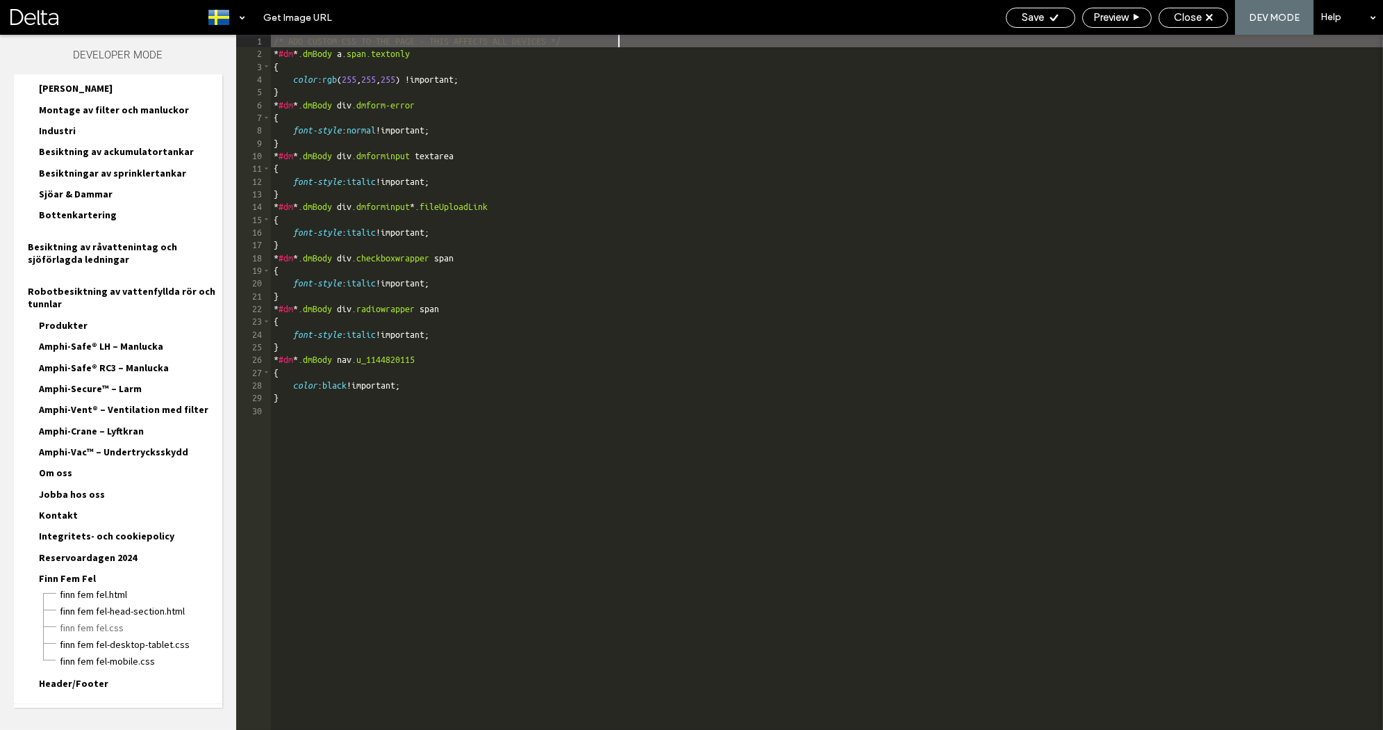
click at [311, 422] on div "/* ADD CUSTOM CSS TO THE PAGE - THIS AFFECTS ALL DEVICES */ * #dm * .dmBody a .…" at bounding box center [945, 395] width 1349 height 721
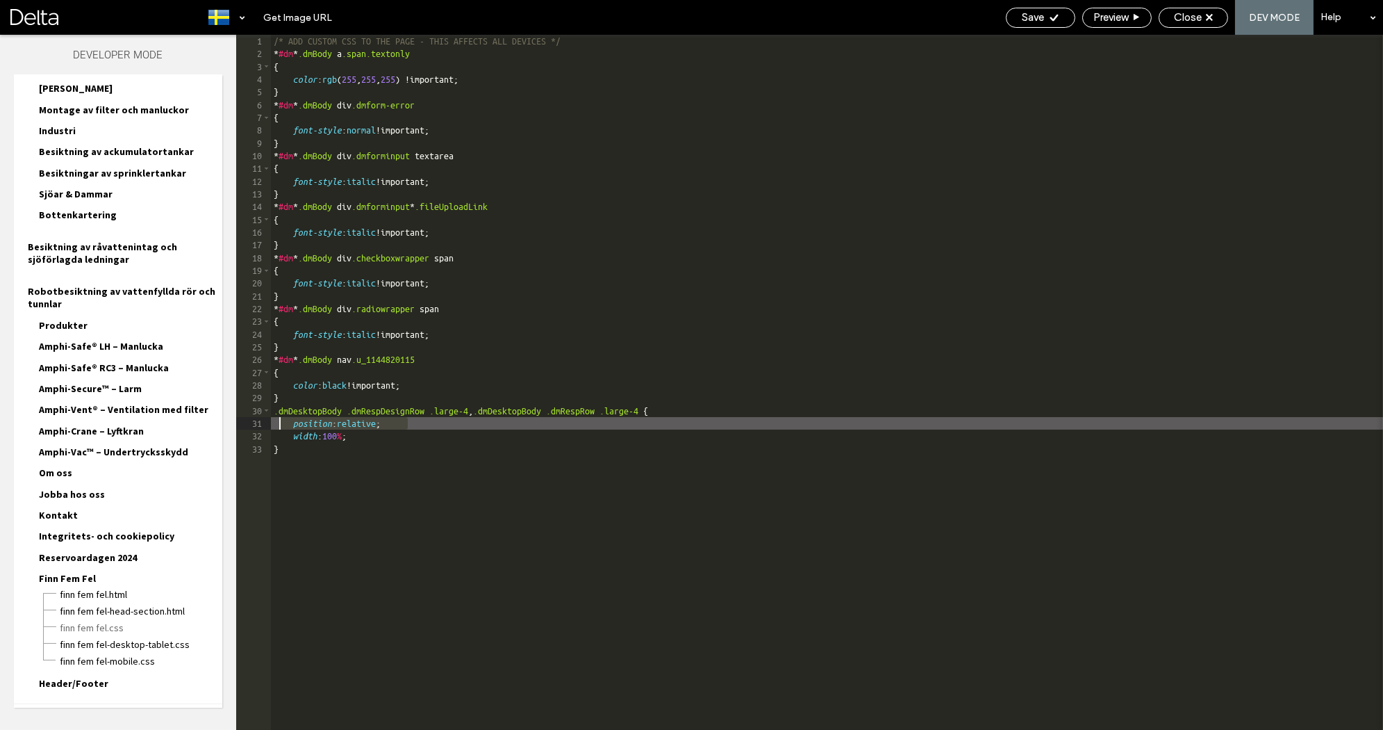
drag, startPoint x: 418, startPoint y: 425, endPoint x: 271, endPoint y: 427, distance: 146.6
click at [271, 427] on div "/* ADD CUSTOM CSS TO THE PAGE - THIS AFFECTS ALL DEVICES */ * #dm * .dmBody a .…" at bounding box center [945, 395] width 1349 height 721
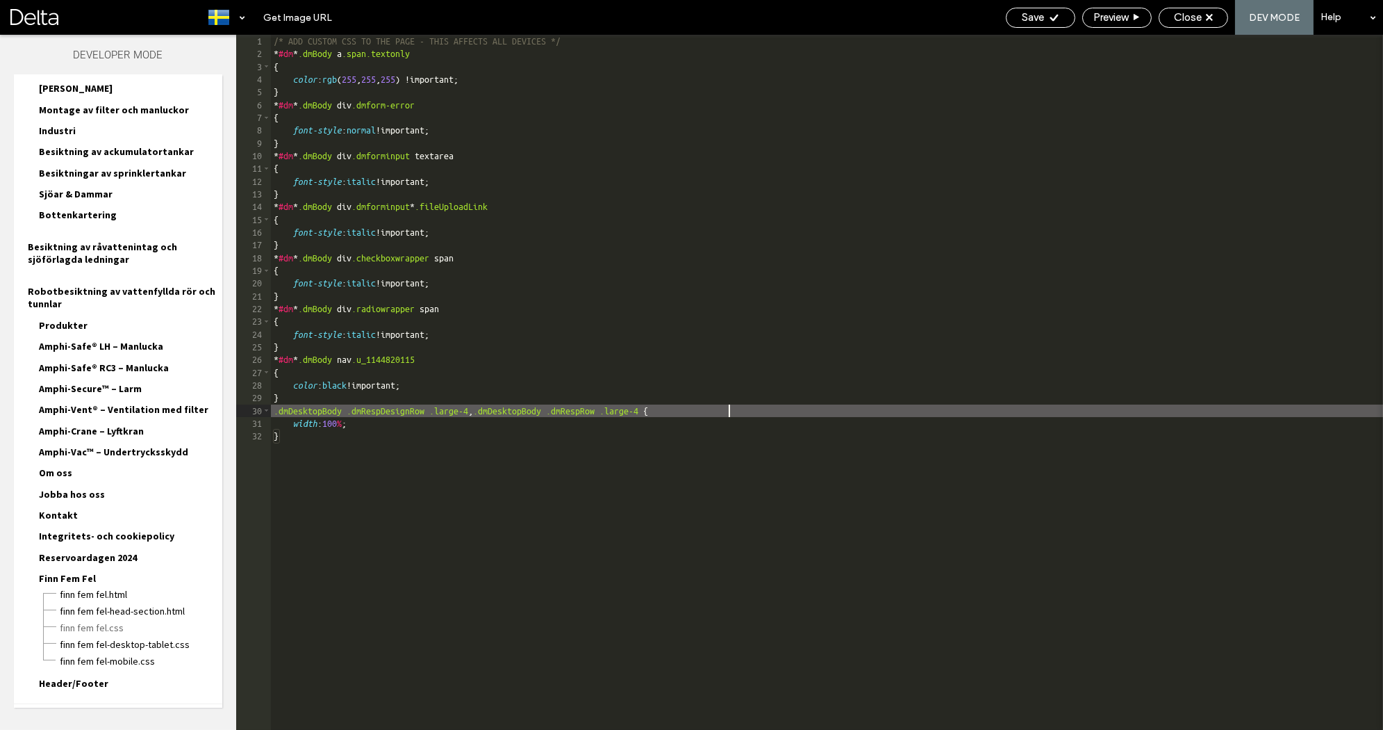
click at [362, 425] on div "/* ADD CUSTOM CSS TO THE PAGE - THIS AFFECTS ALL DEVICES */ * #dm * .dmBody a .…" at bounding box center [945, 395] width 1349 height 721
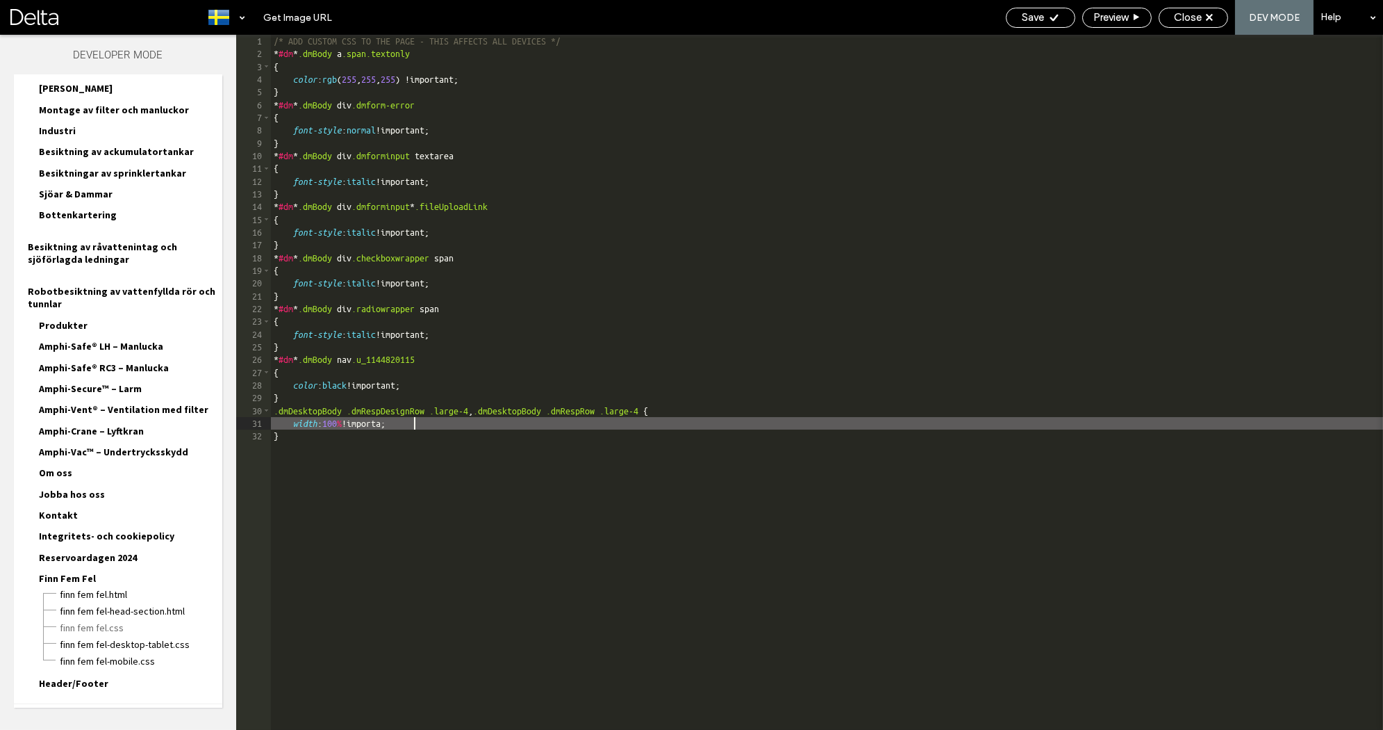
type textarea "**"
click at [1052, 18] on icon at bounding box center [1054, 18] width 10 height 10
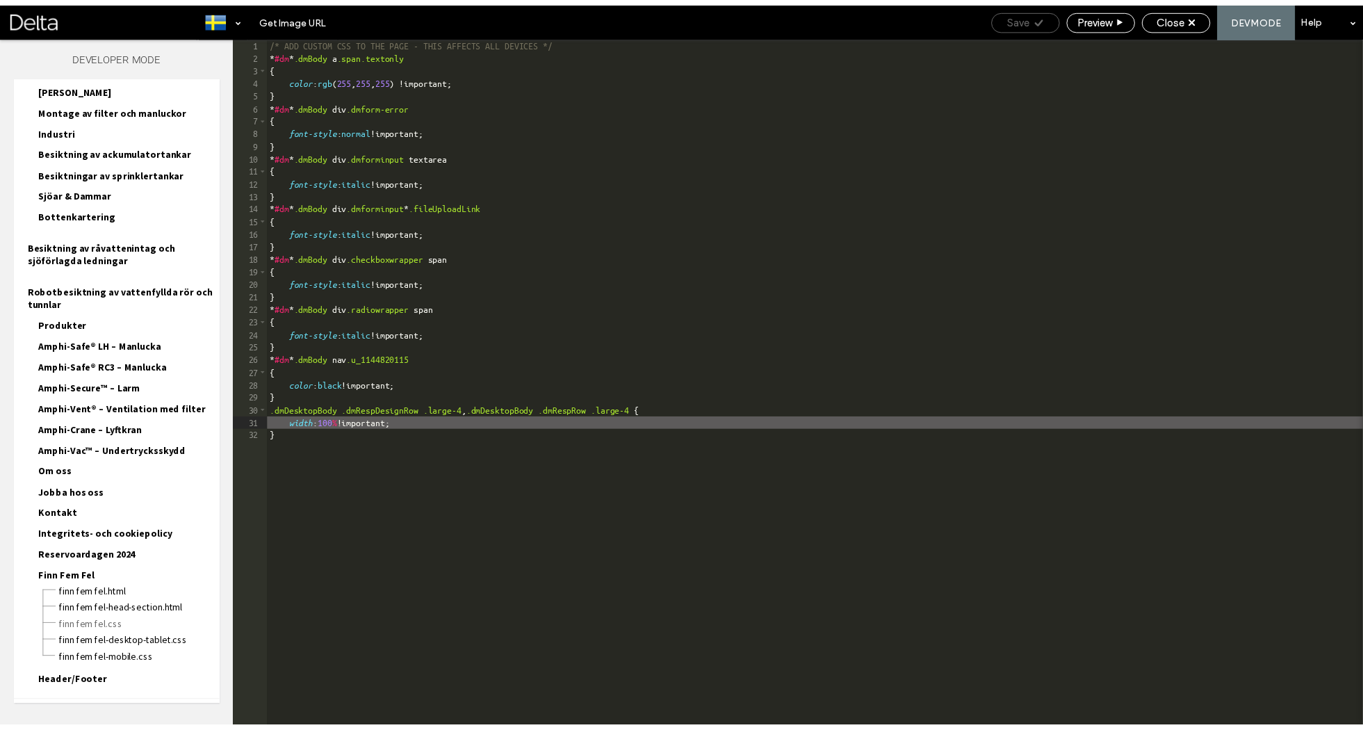
scroll to position [0, 0]
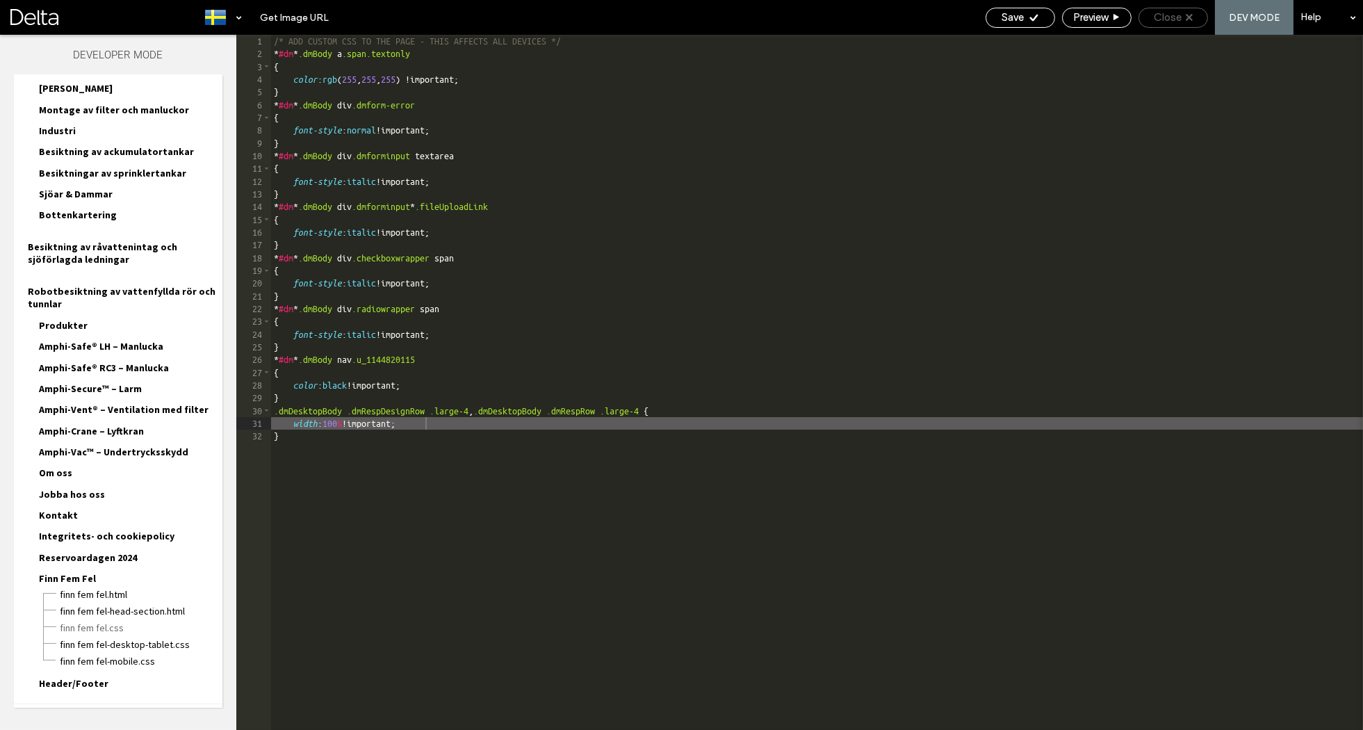
click at [1192, 17] on icon at bounding box center [1188, 17] width 7 height 7
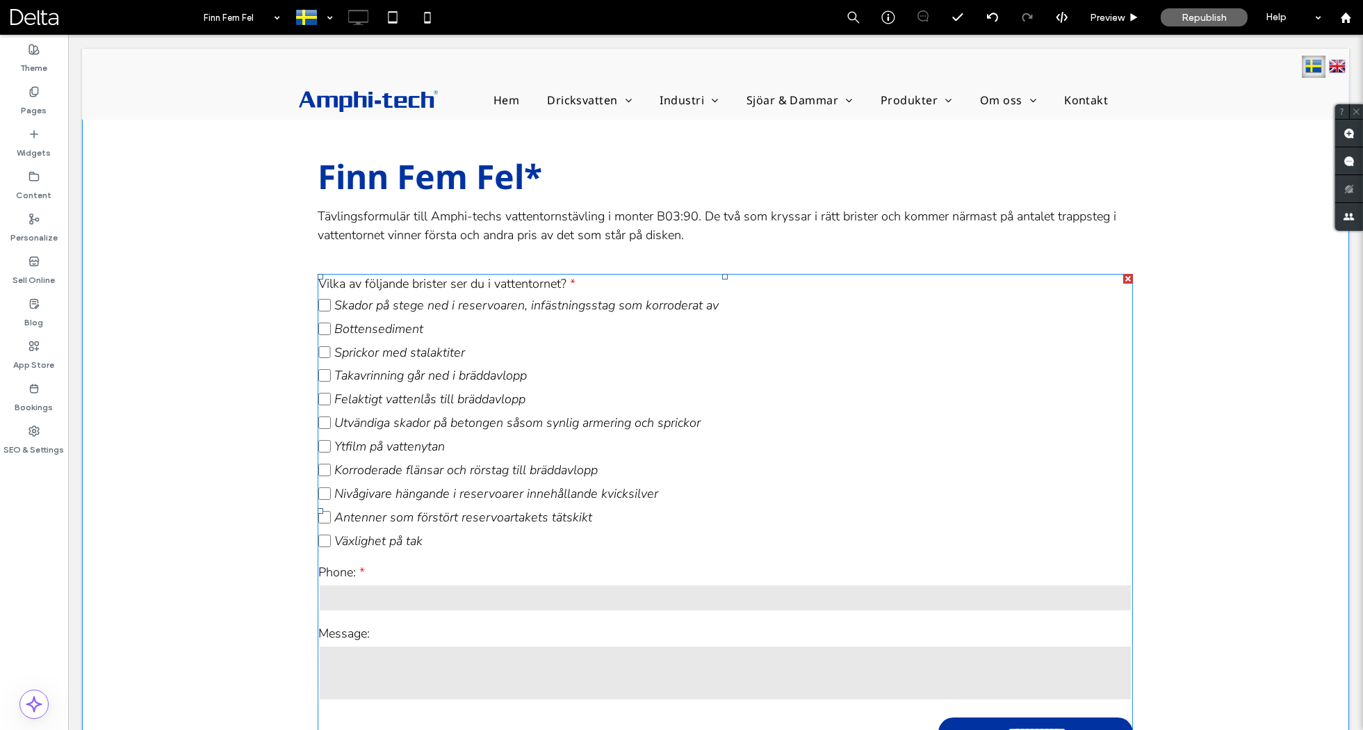
scroll to position [85, 0]
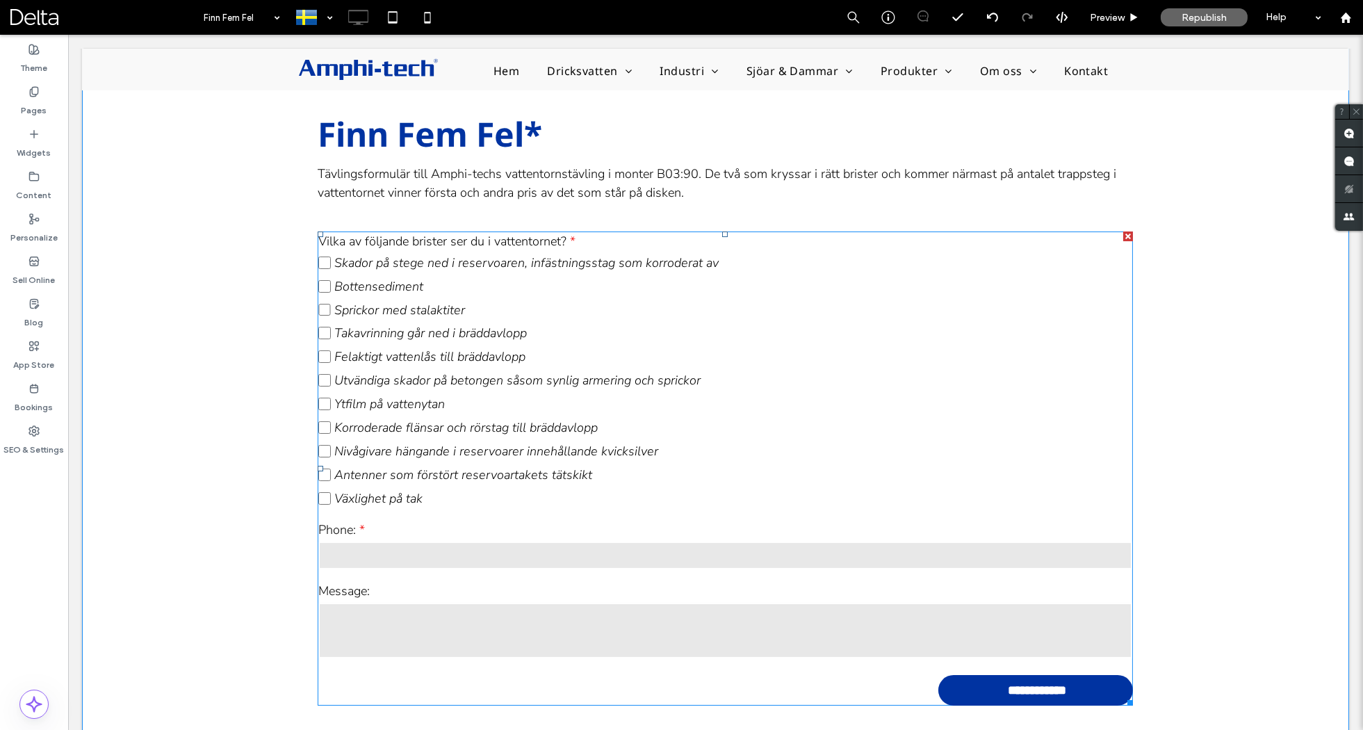
click at [498, 440] on label "Nivågivare hängande i reservoarer innehållande kvicksilver" at bounding box center [724, 451] width 813 height 24
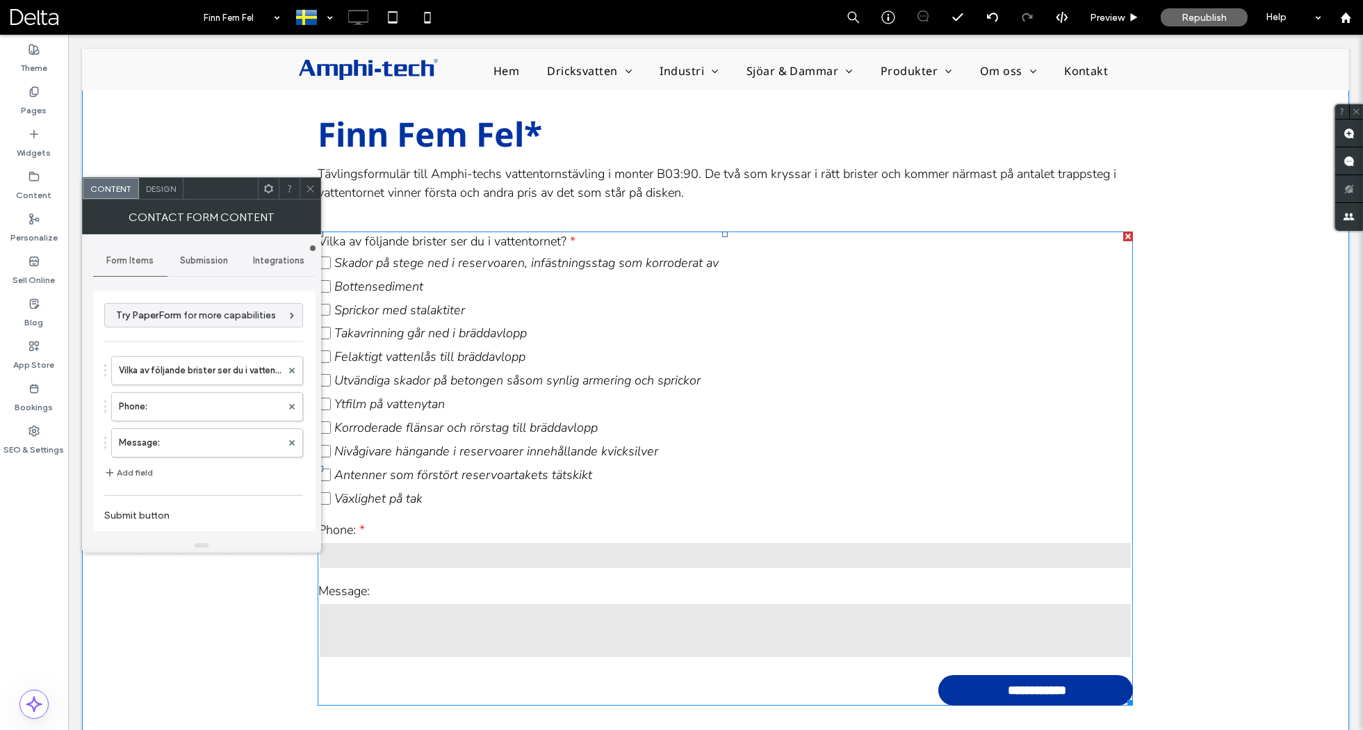
type input "**********"
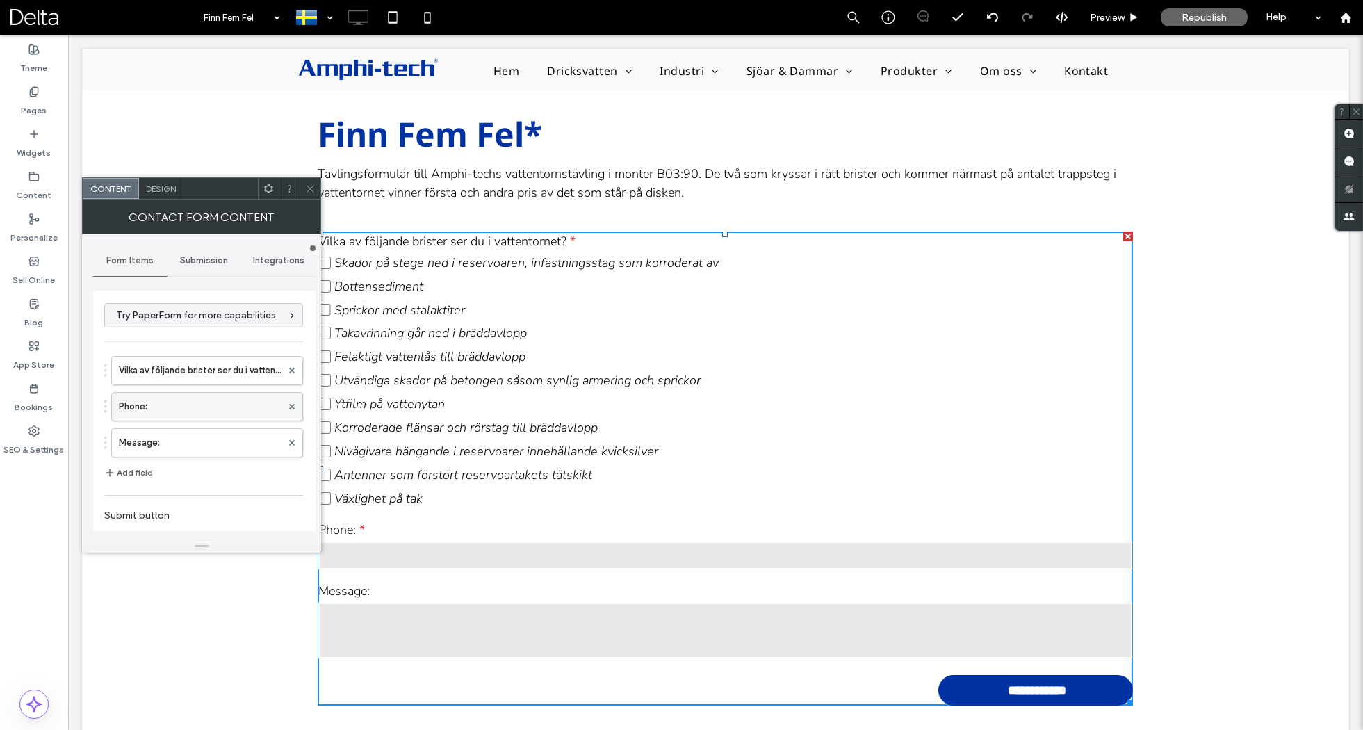
click at [179, 412] on label "Phone:" at bounding box center [200, 407] width 163 height 28
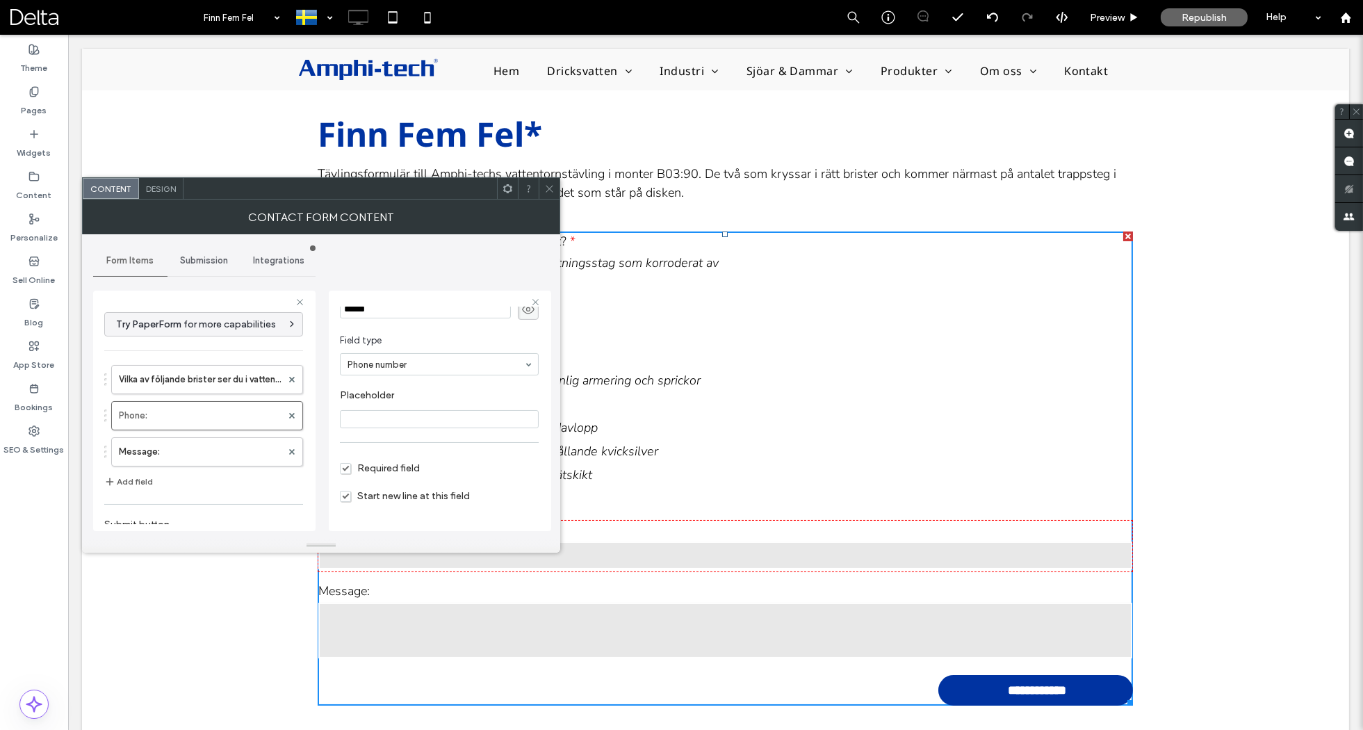
scroll to position [95, 0]
click at [188, 382] on label "Vilka av följande brister ser du i vattentornet?" at bounding box center [200, 379] width 163 height 28
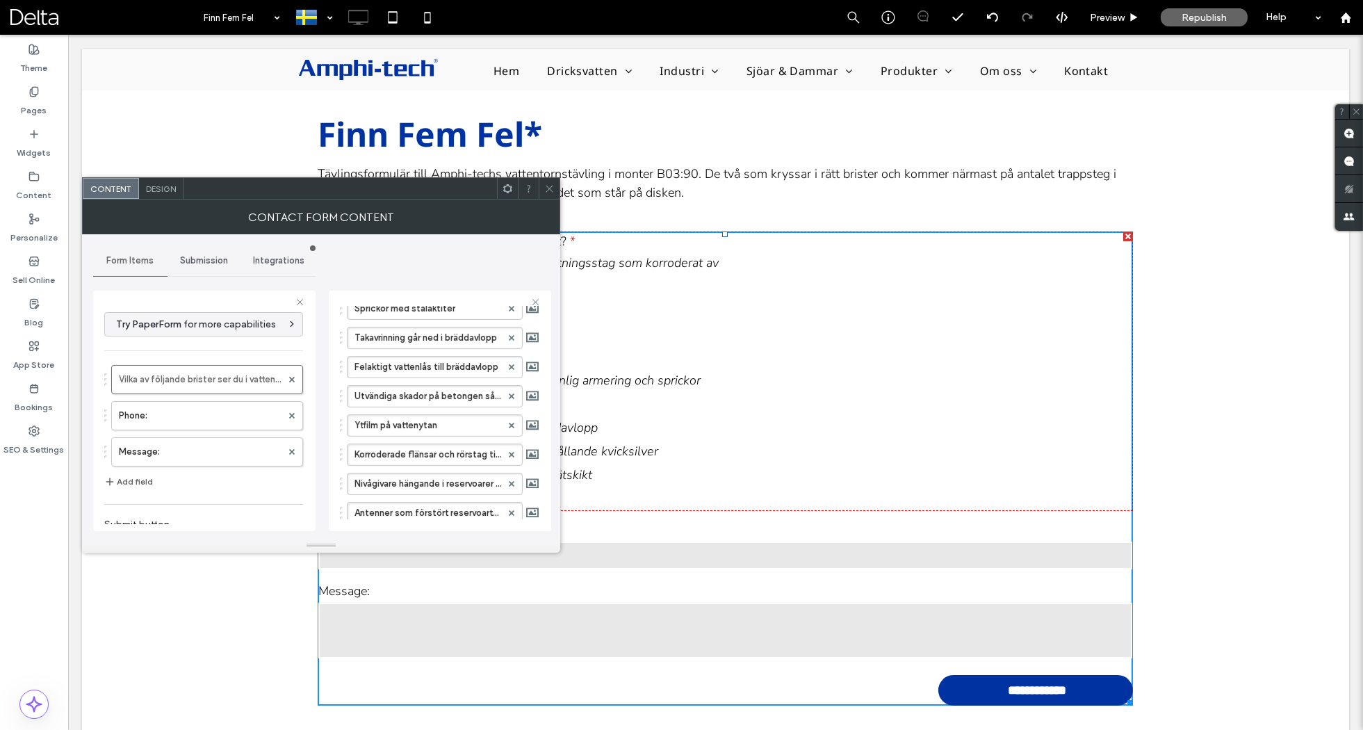
scroll to position [394, 0]
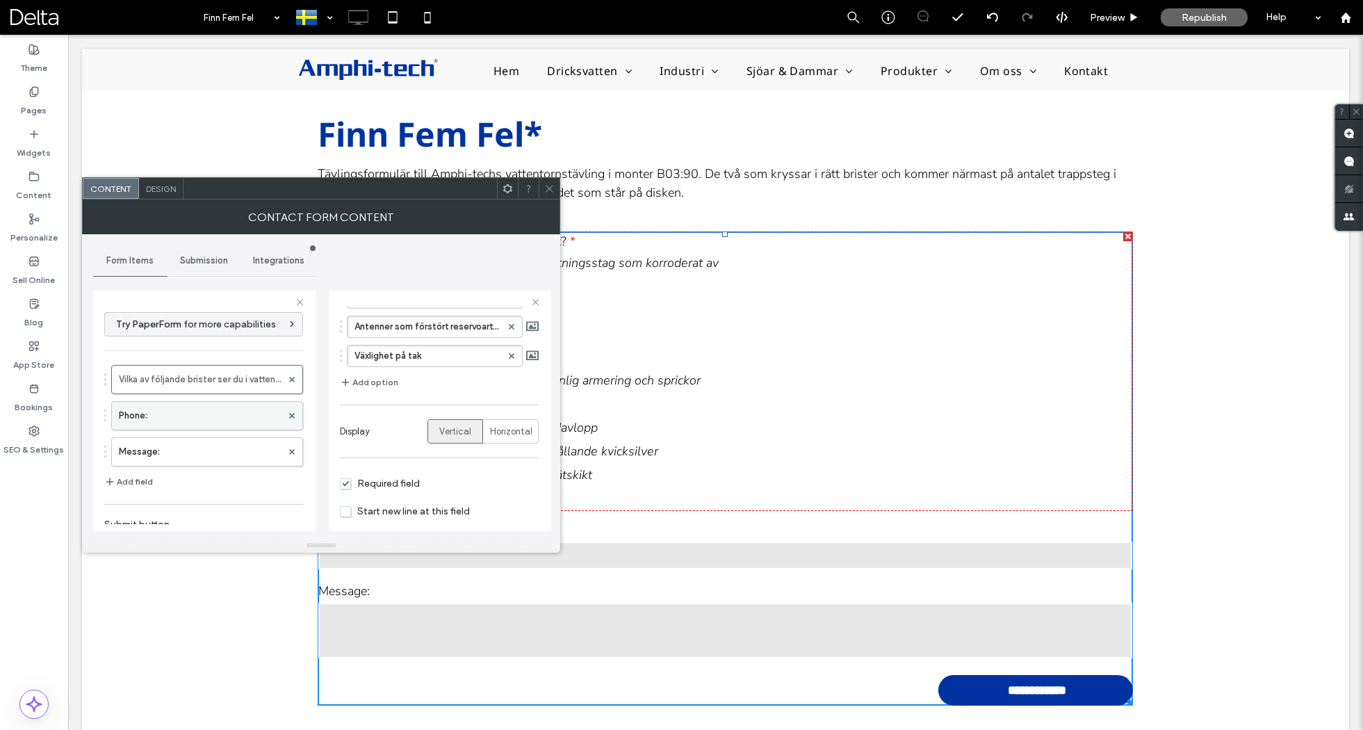
click at [188, 404] on label "Phone:" at bounding box center [200, 416] width 163 height 28
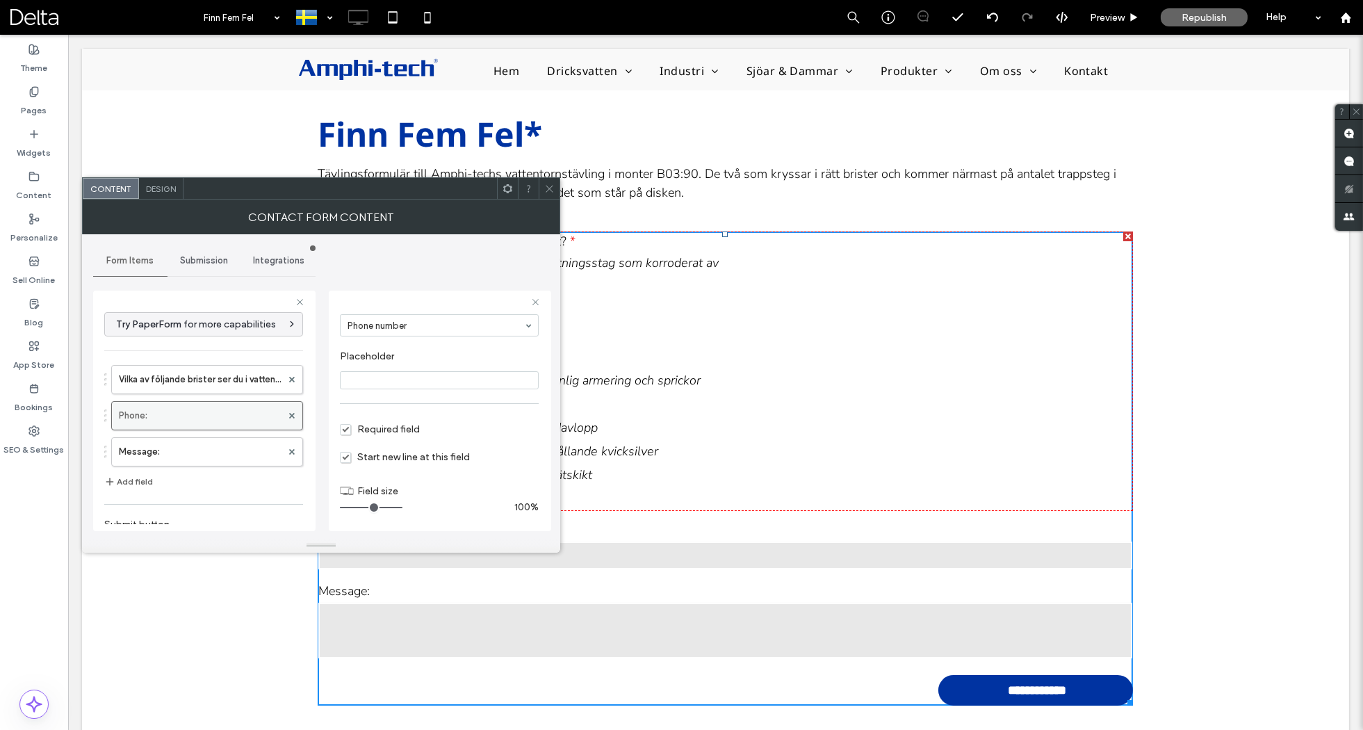
scroll to position [95, 0]
click at [552, 192] on icon at bounding box center [549, 188] width 10 height 10
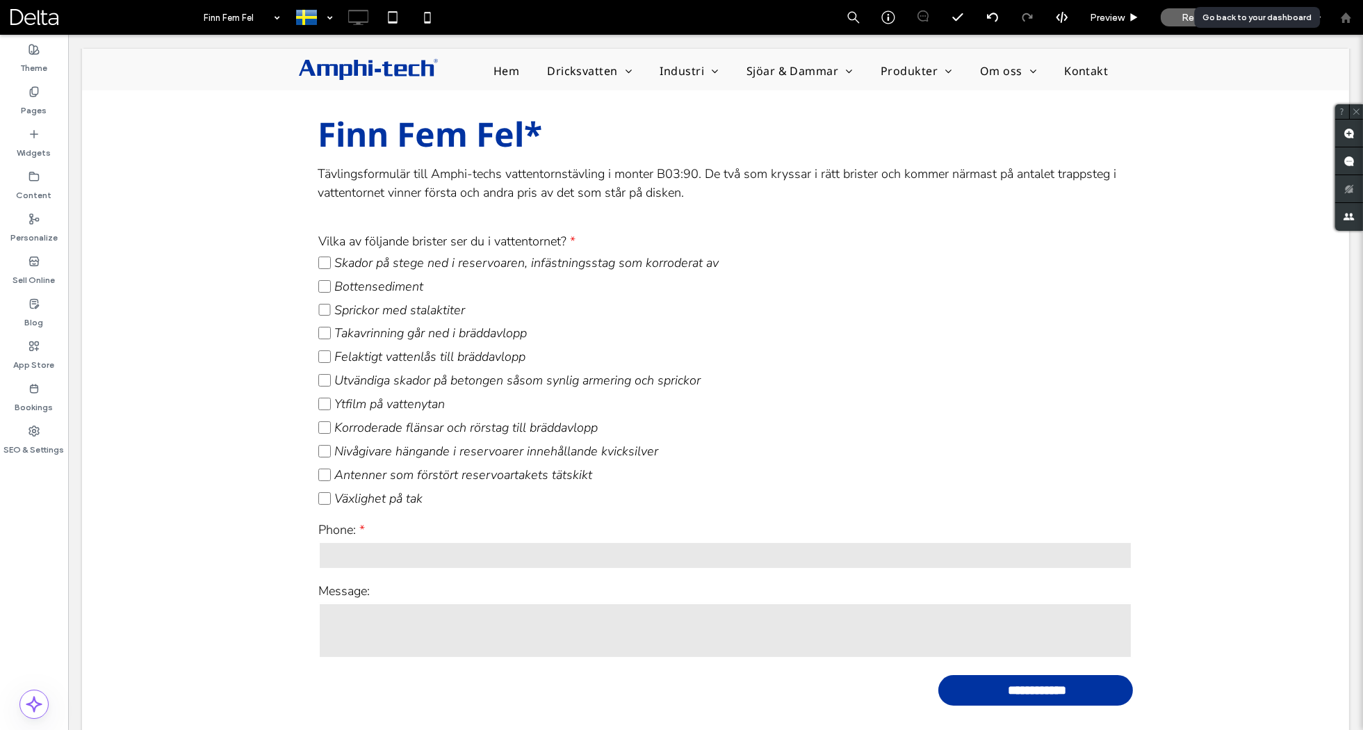
click at [1338, 21] on div at bounding box center [1345, 18] width 33 height 12
